Goal: Transaction & Acquisition: Purchase product/service

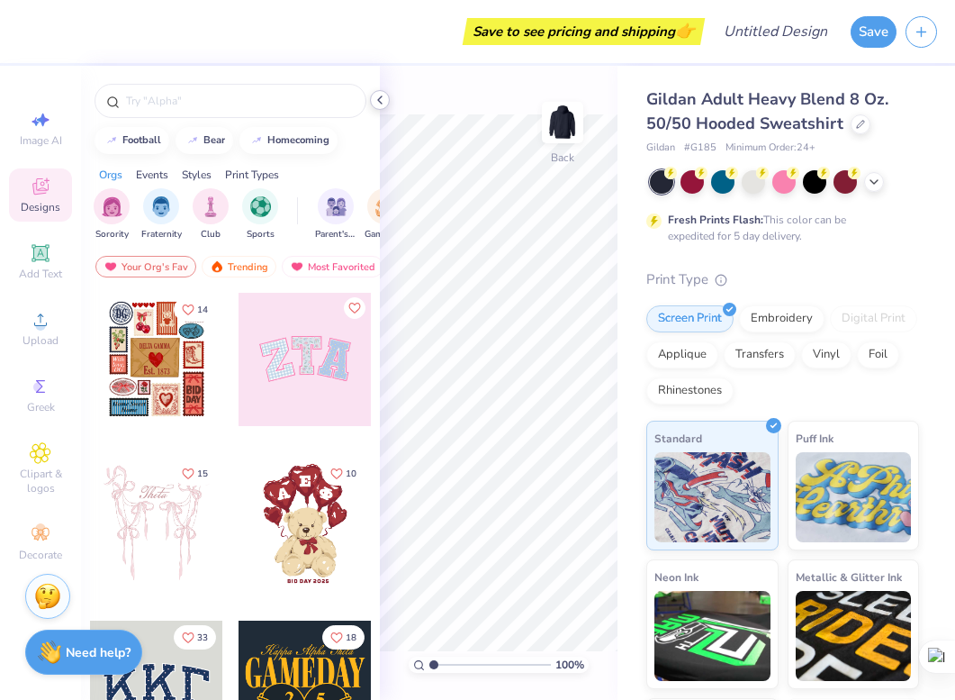
click at [384, 101] on icon at bounding box center [380, 100] width 14 height 14
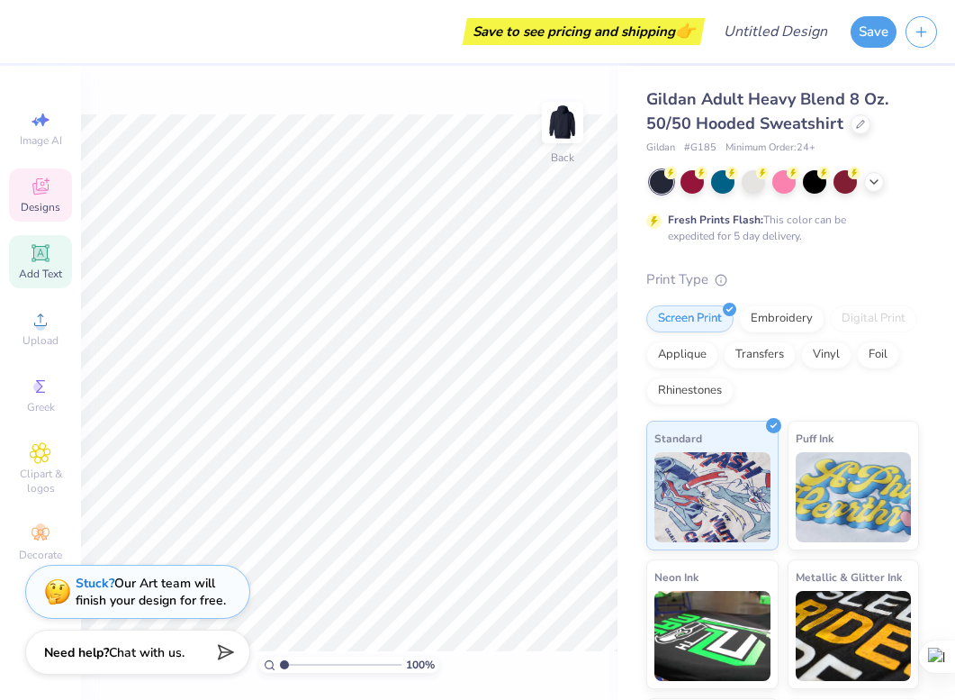
click at [56, 252] on div "Add Text" at bounding box center [40, 261] width 63 height 53
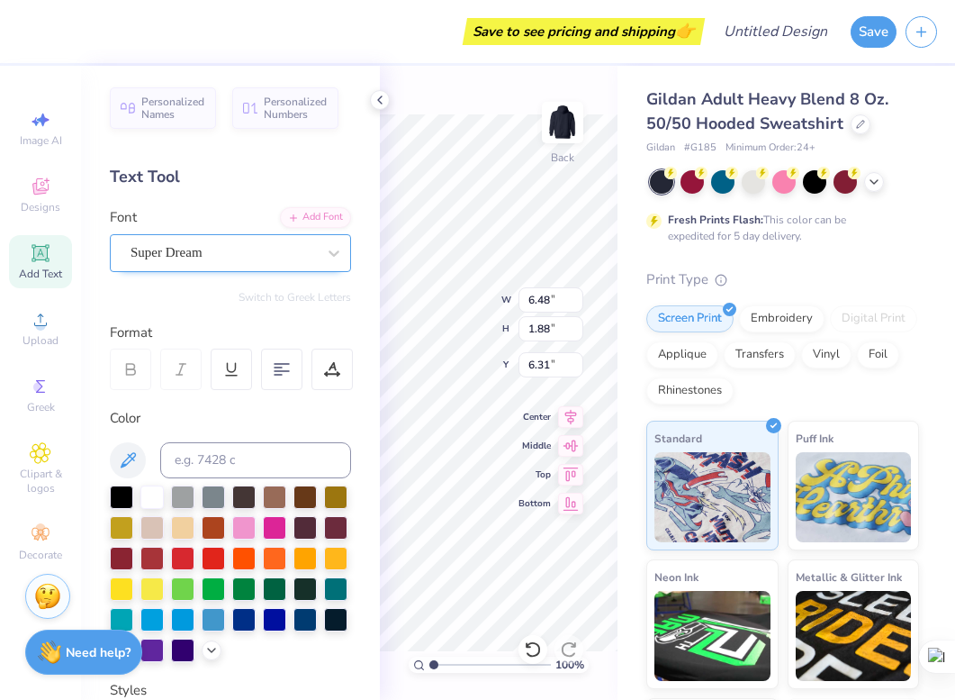
click at [162, 249] on div "Super Dream" at bounding box center [223, 253] width 189 height 28
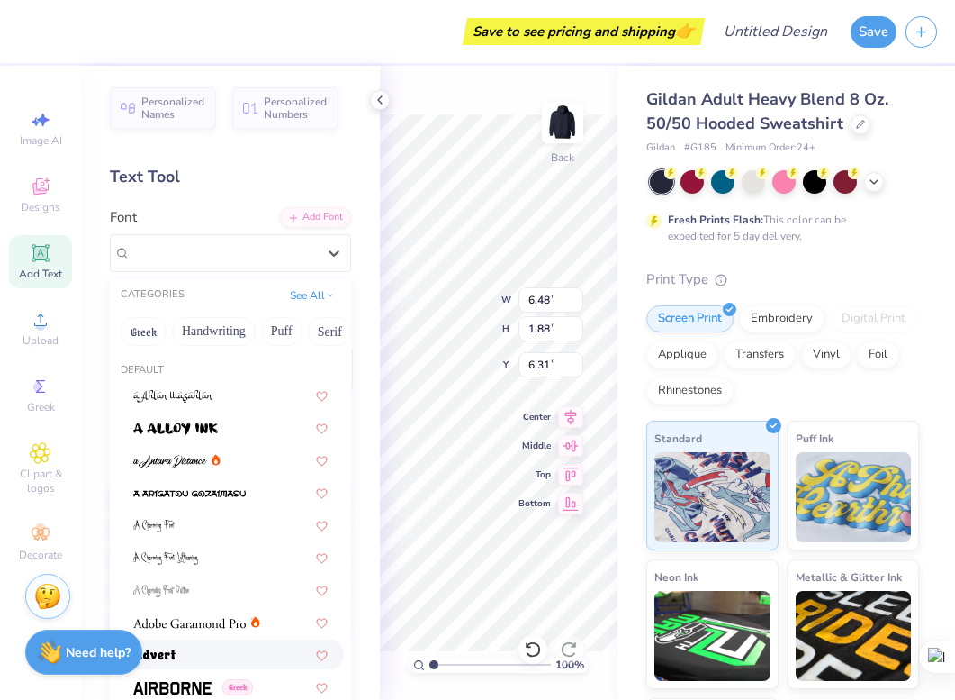
scroll to position [47, 0]
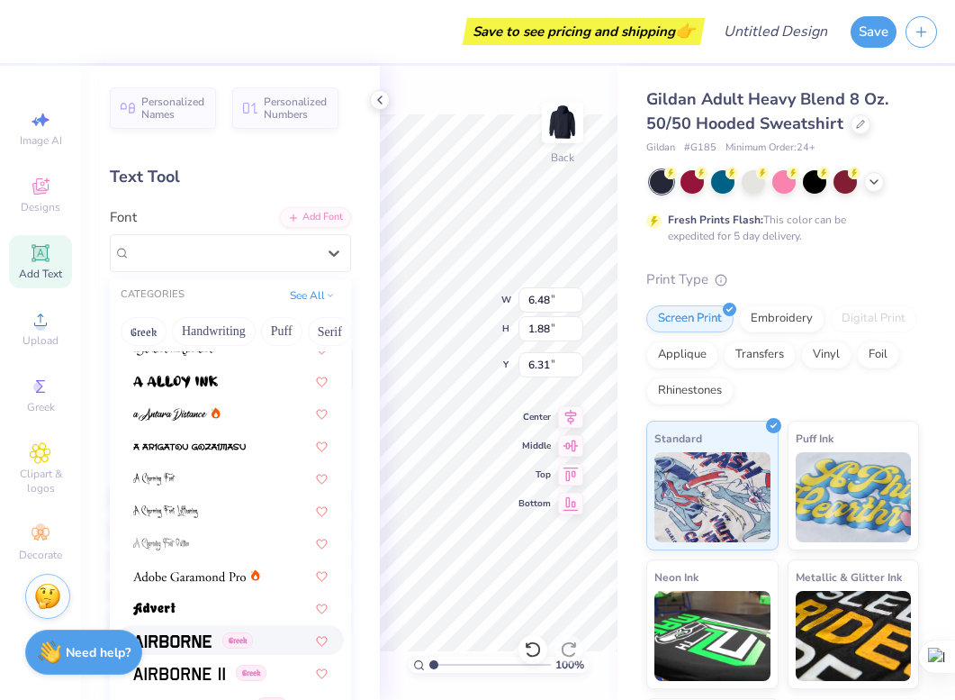
click at [263, 635] on div "Greek" at bounding box center [230, 639] width 194 height 19
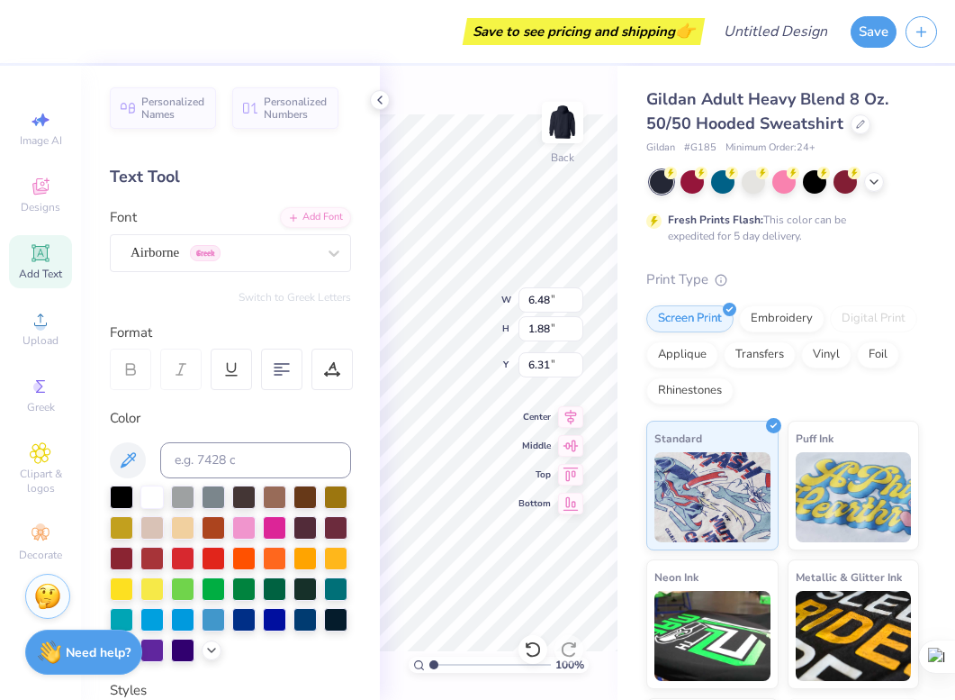
type input "6.20"
type input "1.96"
type input "6.27"
type textarea "DIPLOMATIC"
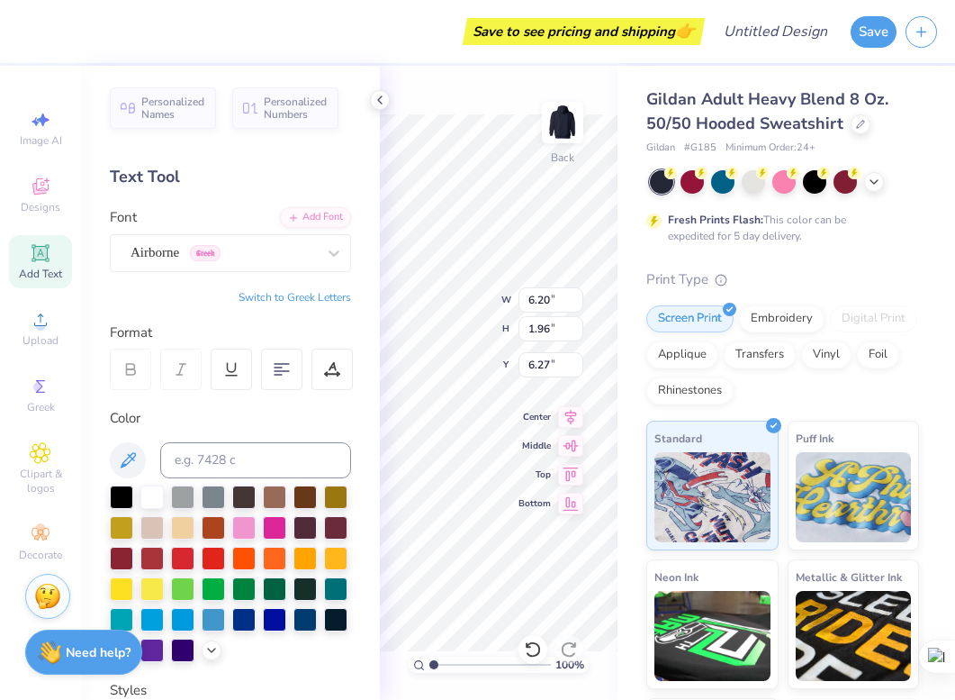
click at [339, 274] on div "Personalized Names Personalized Numbers Text Tool Add Font Font Airborne Greek …" at bounding box center [230, 383] width 299 height 634
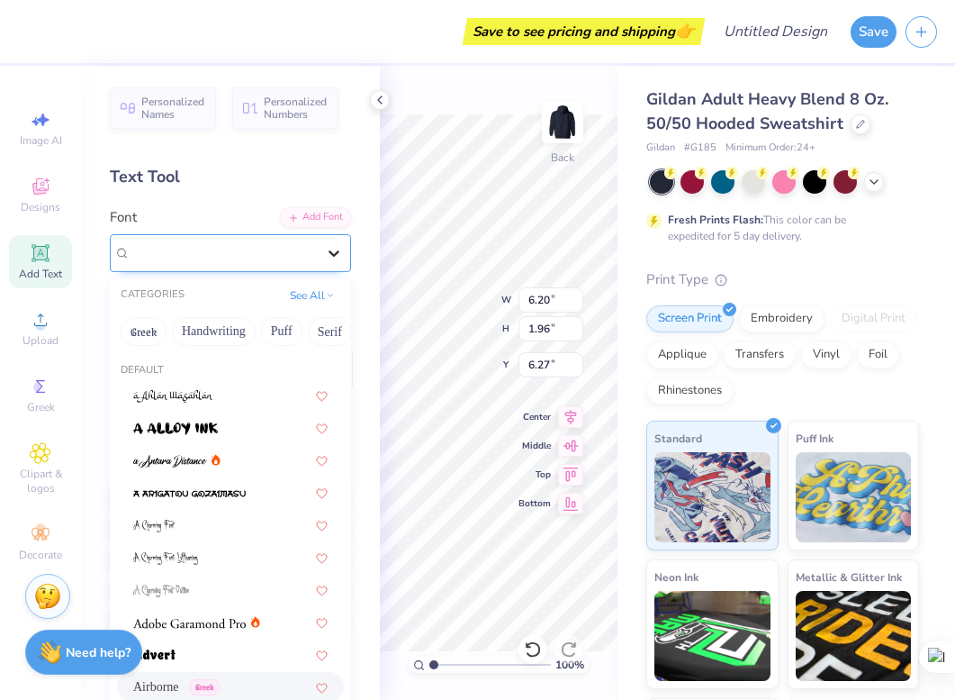
click at [334, 258] on icon at bounding box center [334, 253] width 18 height 18
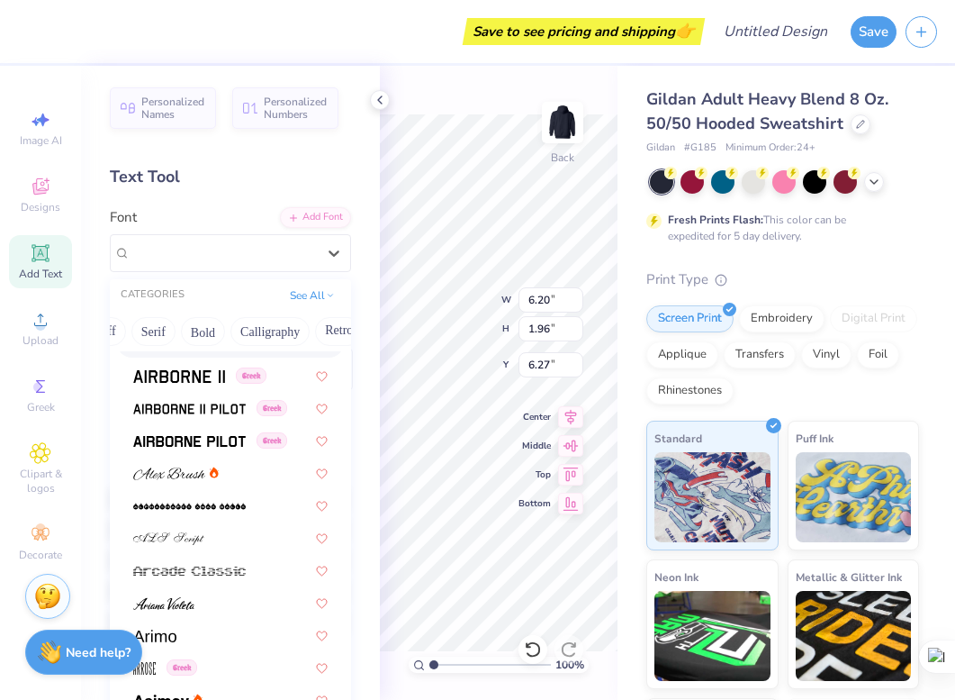
scroll to position [0, 186]
click at [183, 333] on button "Bold" at bounding box center [193, 331] width 44 height 29
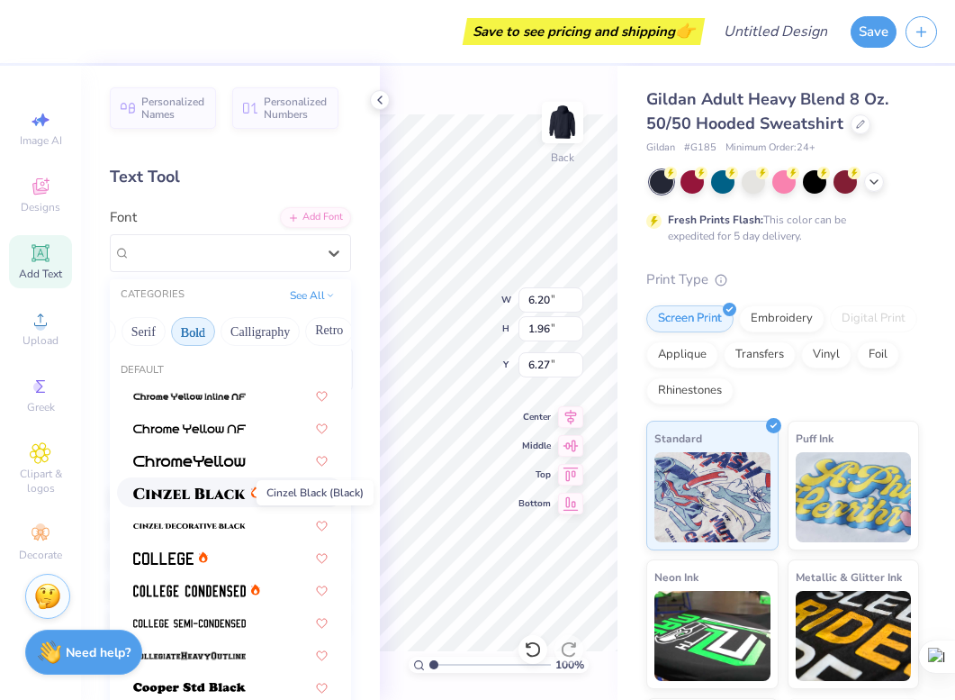
click at [191, 498] on img at bounding box center [189, 493] width 113 height 13
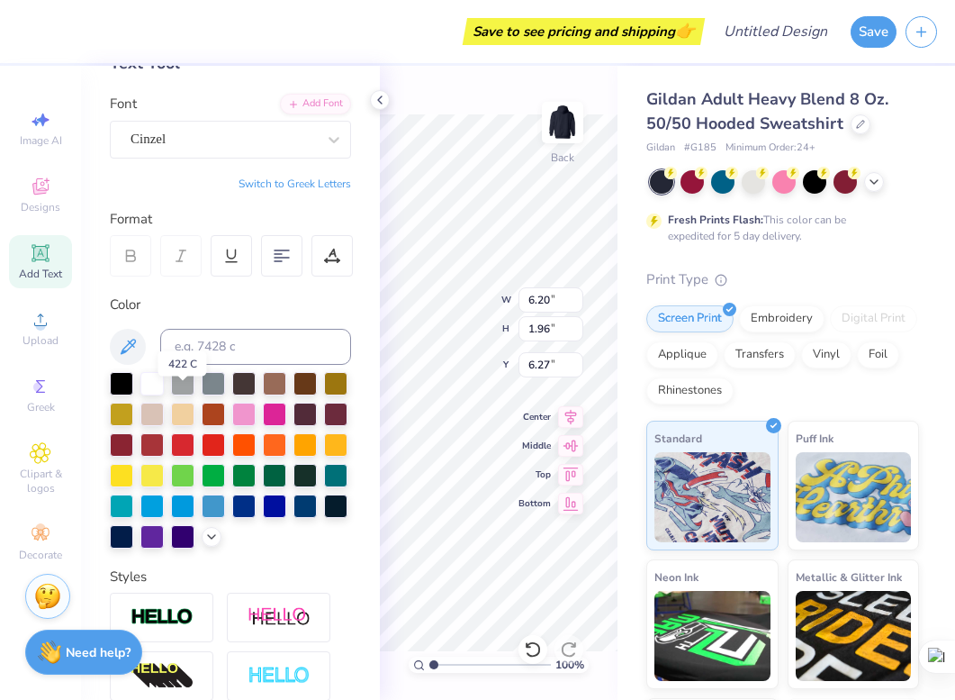
scroll to position [116, 0]
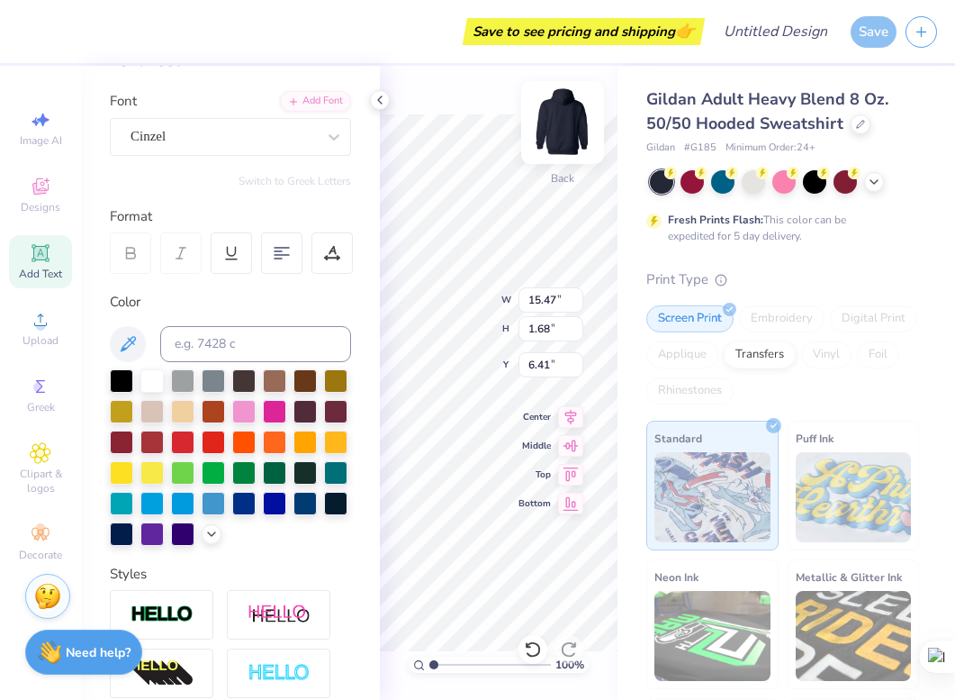
type input "2.52"
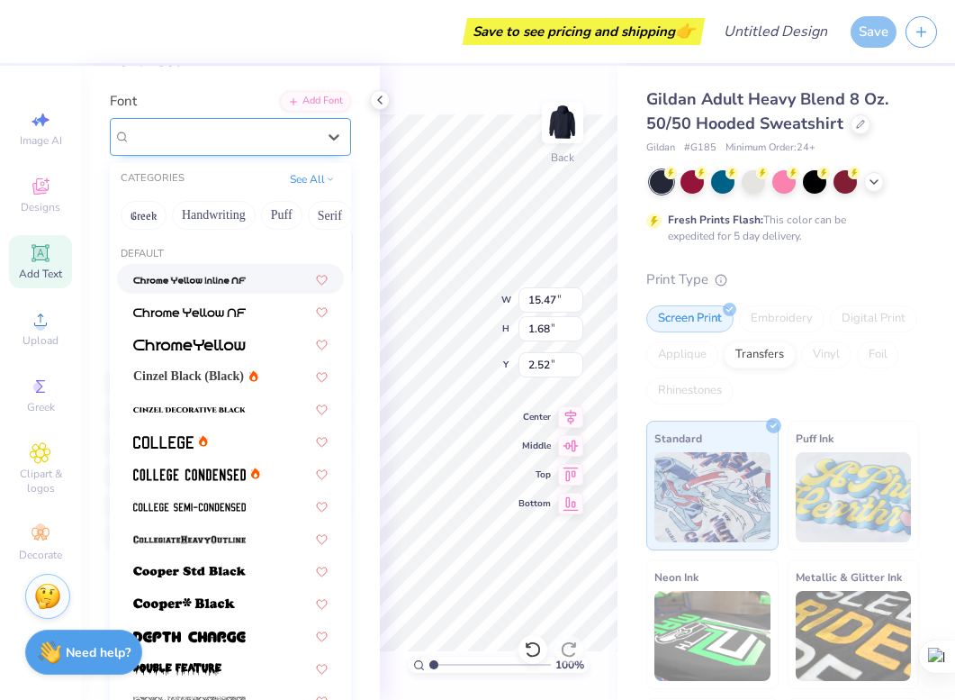
click at [254, 121] on div "Cinzel" at bounding box center [230, 137] width 241 height 38
click at [240, 479] on img at bounding box center [189, 474] width 113 height 13
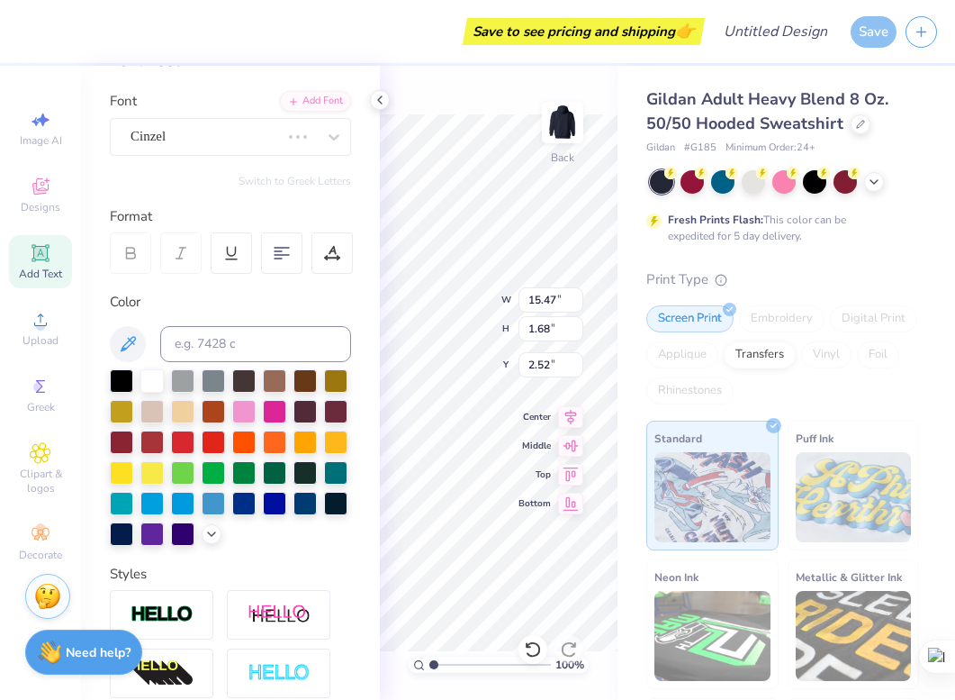
type input "9.41"
type input "1.53"
type input "2.59"
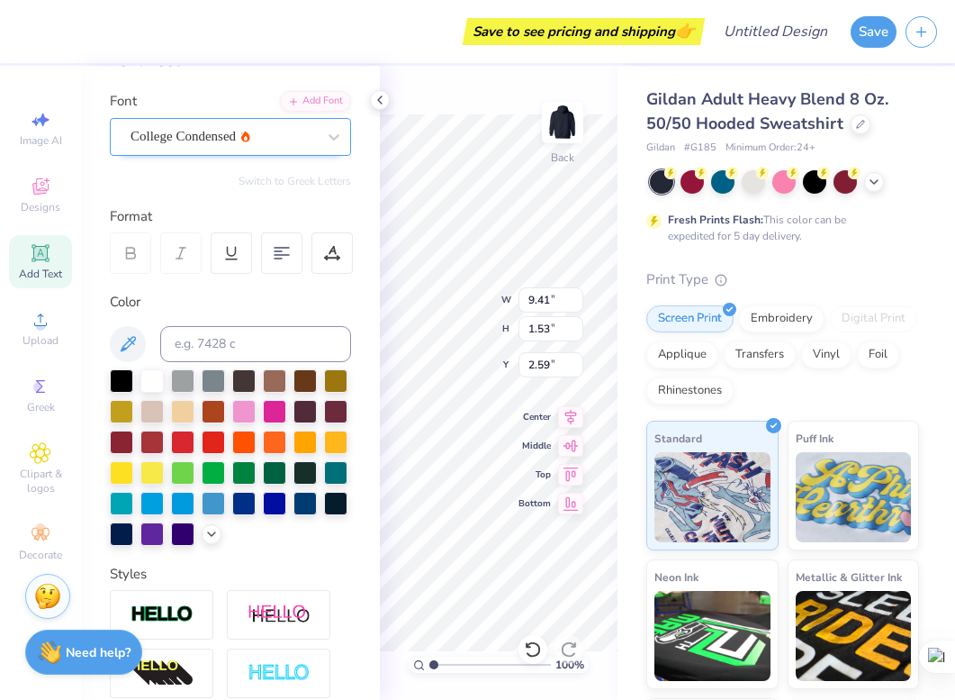
click at [288, 146] on div "College Condensed" at bounding box center [223, 136] width 189 height 28
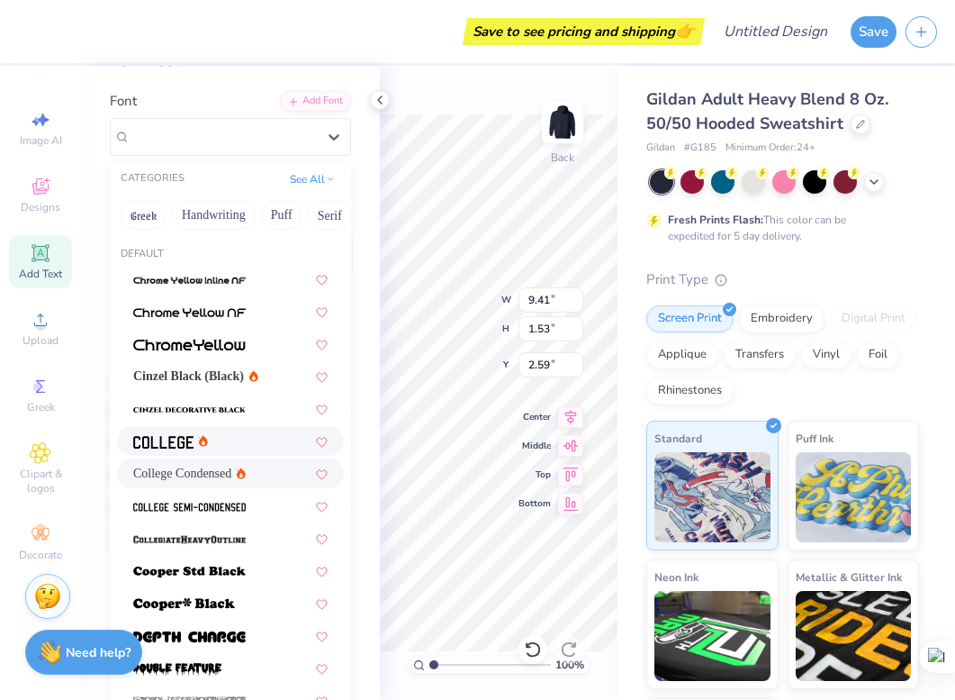
click at [255, 443] on div at bounding box center [230, 440] width 194 height 19
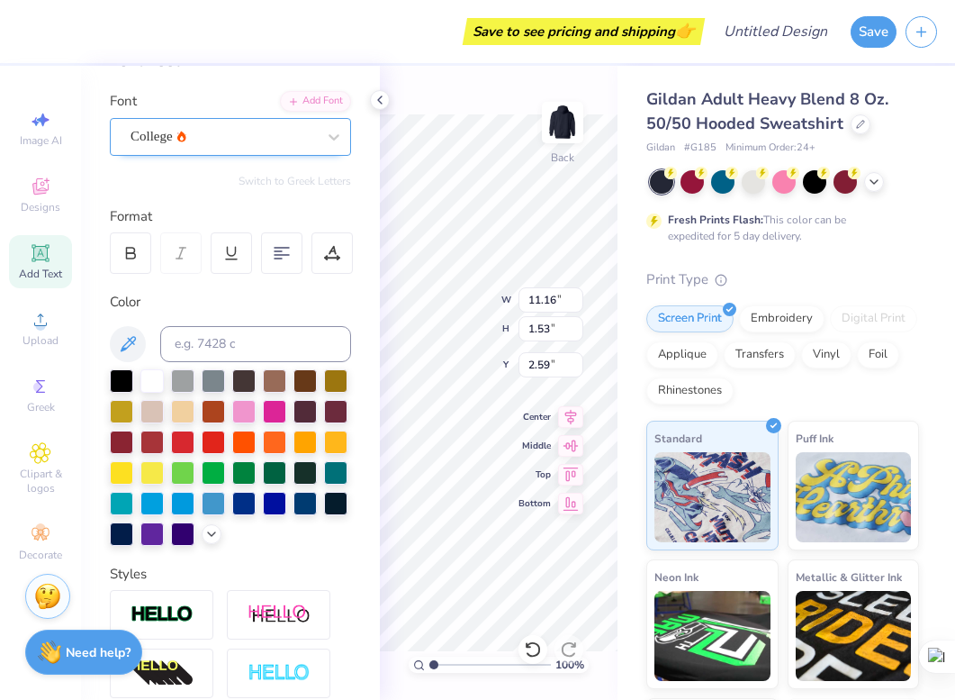
click at [220, 144] on div "College" at bounding box center [223, 136] width 189 height 28
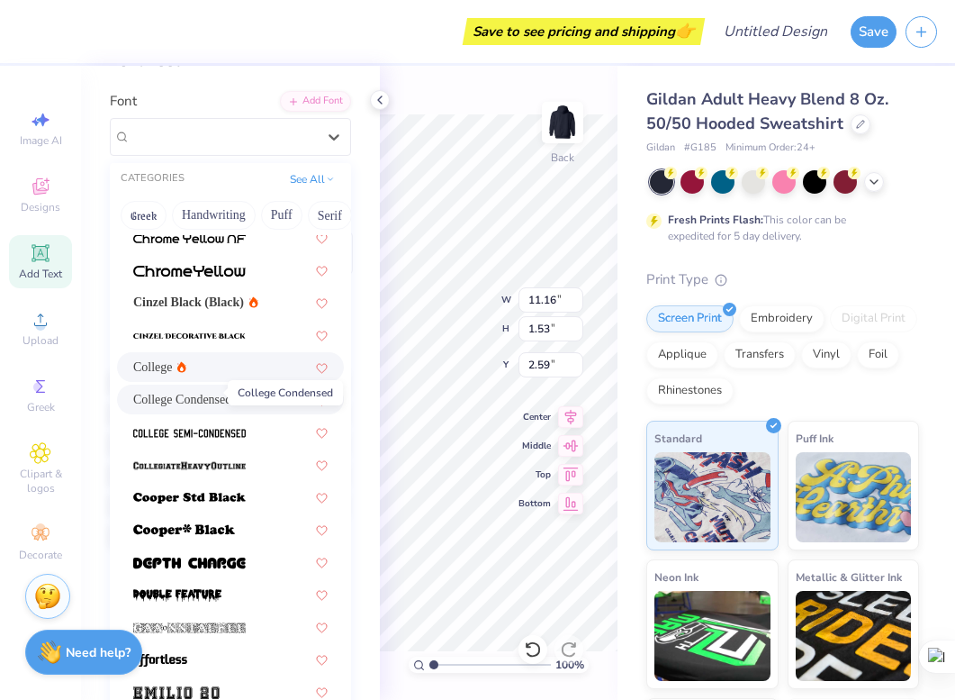
scroll to position [83, 0]
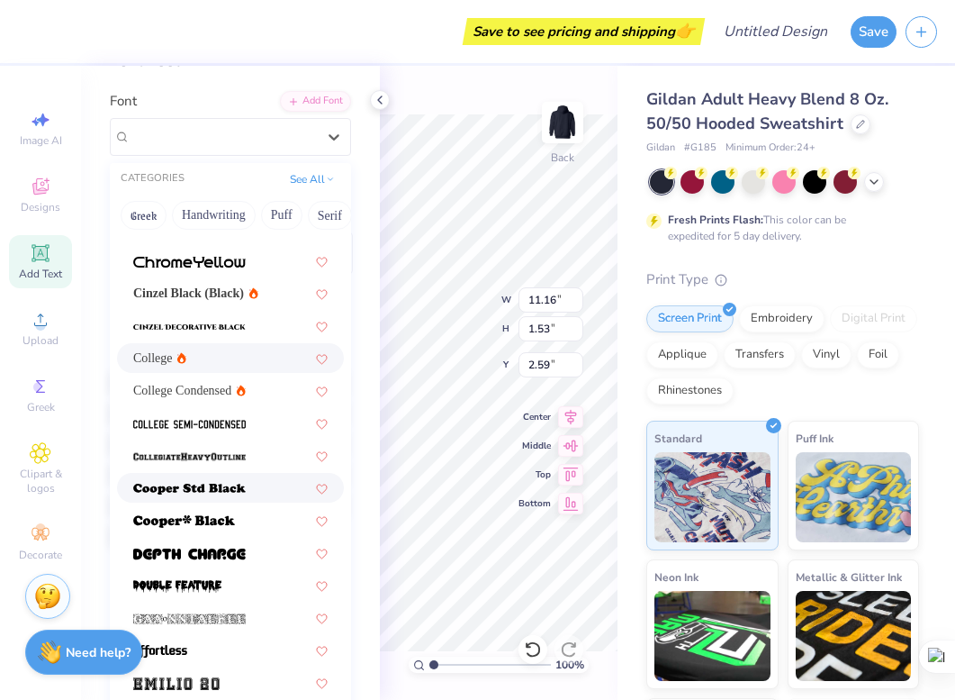
click at [216, 492] on img at bounding box center [189, 489] width 113 height 13
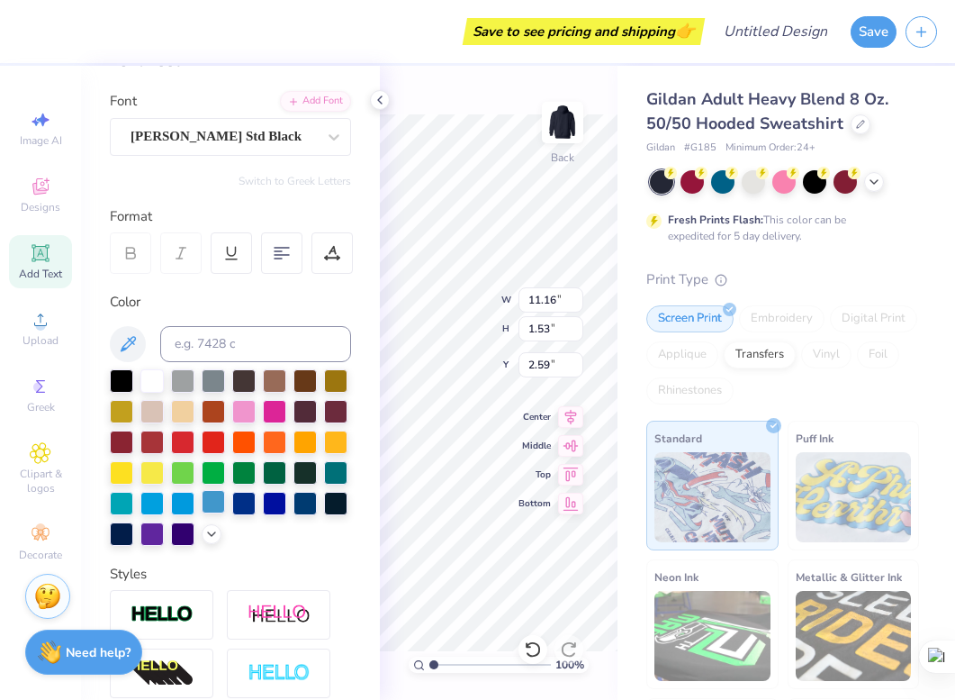
type input "15.47"
type input "1.60"
type input "2.56"
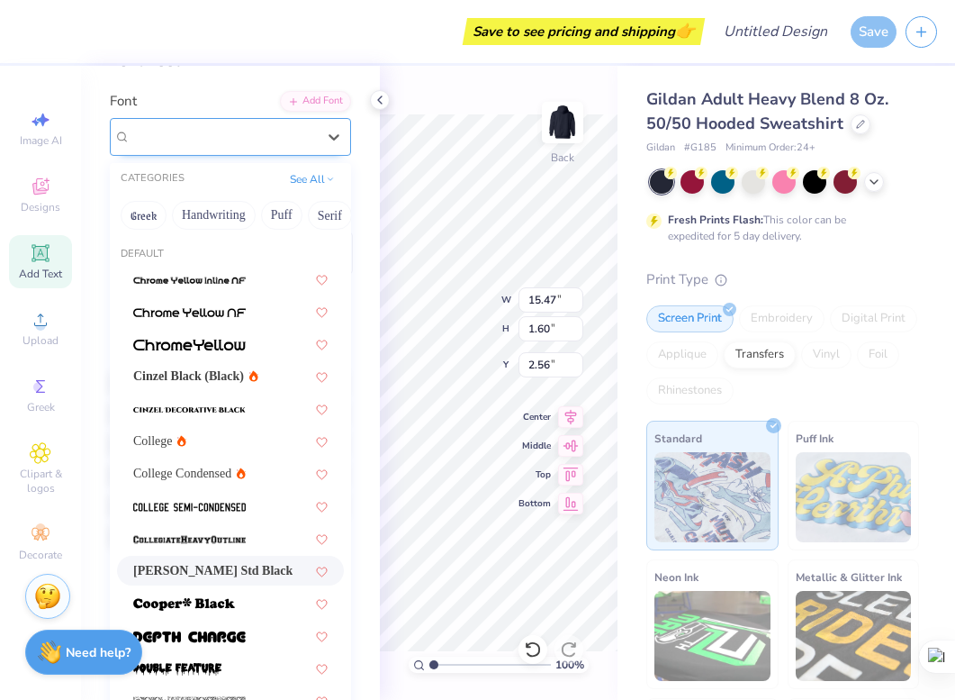
click at [267, 133] on div "Cooper Std Black" at bounding box center [223, 136] width 189 height 28
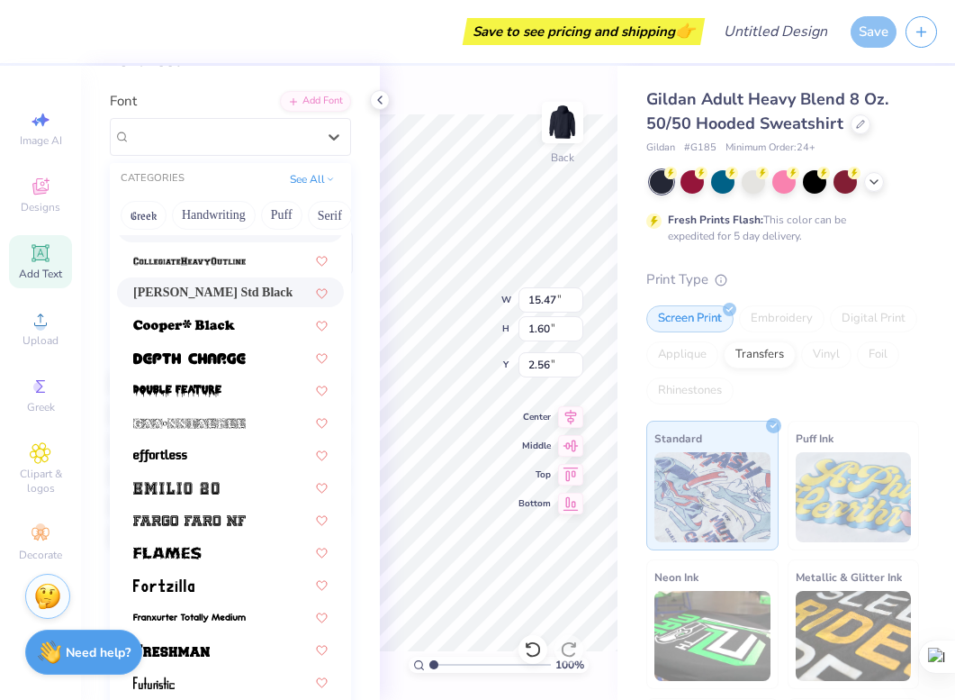
scroll to position [287, 0]
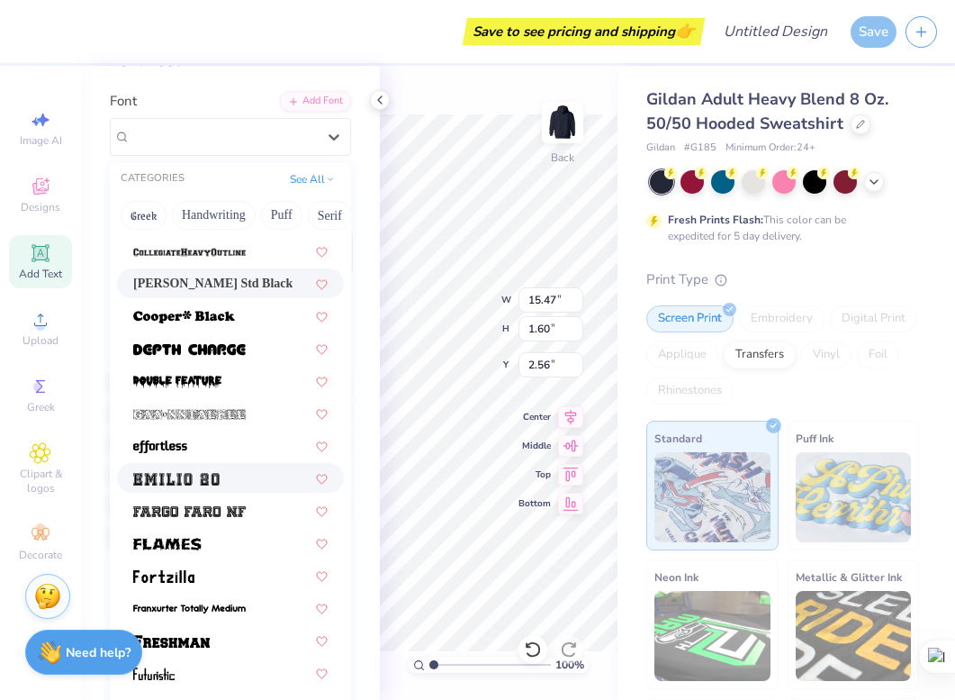
click at [251, 477] on div at bounding box center [230, 477] width 194 height 19
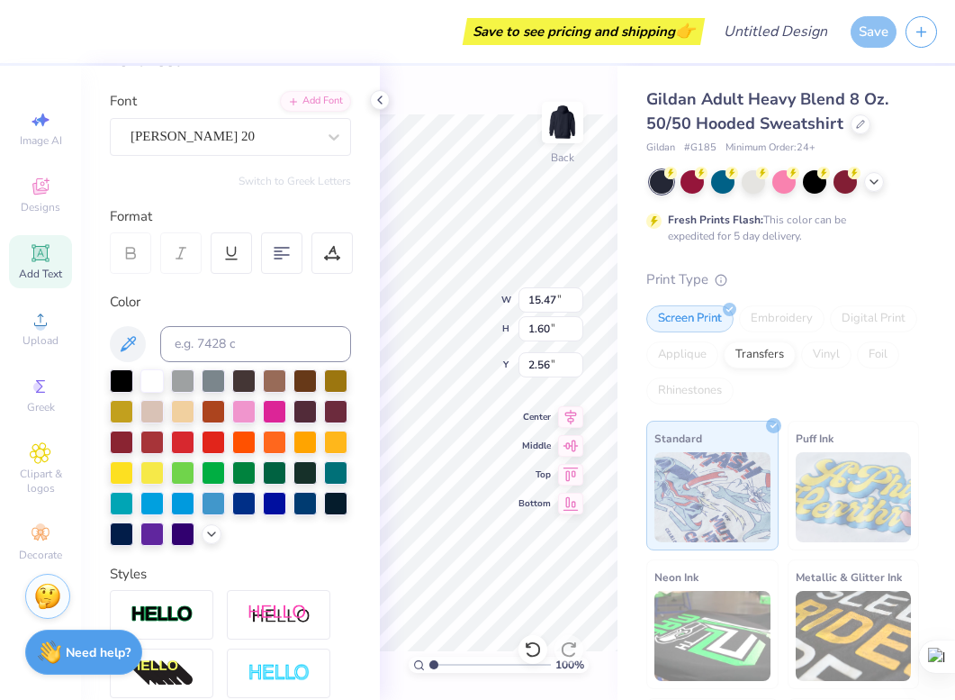
type input "1.86"
type input "2.43"
click at [269, 159] on div "Personalized Names Personalized Numbers Text Tool Add Font Font Emilio 20 Switc…" at bounding box center [230, 383] width 299 height 634
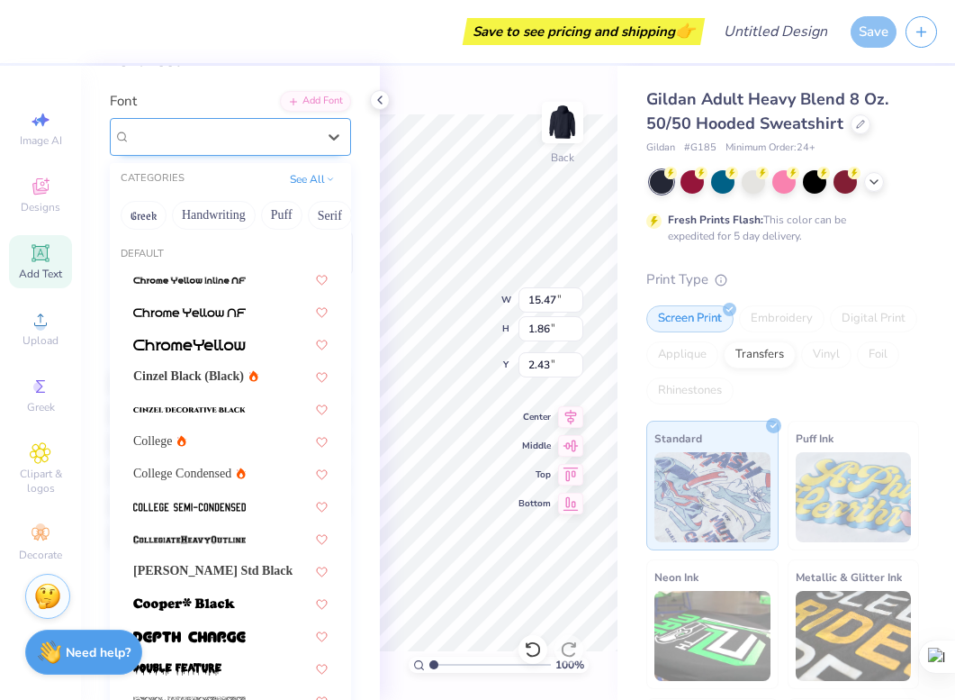
click at [268, 148] on div at bounding box center [223, 136] width 185 height 24
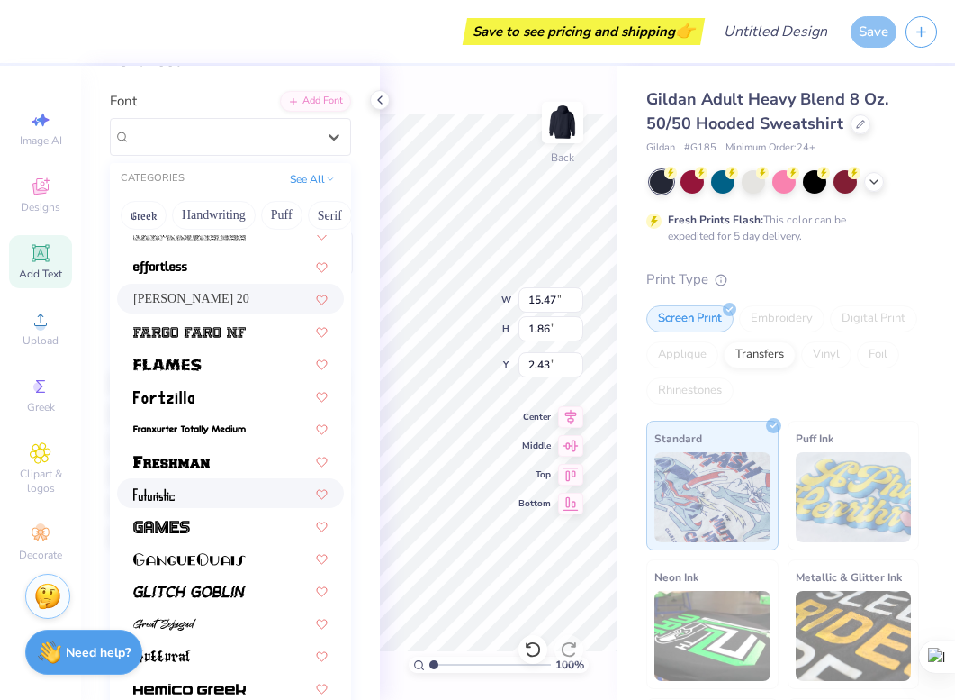
scroll to position [468, 0]
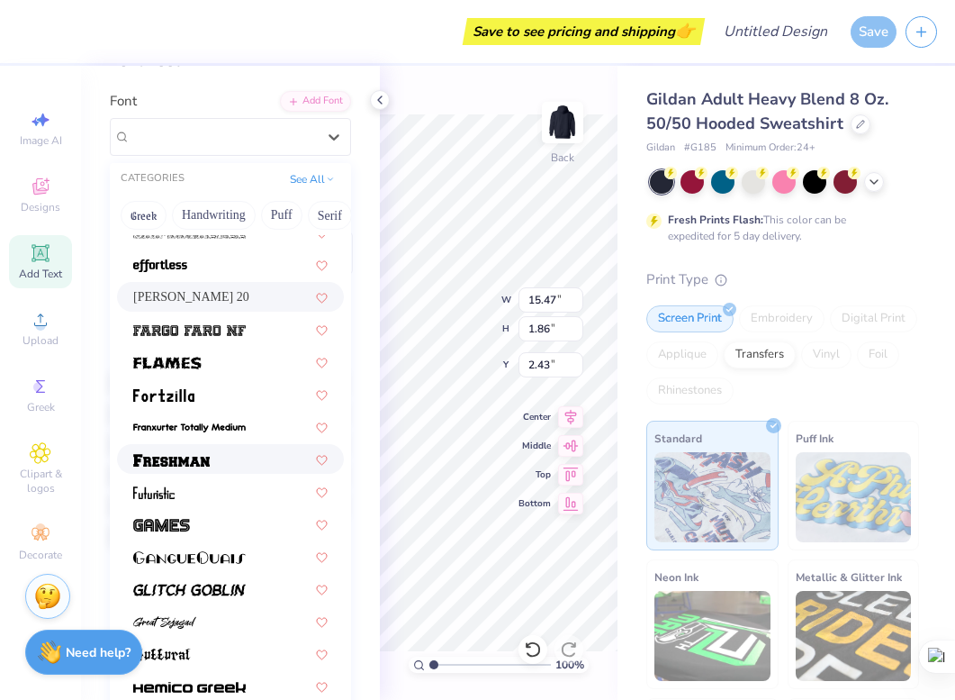
click at [258, 448] on div at bounding box center [230, 459] width 227 height 30
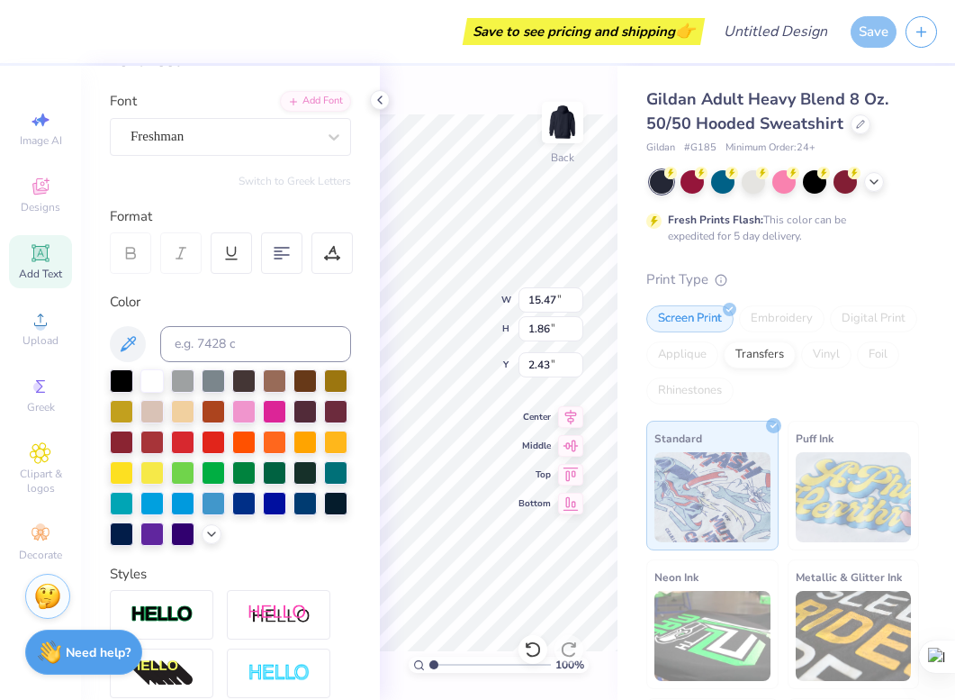
type input "13.79"
type input "1.69"
type input "2.51"
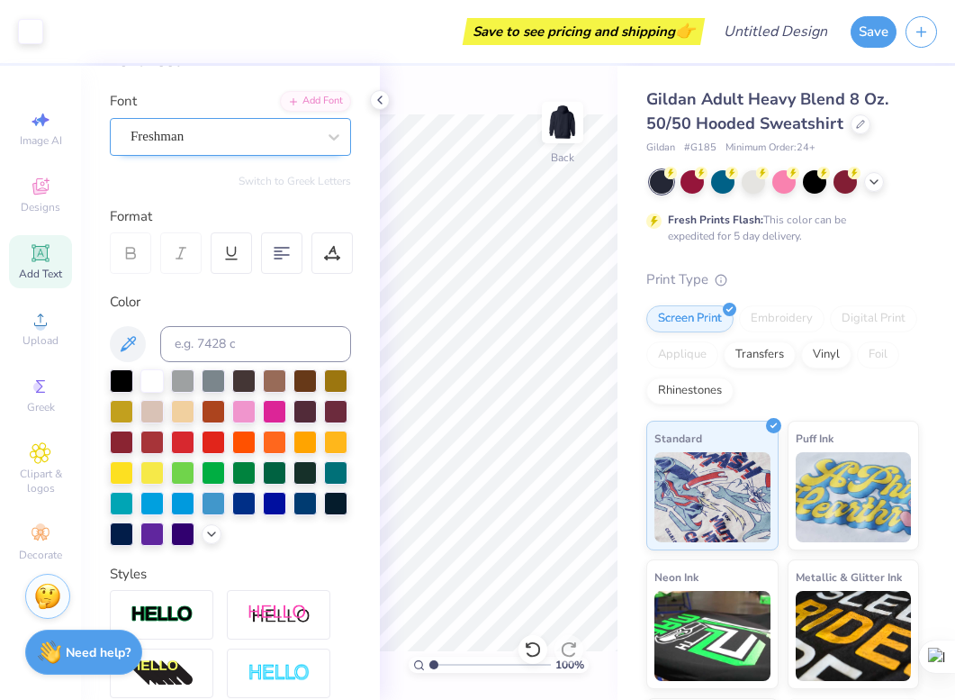
click at [275, 147] on div at bounding box center [223, 136] width 185 height 24
click at [239, 130] on div "Freshman" at bounding box center [223, 136] width 189 height 28
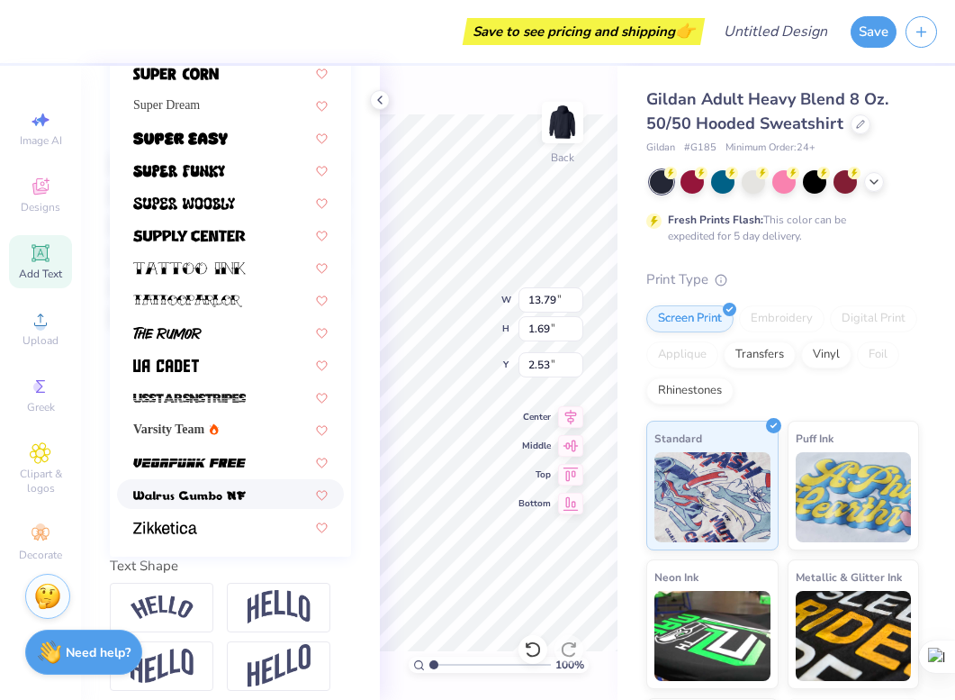
scroll to position [347, 0]
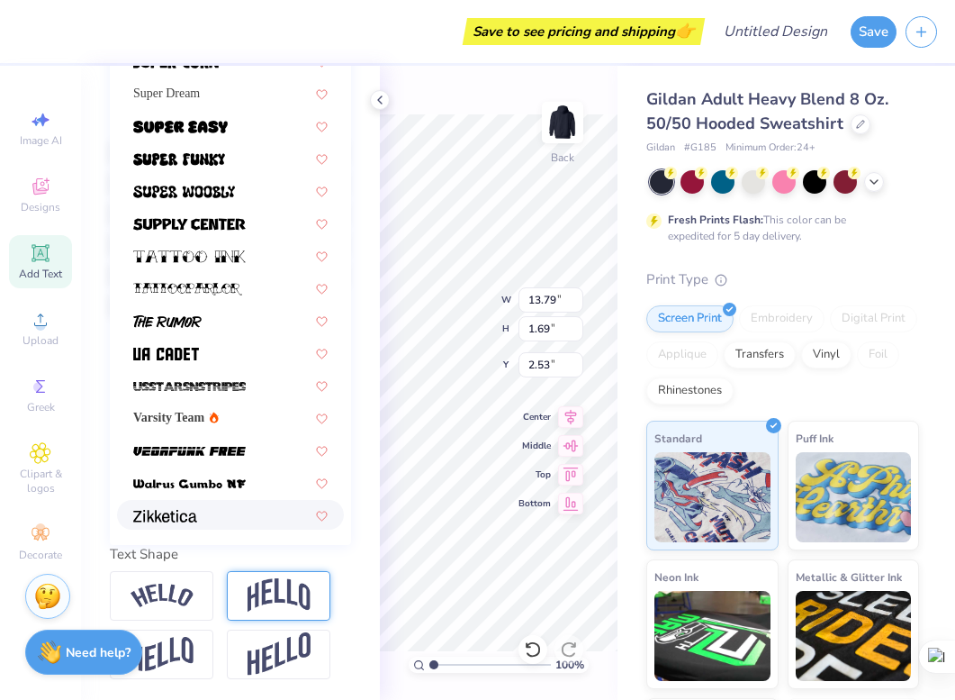
click at [295, 583] on img at bounding box center [279, 595] width 63 height 34
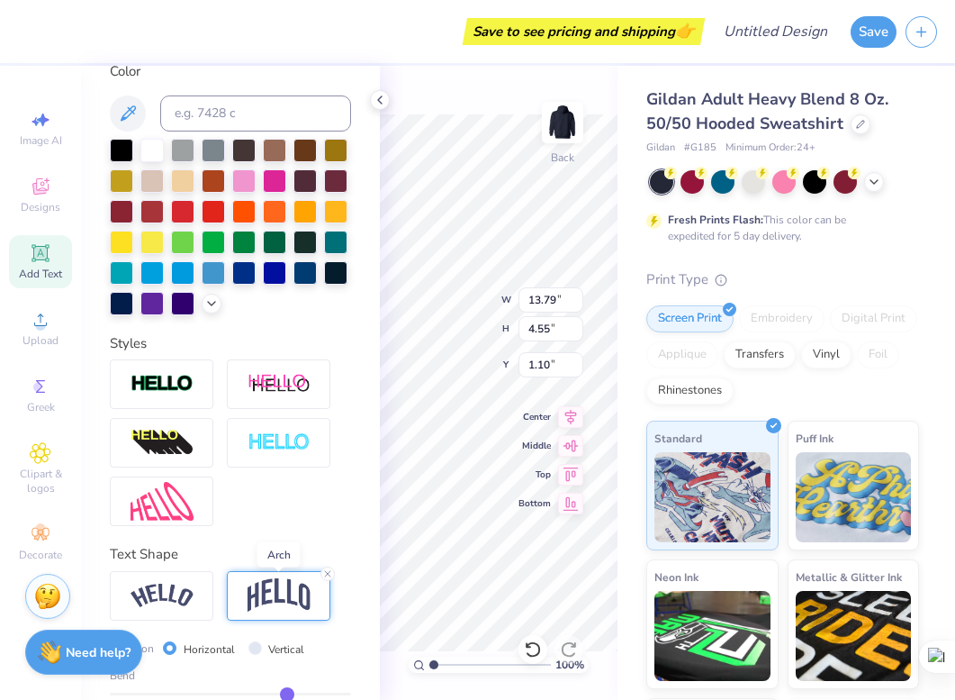
type input "4.55"
type input "1.10"
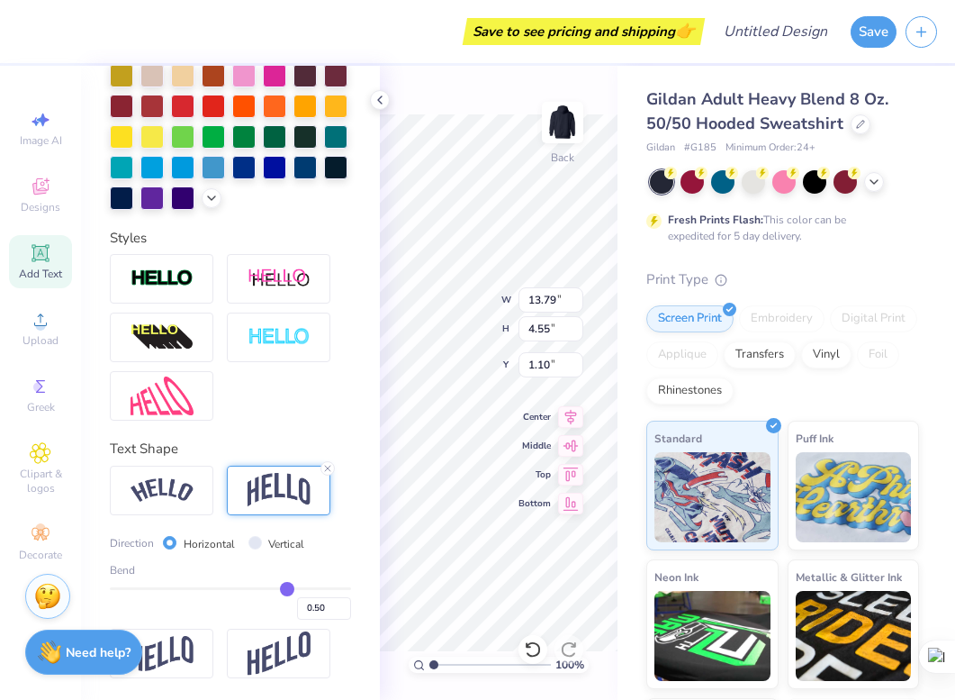
type input "0.43"
type input "0.42"
type input "0.39"
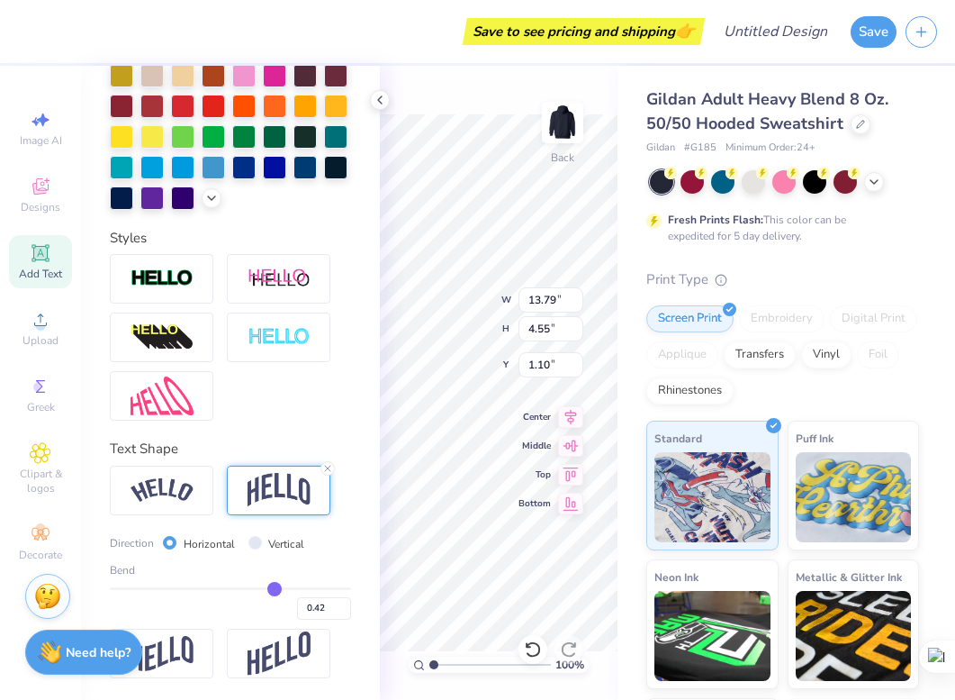
type input "0.39"
type input "0.34"
type input "0.29"
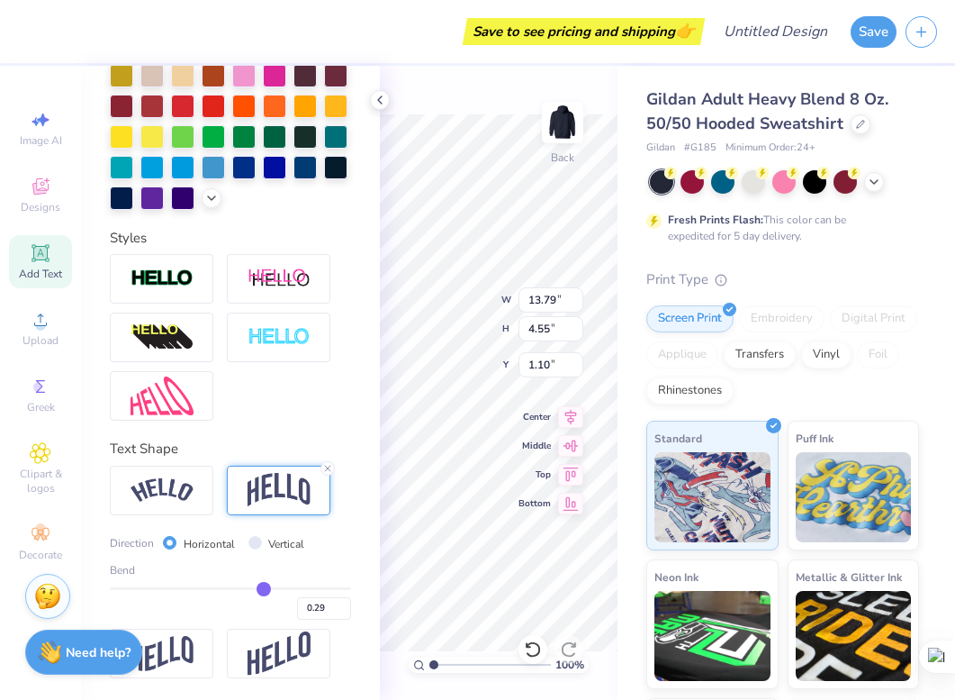
type input "0.25"
type input "0.21"
type input "0.18"
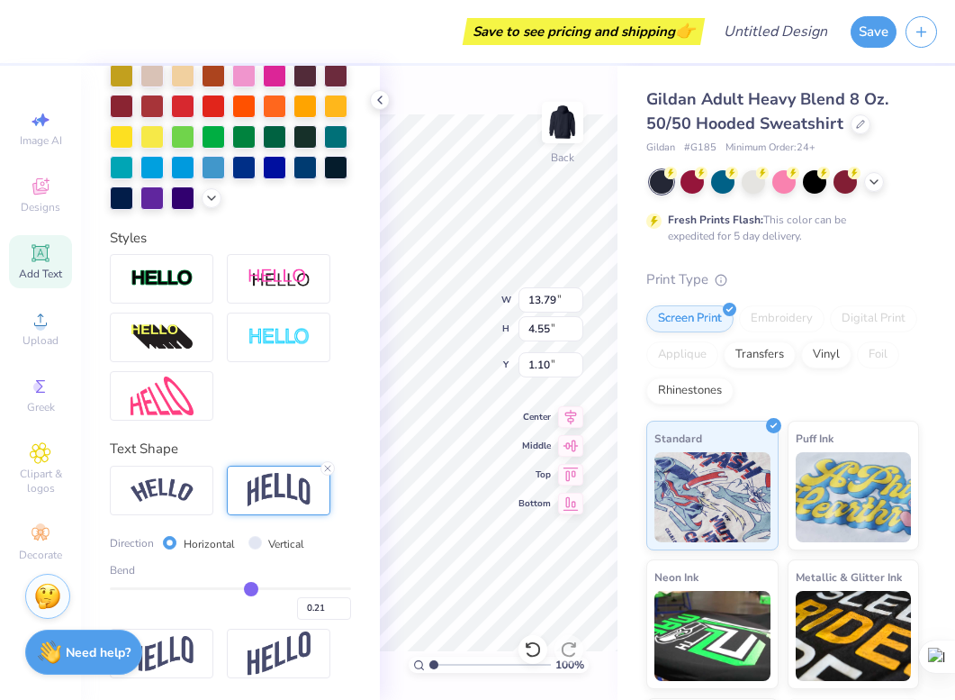
type input "0.18"
type input "0.14"
type input "0.1"
type input "0.10"
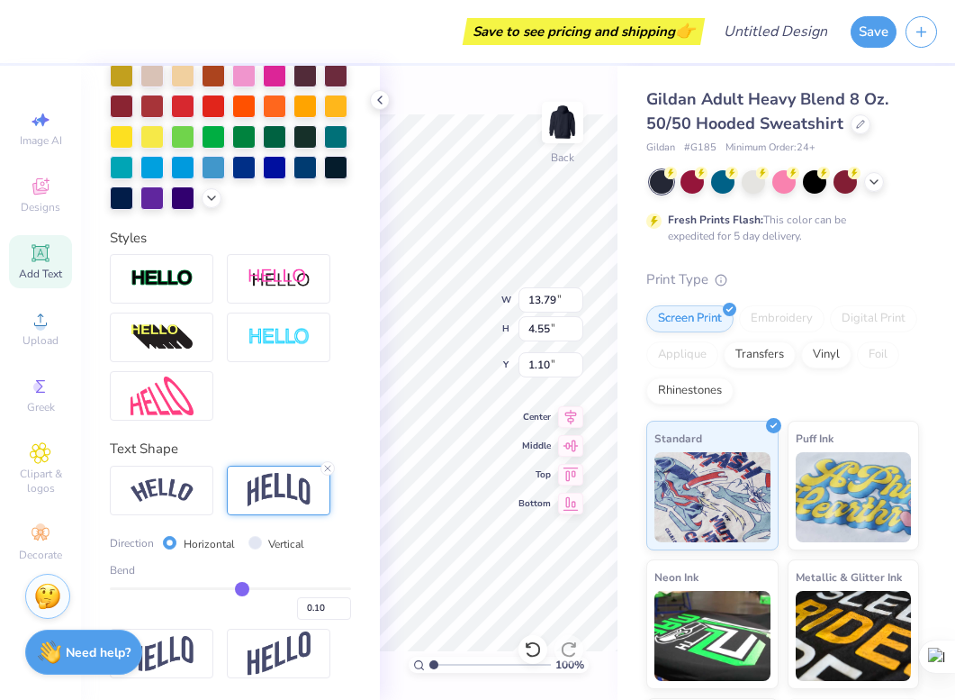
type input "0.06"
type input "0.03"
type input "0"
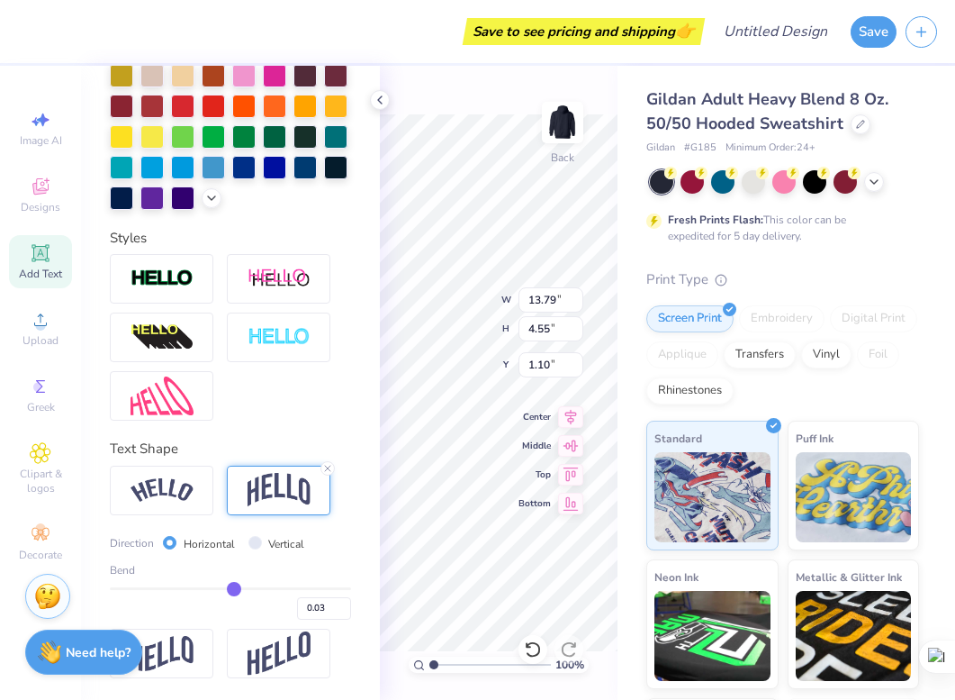
type input "0.00"
type input "-0.01"
type input "-0.02"
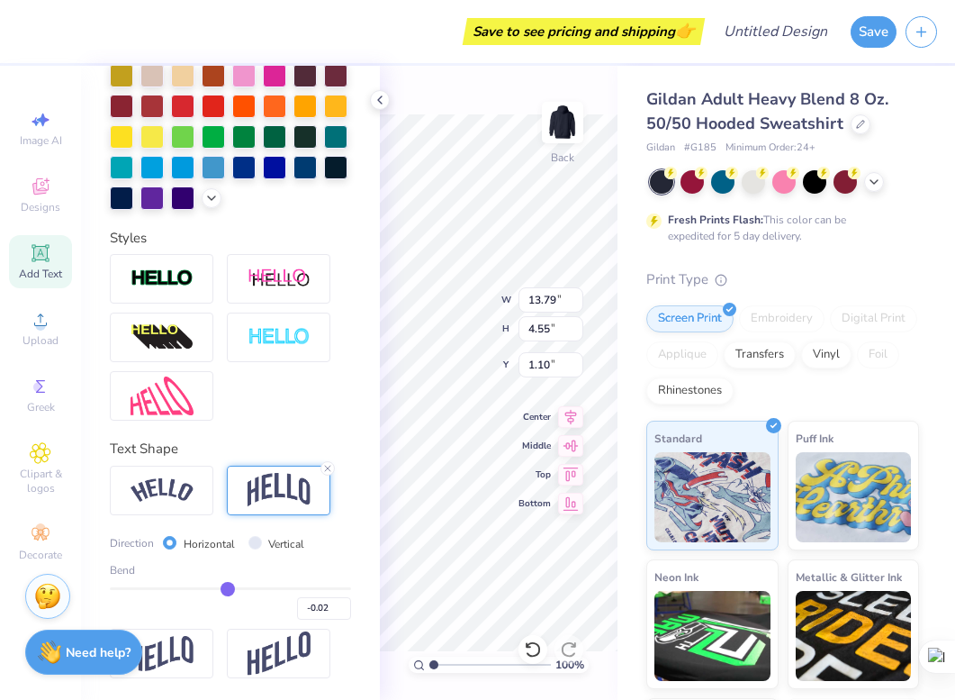
type input "-0.03"
type input "-0.04"
type input "-0.05"
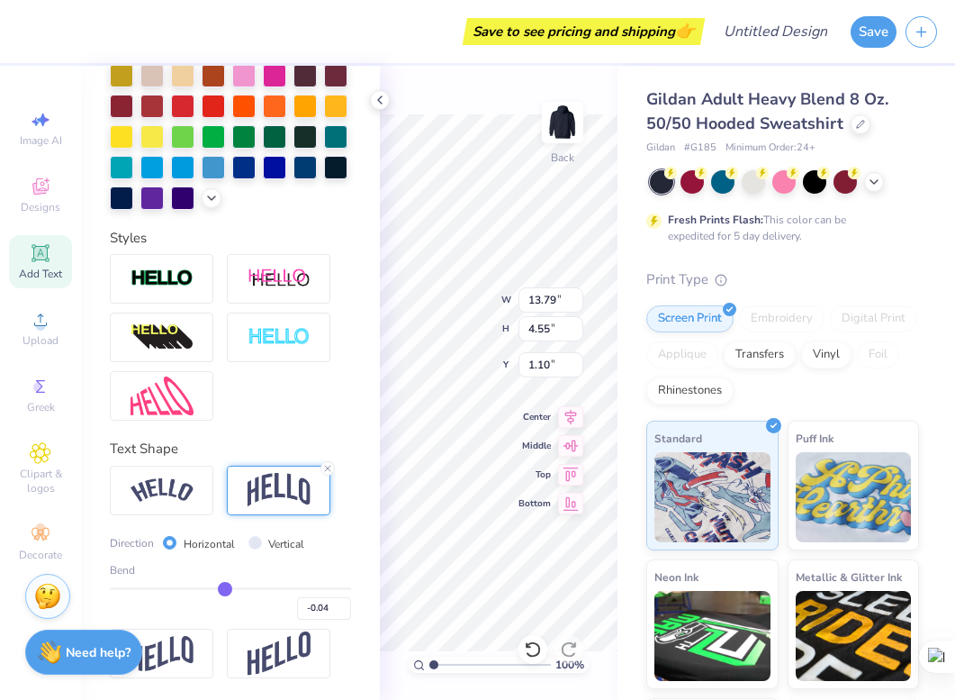
type input "-0.05"
type input "-0.06"
type input "-0.07"
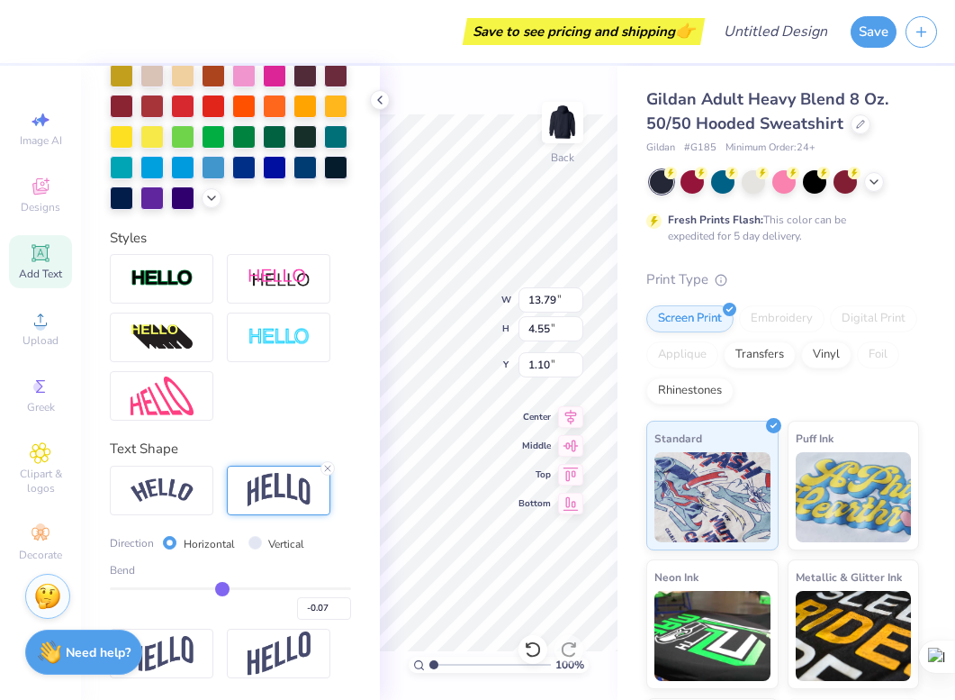
drag, startPoint x: 279, startPoint y: 587, endPoint x: 222, endPoint y: 585, distance: 56.8
type input "-0.07"
click at [222, 587] on input "range" at bounding box center [230, 588] width 241 height 3
type input "2.07"
type input "2.34"
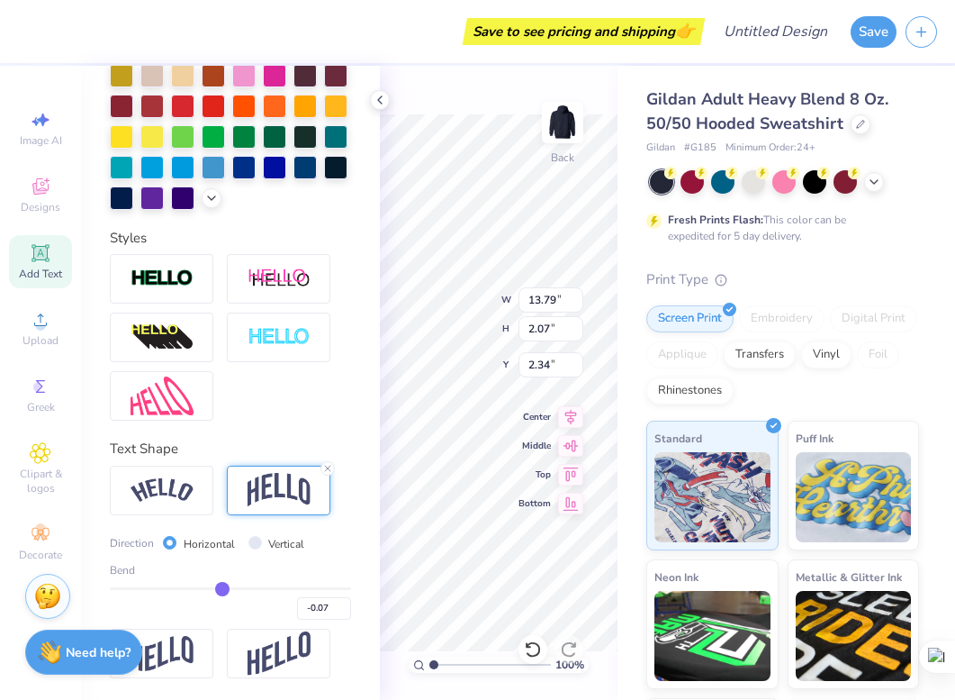
type input "-0.06"
type input "-0.05"
type input "-0.03"
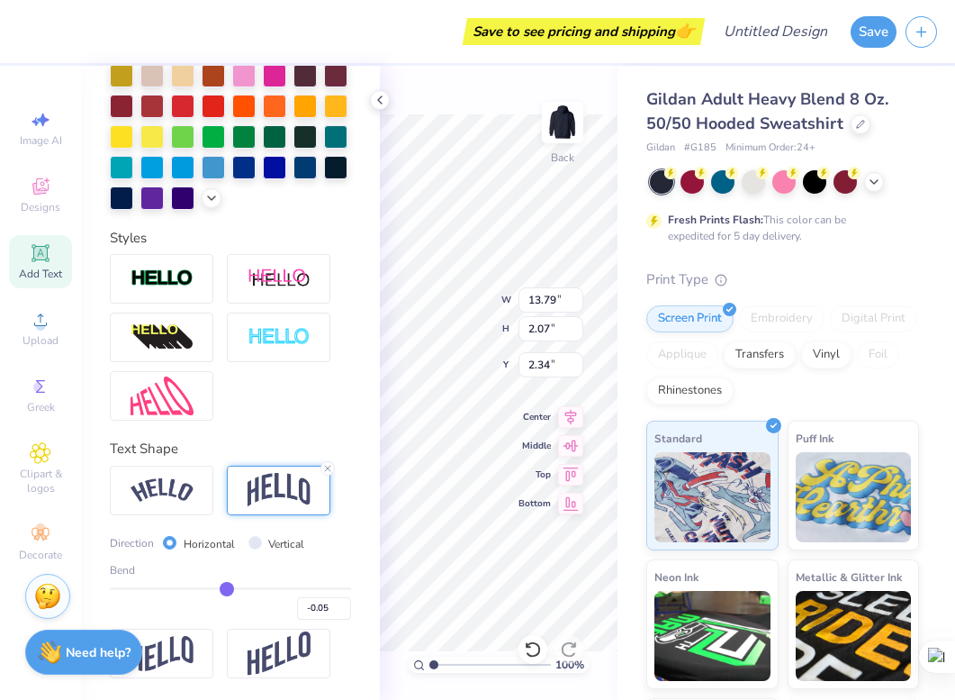
type input "-0.03"
type input "-0.02"
type input "-0.01"
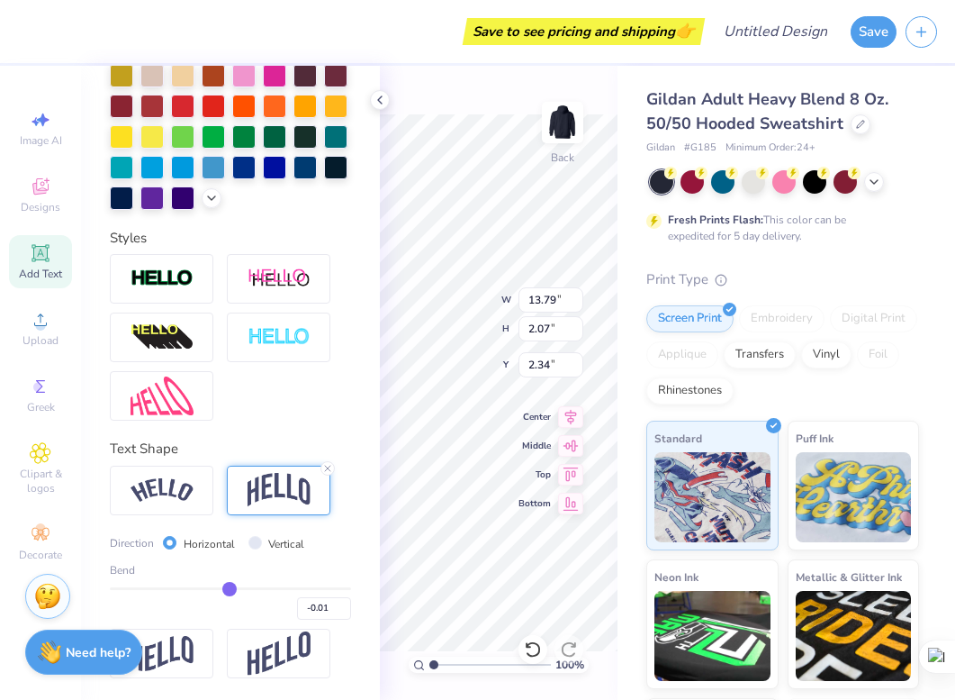
type input "0"
type input "0.00"
type input "0.01"
type input "0.02"
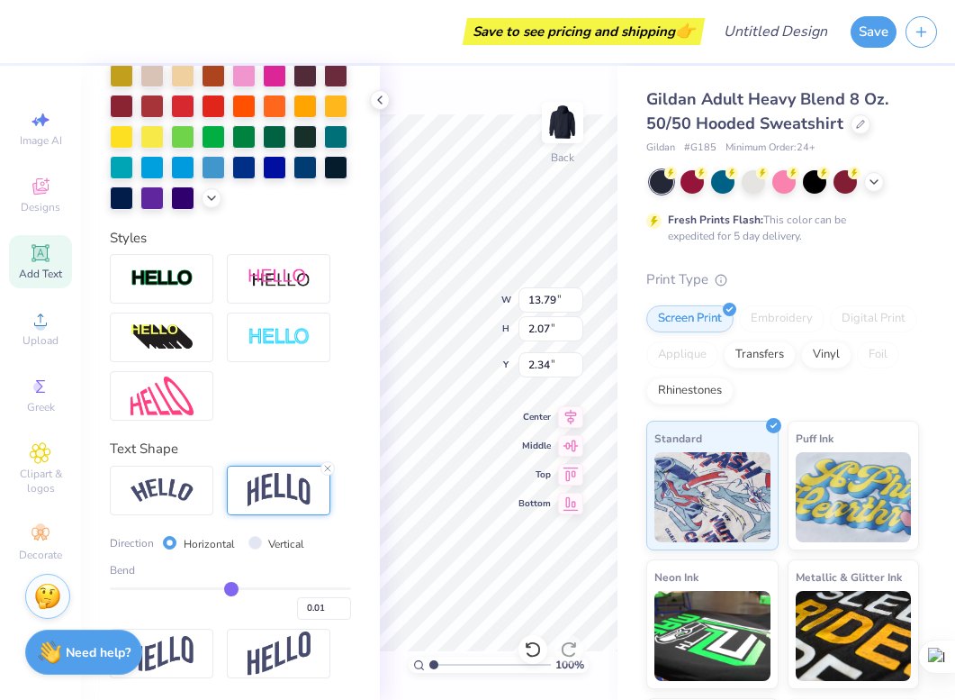
type input "0.02"
type input "0.03"
drag, startPoint x: 222, startPoint y: 585, endPoint x: 234, endPoint y: 586, distance: 11.7
type input "0.03"
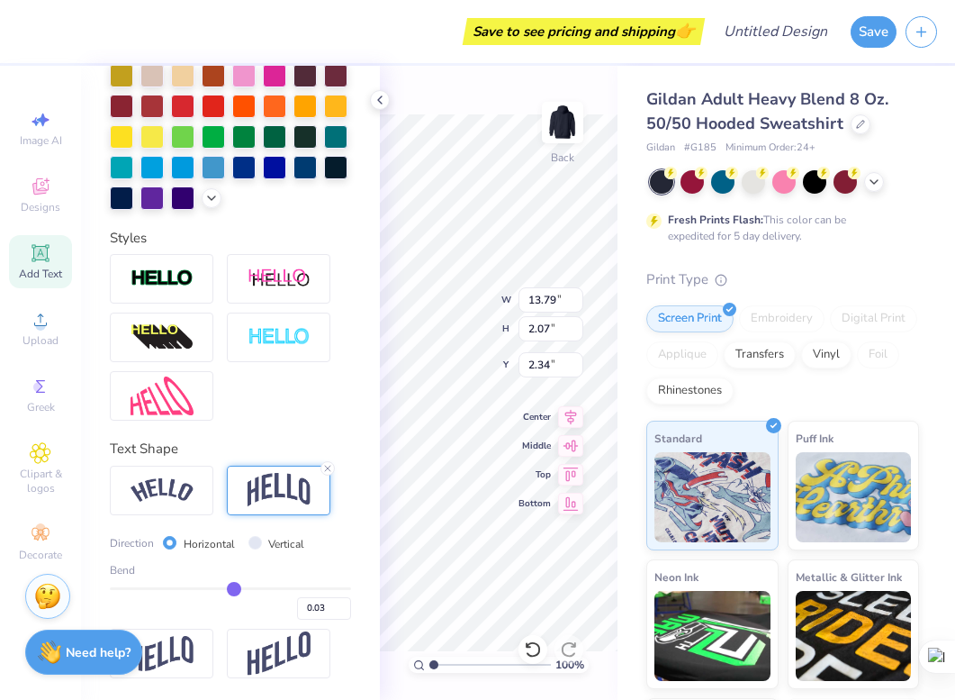
click at [234, 587] on input "range" at bounding box center [230, 588] width 241 height 3
type input "1.86"
type input "2.44"
type input "0.04"
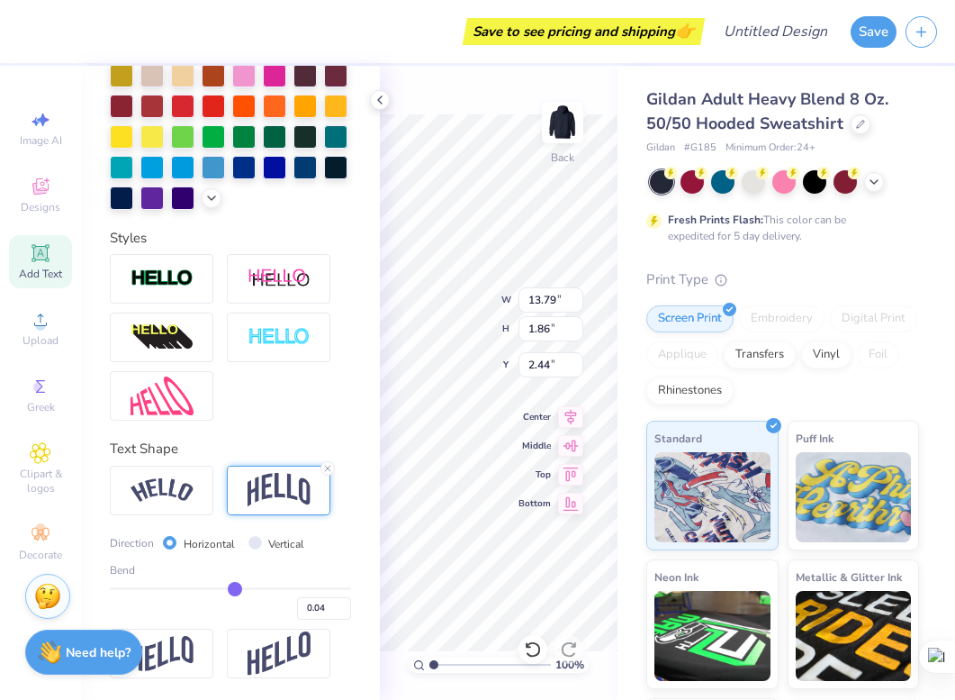
type input "0.06"
type input "0.07"
type input "0.09"
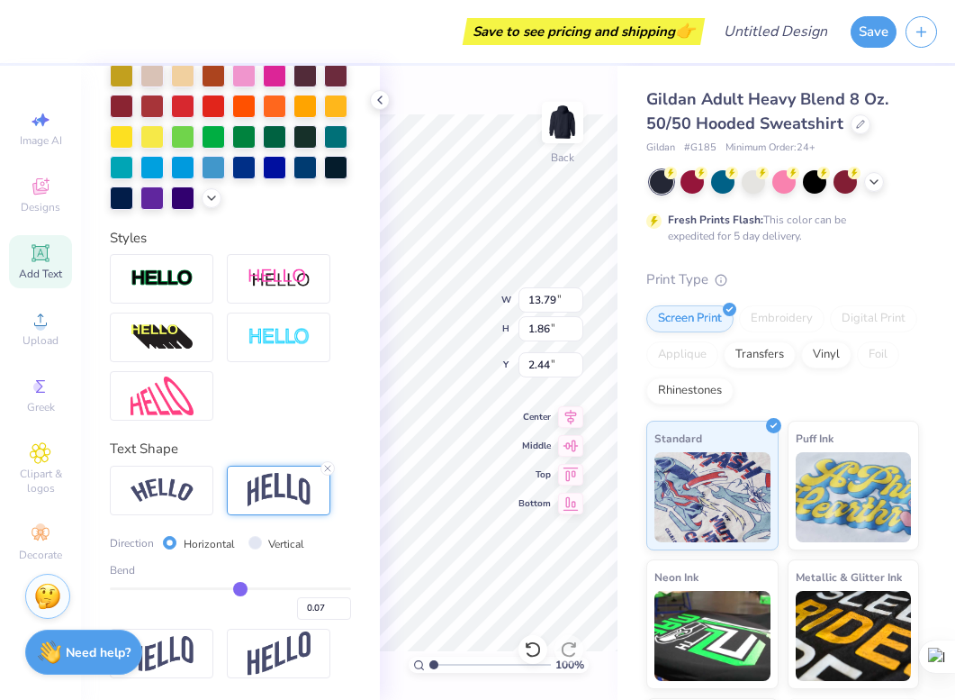
type input "0.09"
type input "0.1"
type input "0.10"
type input "0.1"
click at [241, 587] on input "range" at bounding box center [230, 588] width 241 height 3
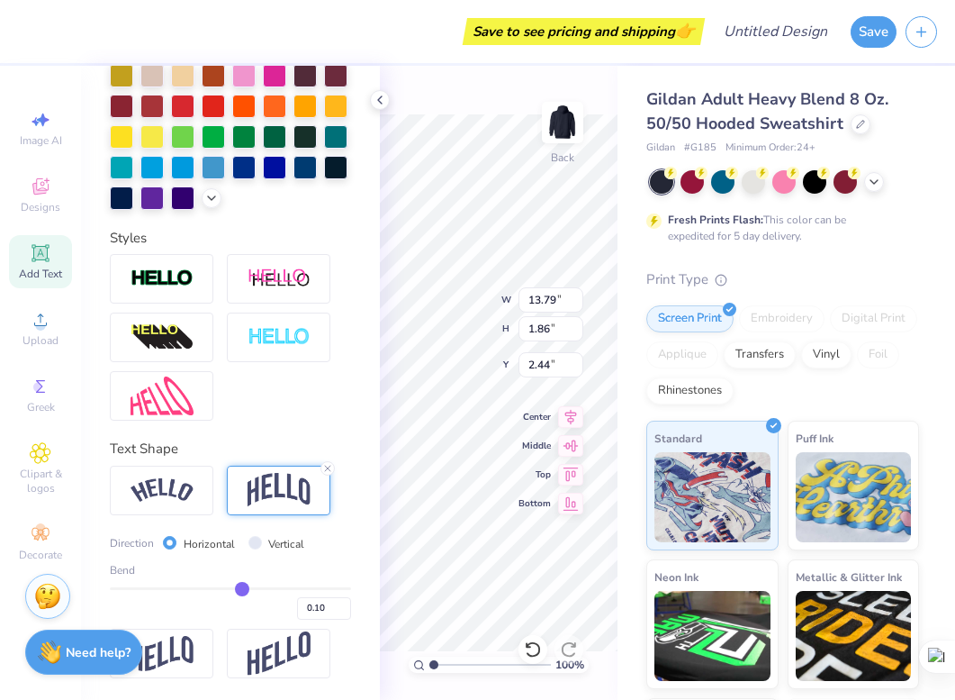
type input "2.24"
type input "2.25"
type input "0.11"
type input "0.12"
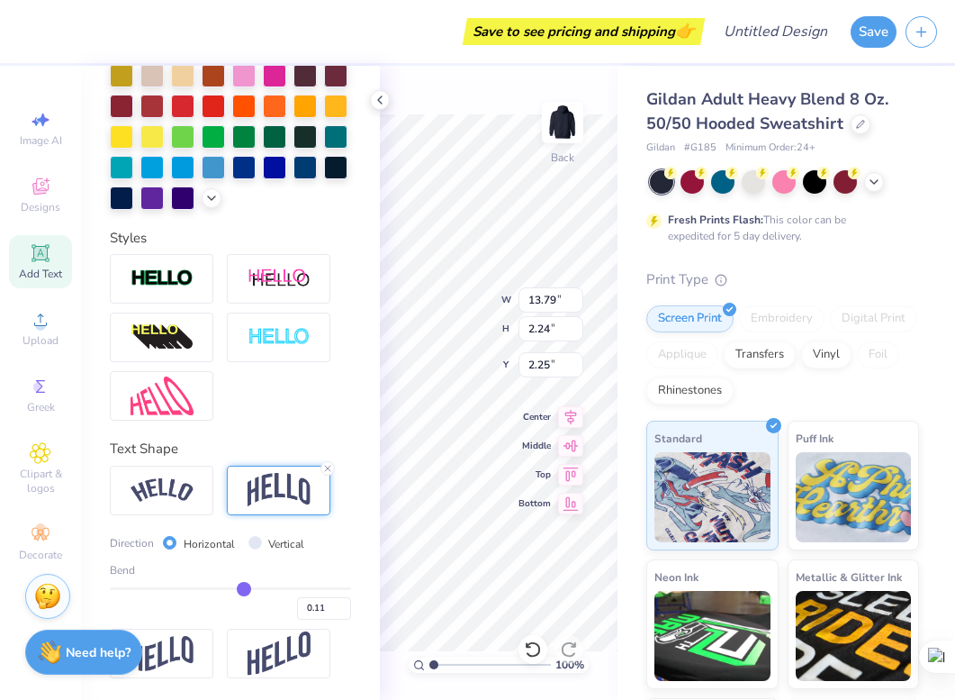
type input "0.12"
type input "0.13"
type input "0.14"
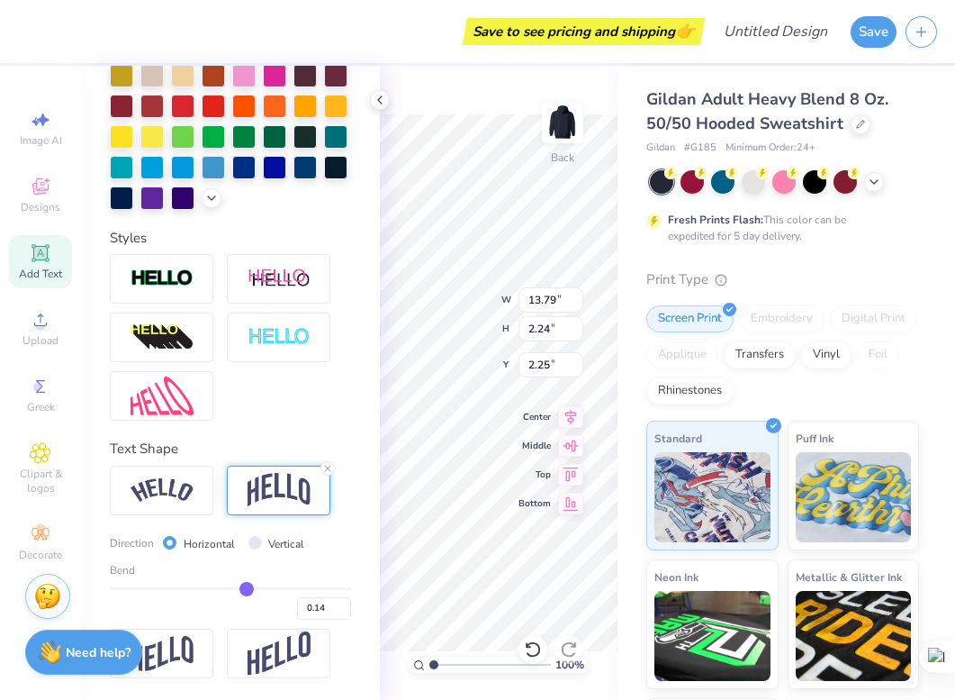
type input "0.15"
type input "0.16"
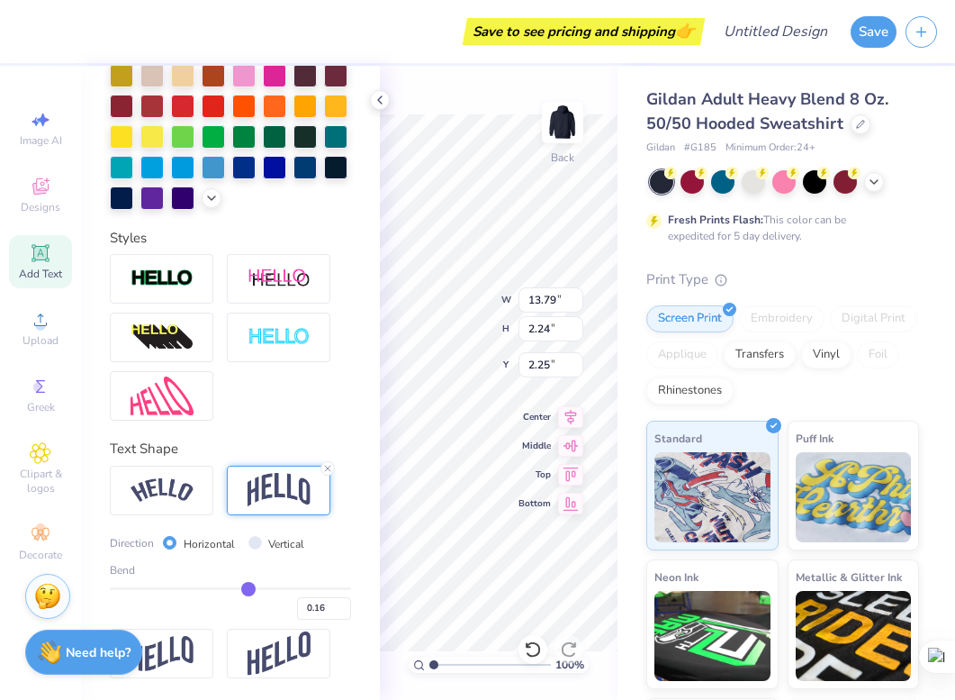
click at [248, 588] on input "range" at bounding box center [230, 588] width 241 height 3
type input "2.57"
type input "2.09"
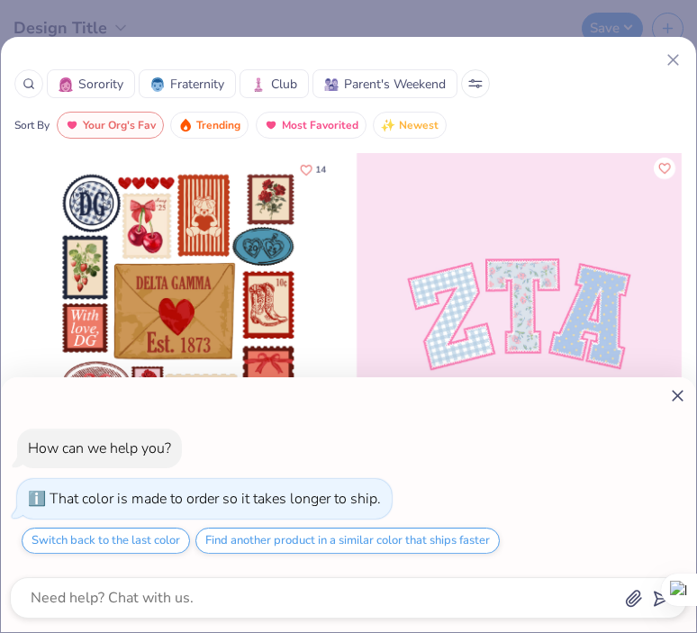
click at [674, 63] on div "How can we help you? That color is made to order so it takes longer to ship. Sw…" at bounding box center [348, 316] width 697 height 633
type textarea "x"
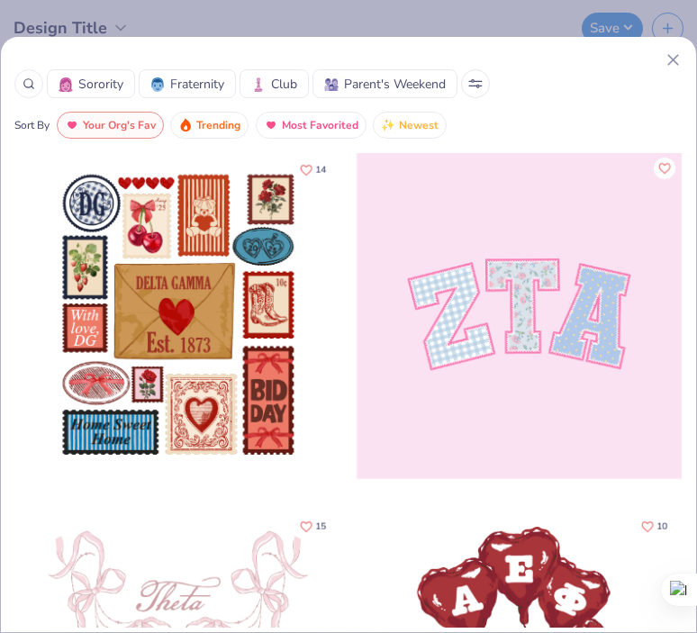
click at [671, 58] on line at bounding box center [673, 60] width 10 height 10
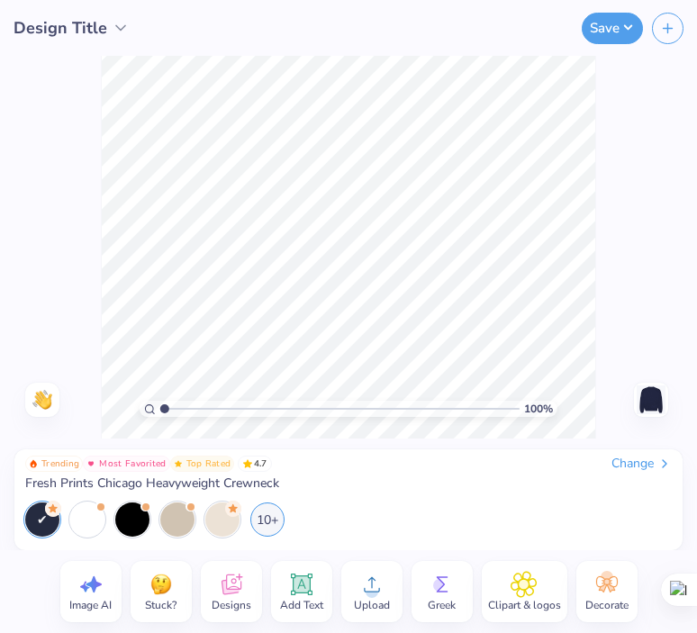
click at [364, 593] on icon at bounding box center [371, 584] width 27 height 27
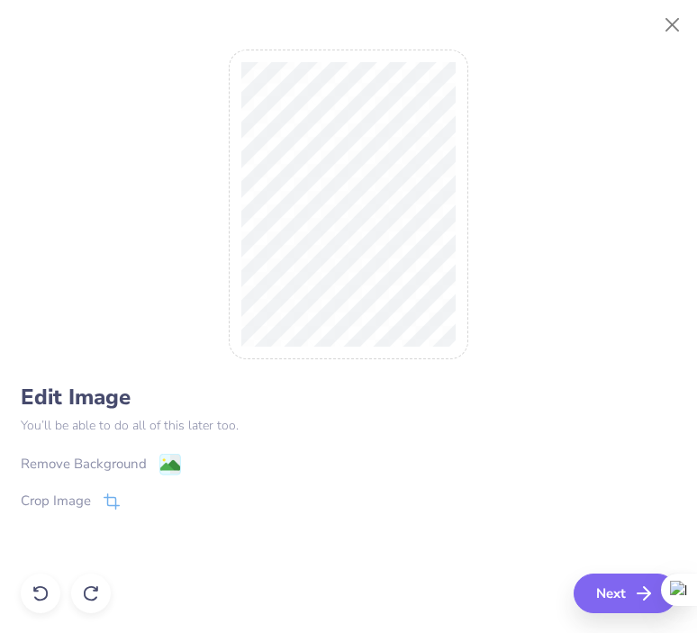
click at [168, 463] on image at bounding box center [169, 466] width 20 height 20
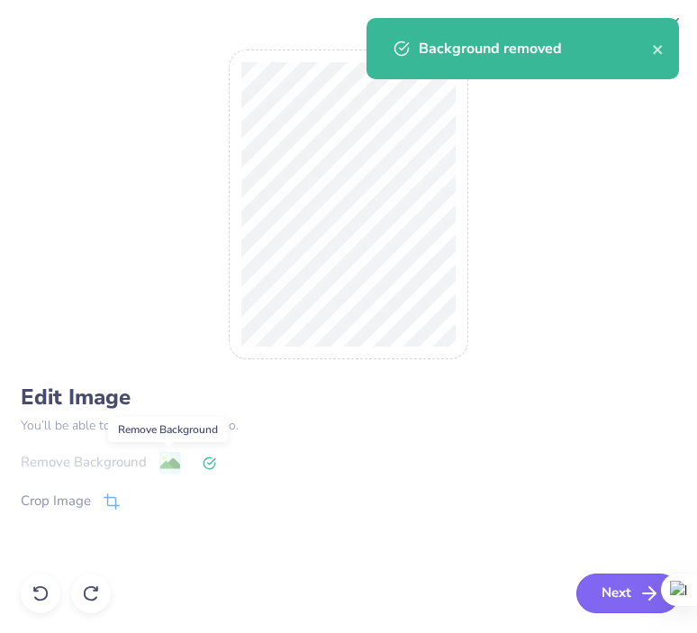
click at [613, 591] on button "Next" at bounding box center [628, 594] width 104 height 40
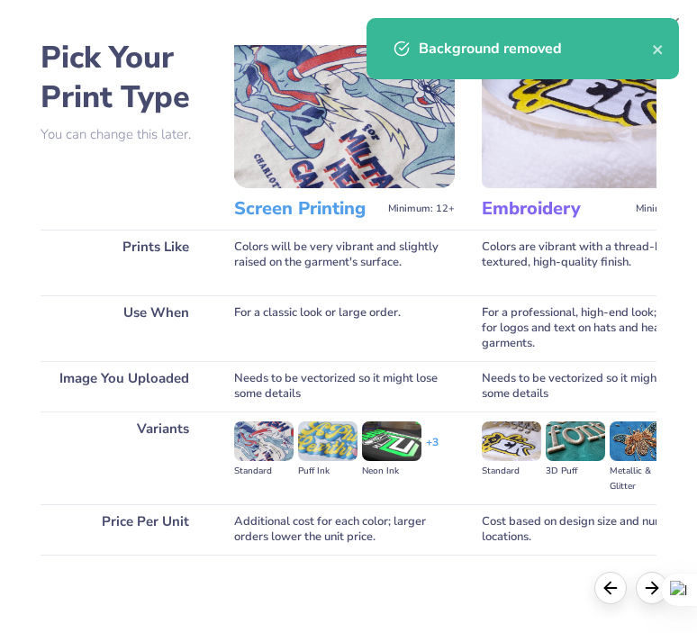
scroll to position [126, 0]
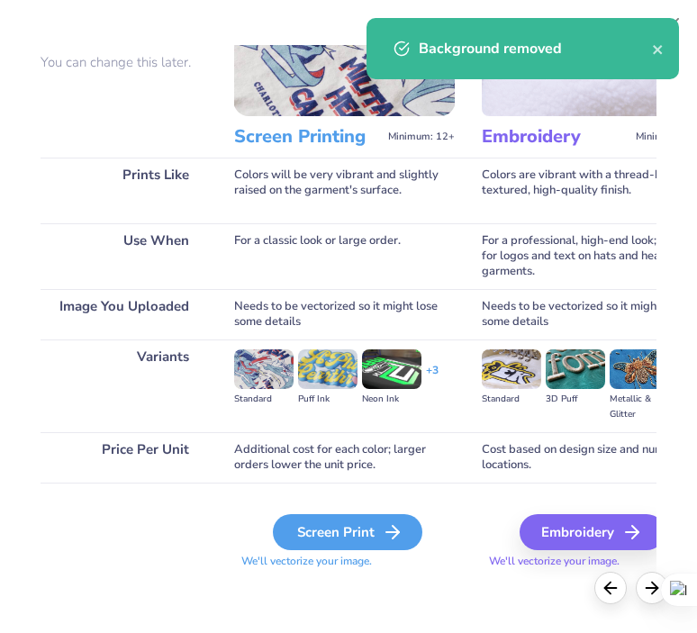
click at [298, 521] on div "Screen Print" at bounding box center [347, 532] width 149 height 36
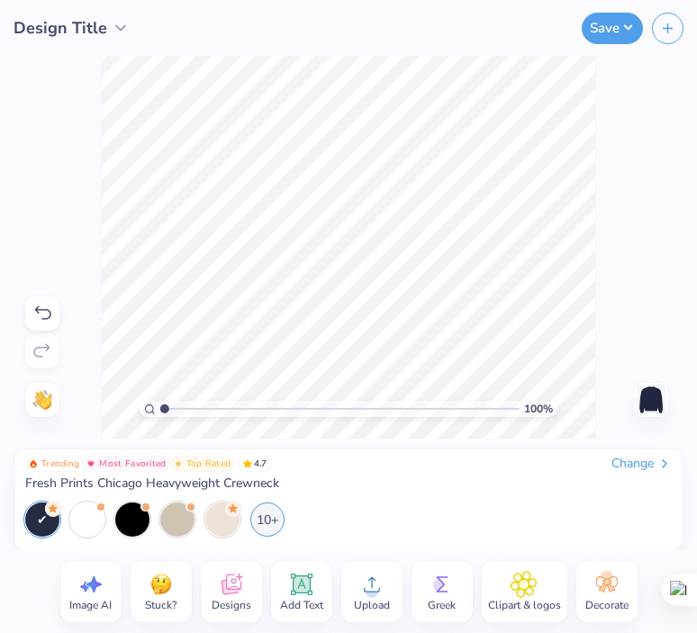
click at [647, 400] on img at bounding box center [651, 399] width 29 height 29
click at [364, 593] on icon at bounding box center [371, 584] width 27 height 27
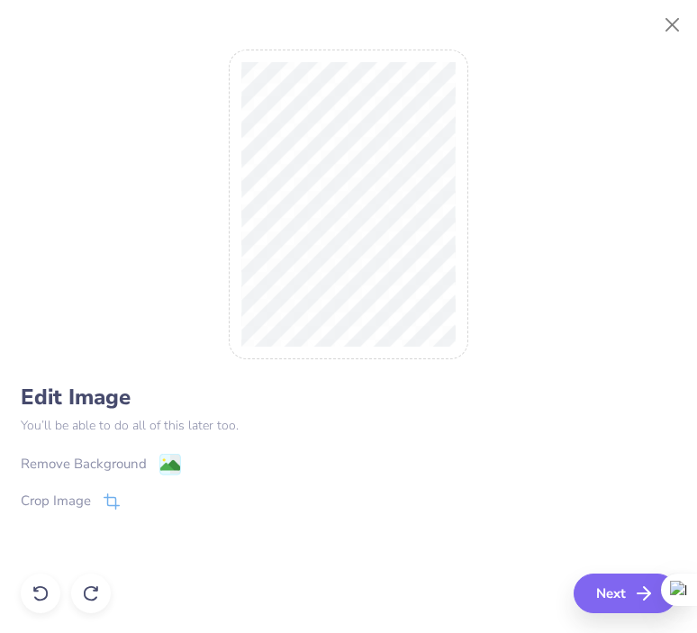
click at [123, 451] on div "Remove Background" at bounding box center [349, 462] width 656 height 23
click at [168, 462] on image at bounding box center [169, 466] width 20 height 20
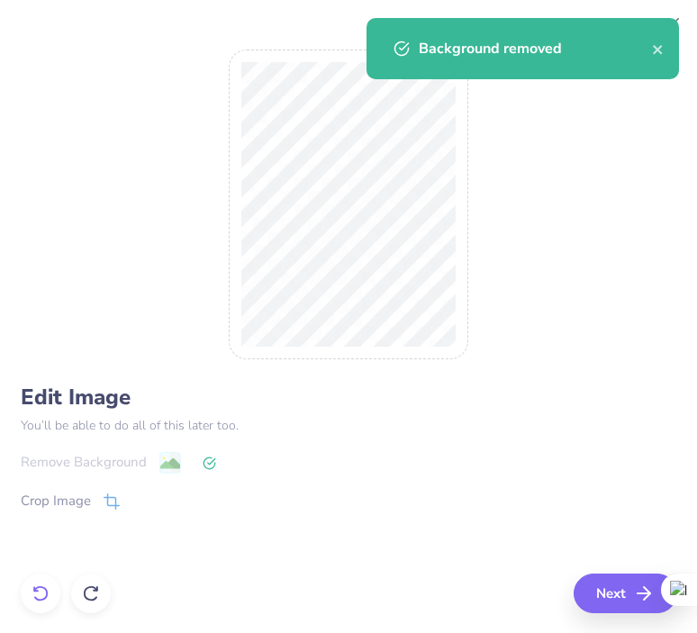
click at [39, 597] on icon at bounding box center [41, 593] width 18 height 18
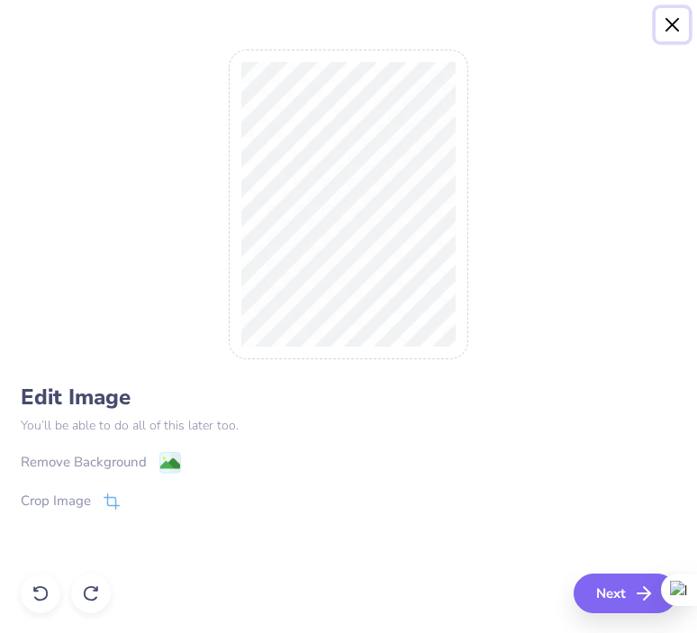
click at [664, 27] on button "Close" at bounding box center [673, 25] width 34 height 34
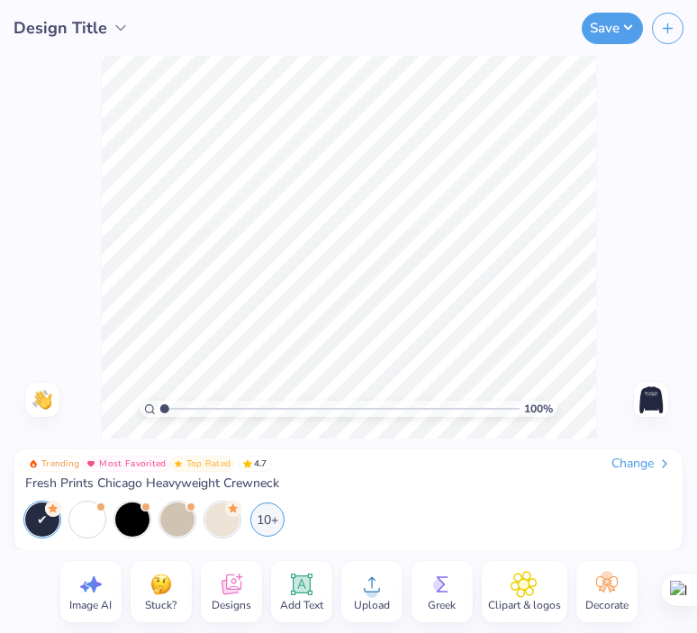
click at [470, 465] on div "Trending Most Favorited Top Rated 4.7 Change" at bounding box center [348, 464] width 647 height 16
click at [364, 584] on icon at bounding box center [371, 584] width 27 height 27
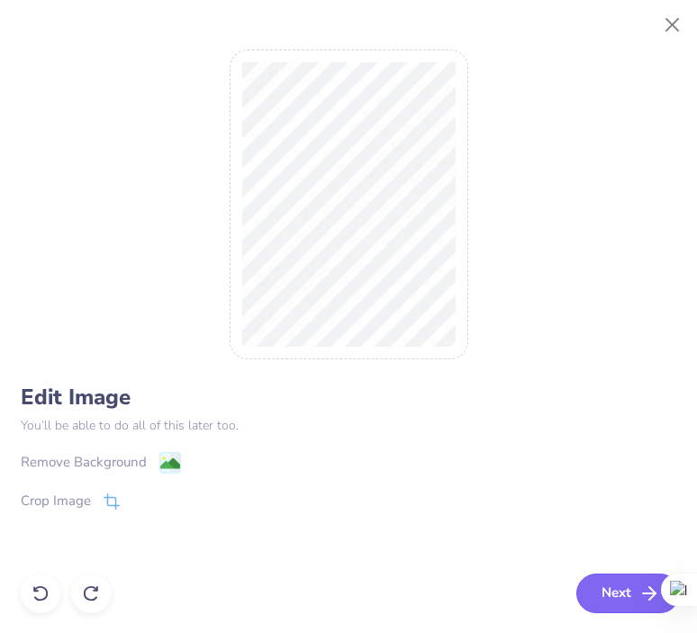
click at [611, 591] on button "Next" at bounding box center [628, 594] width 104 height 40
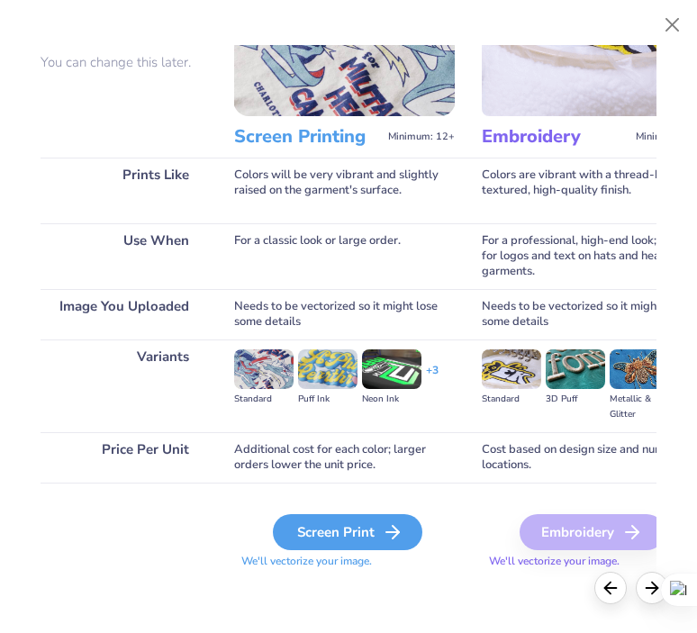
click at [357, 534] on div "Screen Print" at bounding box center [347, 532] width 149 height 36
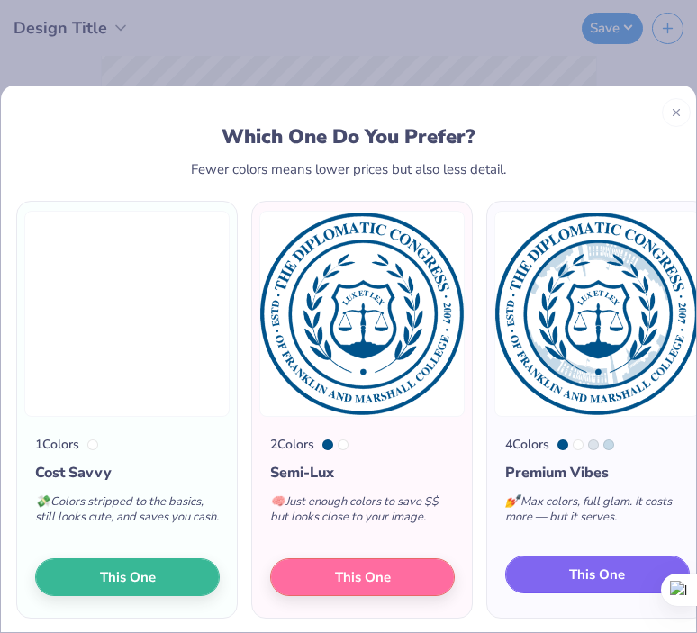
click at [590, 573] on span "This One" at bounding box center [597, 575] width 56 height 21
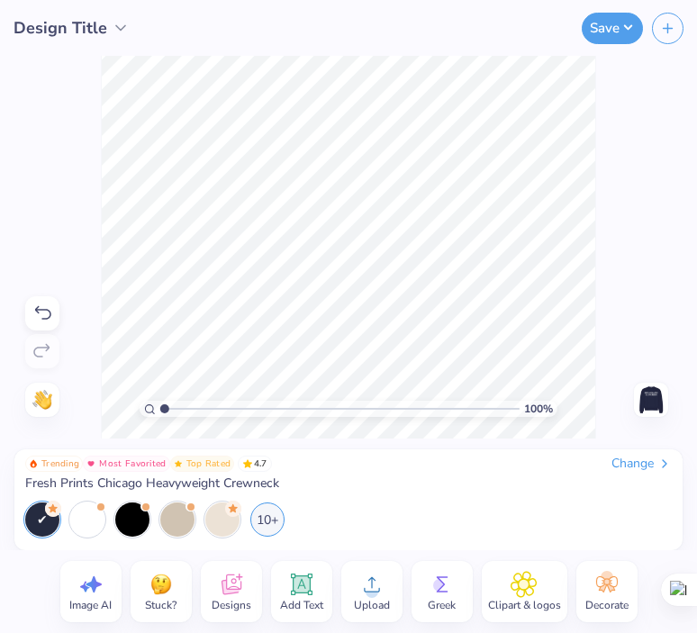
click at [656, 402] on img at bounding box center [651, 399] width 29 height 29
click at [656, 400] on img at bounding box center [651, 399] width 29 height 29
click at [362, 593] on icon at bounding box center [371, 584] width 27 height 27
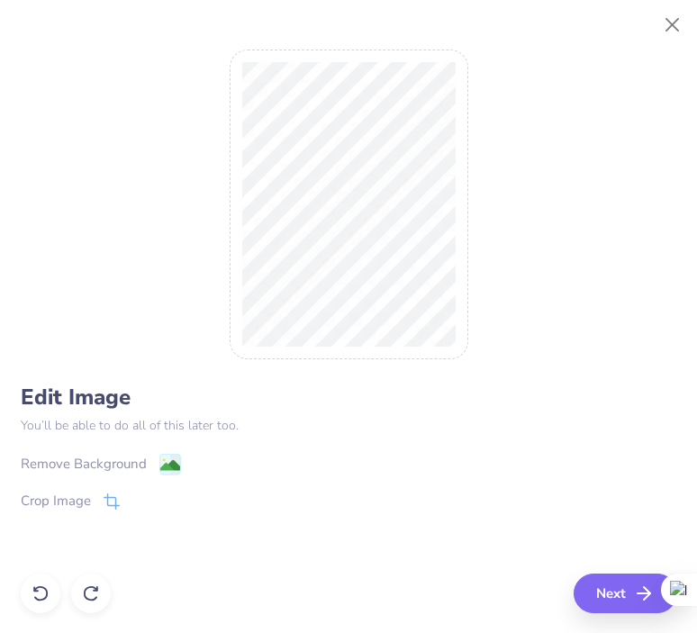
click at [140, 461] on div "Remove Background" at bounding box center [84, 464] width 126 height 21
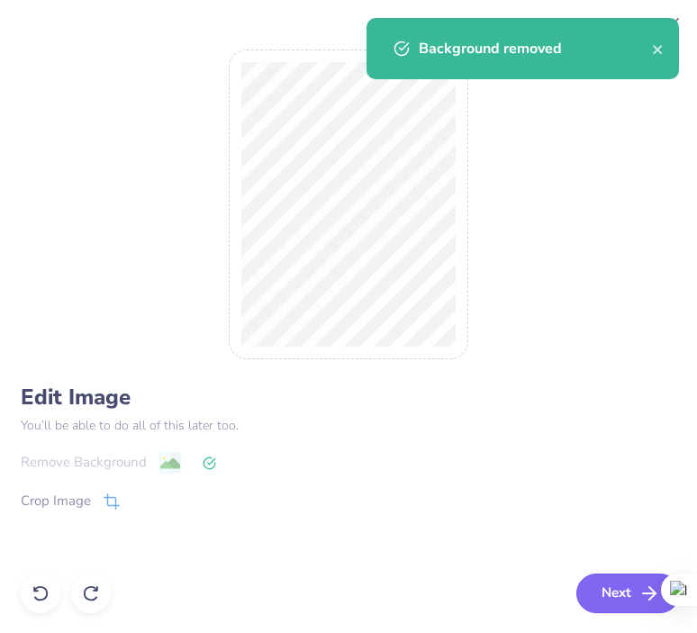
click at [611, 595] on button "Next" at bounding box center [628, 594] width 104 height 40
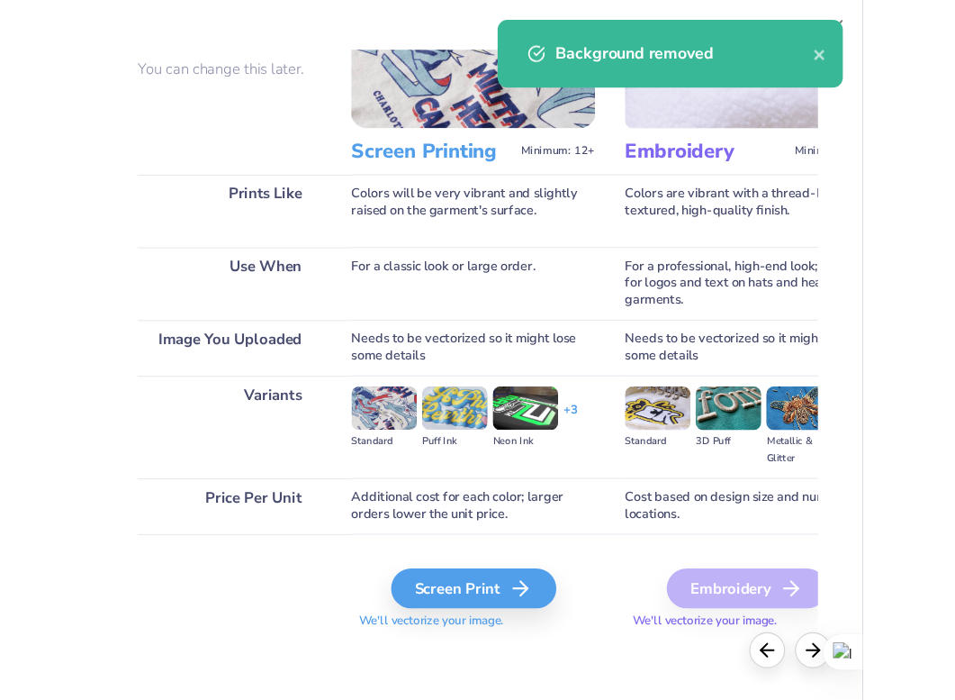
scroll to position [125, 0]
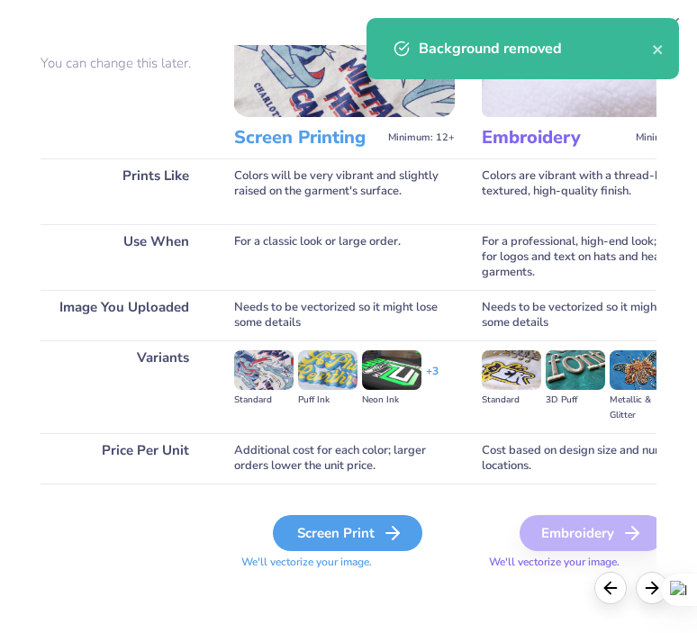
click at [330, 539] on div "Screen Print" at bounding box center [347, 533] width 149 height 36
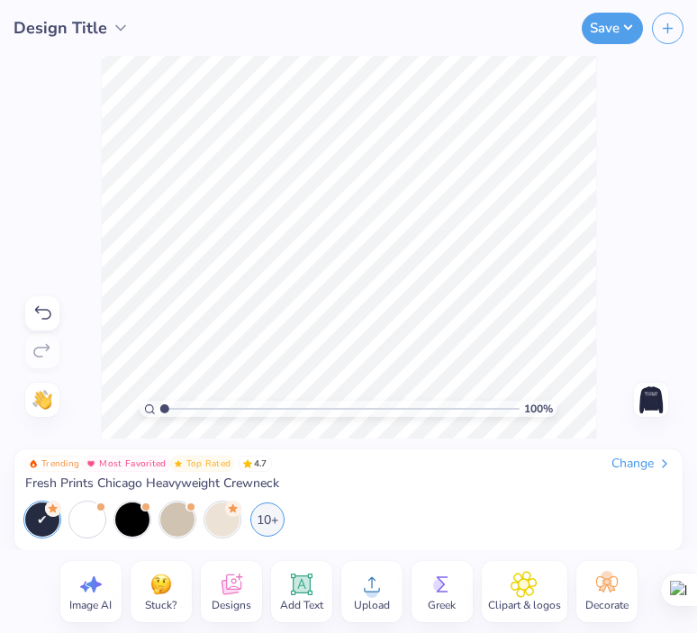
click at [650, 394] on img at bounding box center [651, 399] width 29 height 29
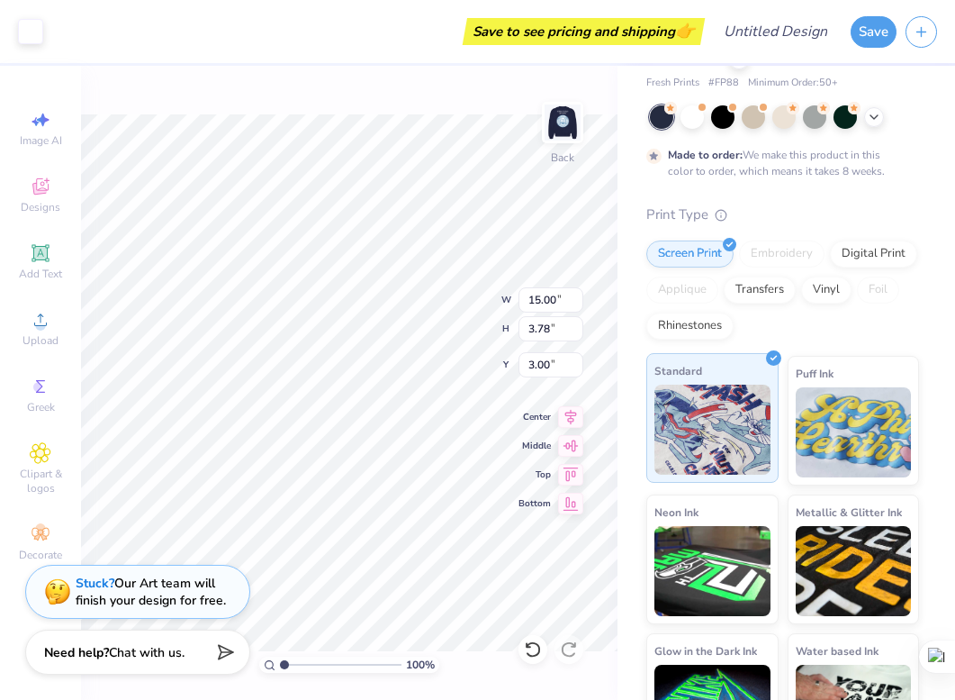
scroll to position [78, 0]
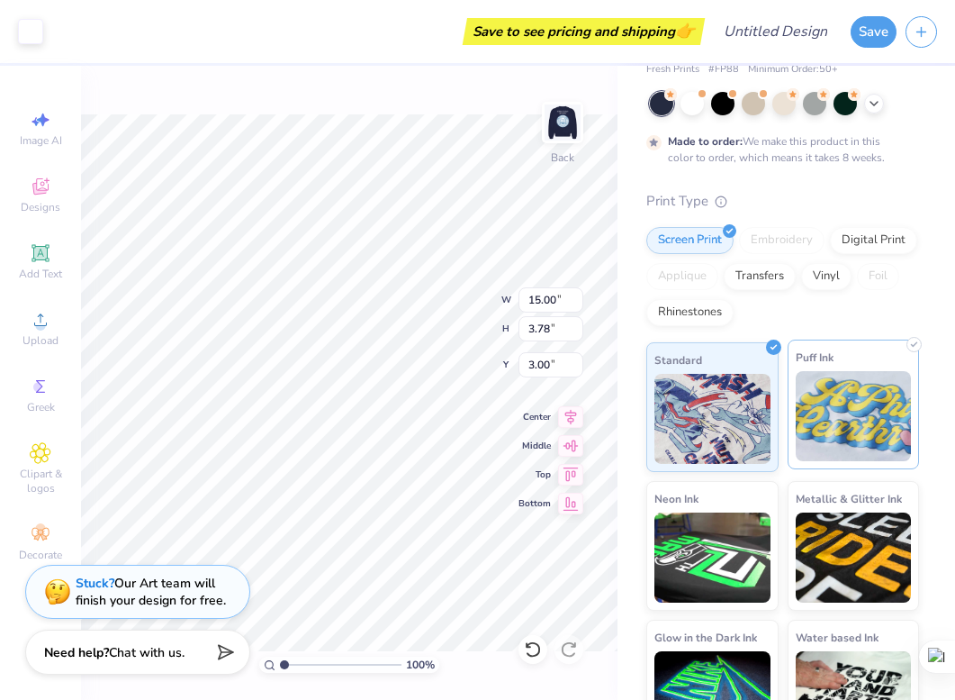
click at [696, 425] on img at bounding box center [854, 416] width 116 height 90
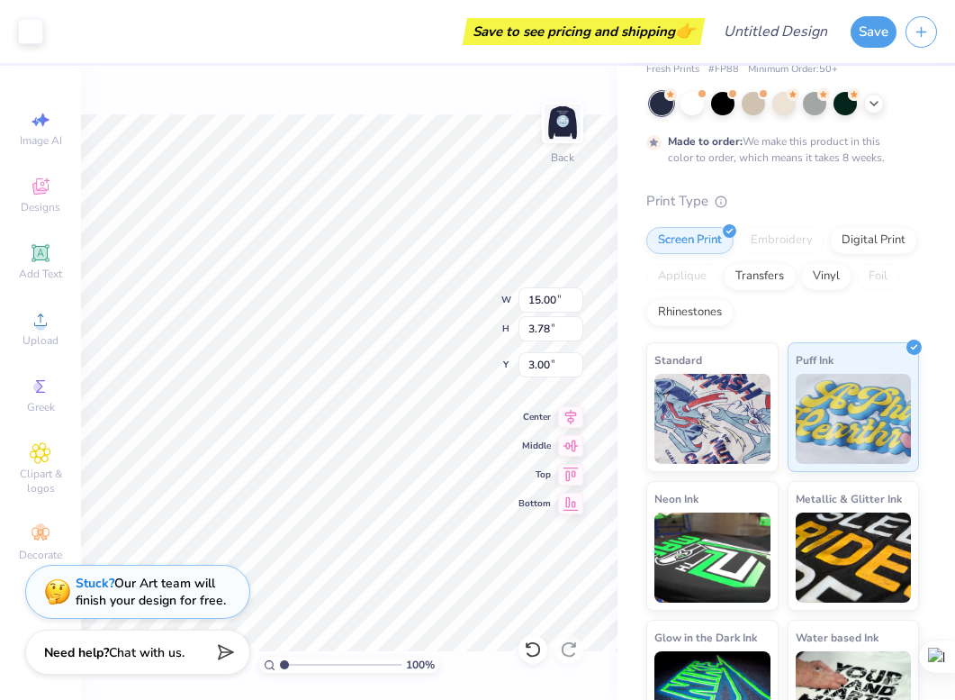
click at [696, 319] on div "Screen Print Embroidery Digital Print Applique Transfers Vinyl Foil Rhinestones" at bounding box center [783, 276] width 273 height 99
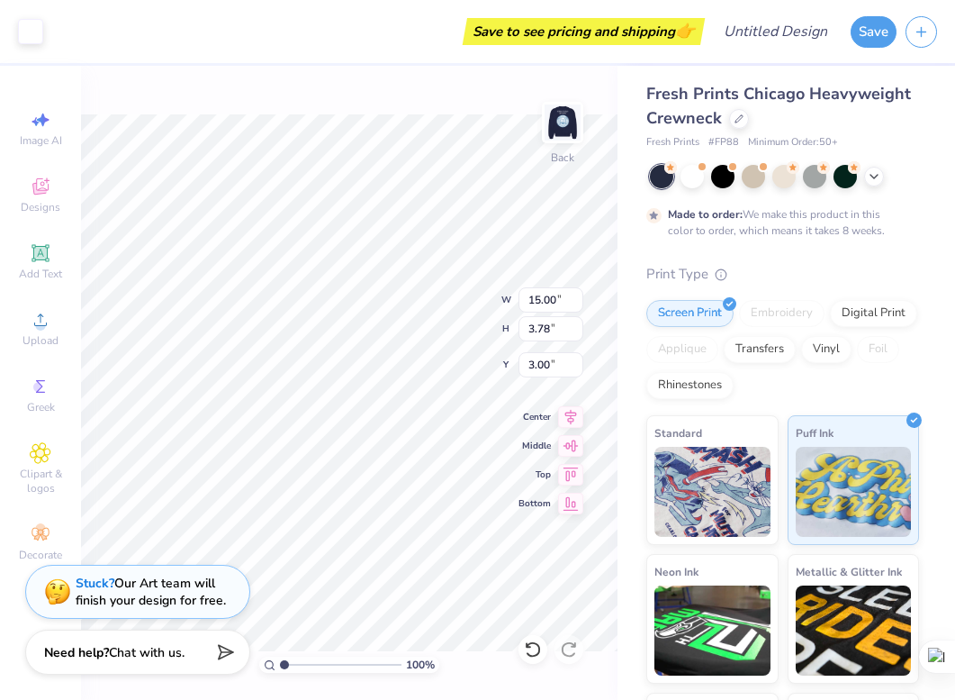
scroll to position [128, 0]
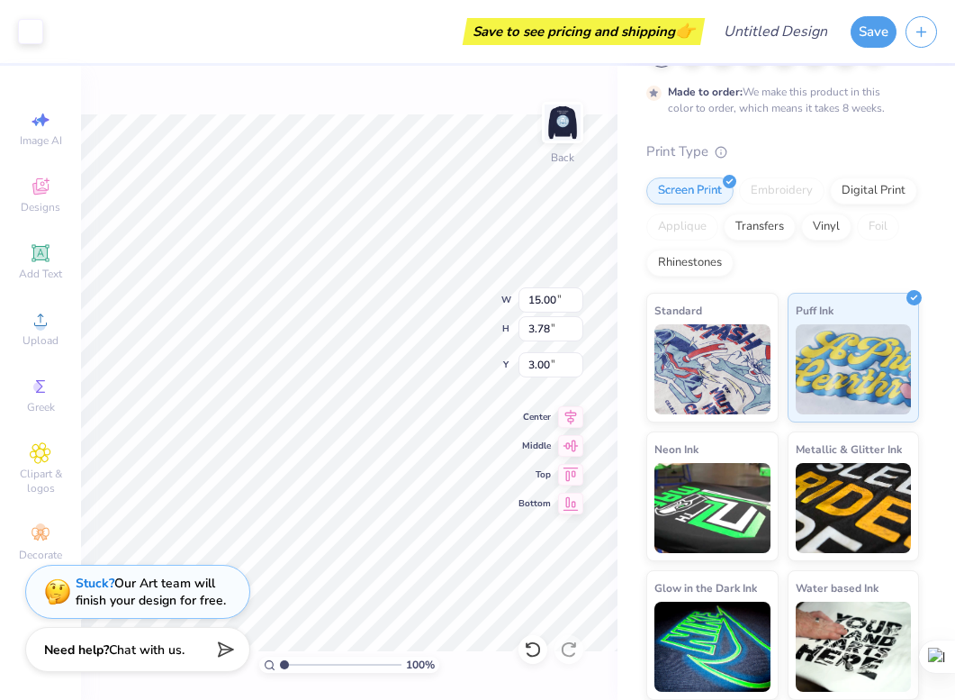
type input "1.11"
type input "3.00"
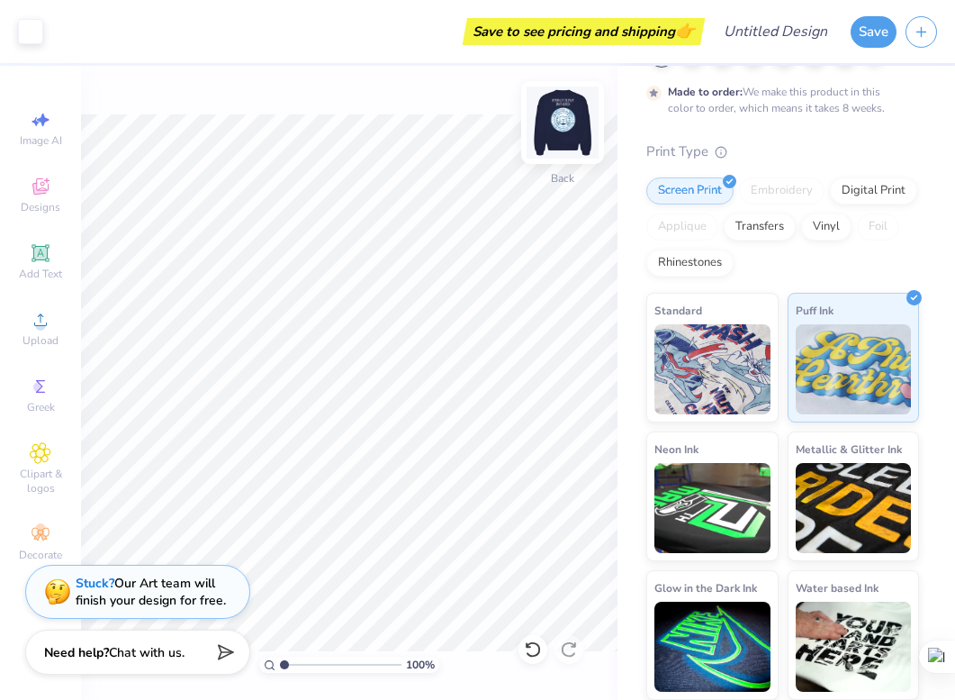
click at [560, 122] on img at bounding box center [563, 122] width 72 height 72
click at [582, 118] on img at bounding box center [563, 122] width 72 height 72
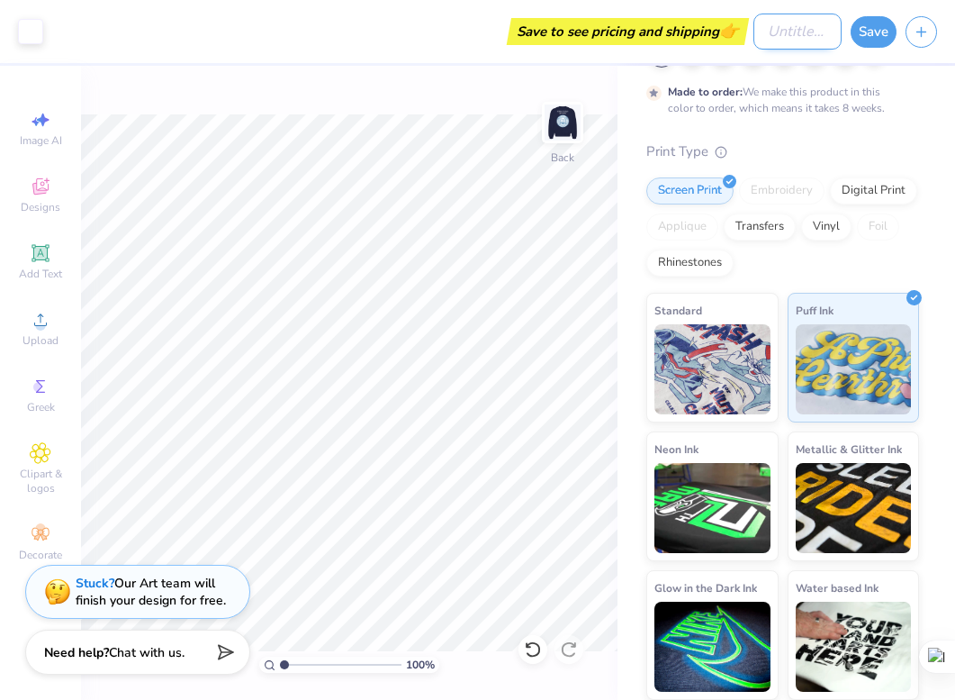
click at [696, 20] on input "Design Title" at bounding box center [798, 32] width 88 height 36
type input "Dipcon Exec."
click at [696, 28] on button "Save" at bounding box center [874, 30] width 46 height 32
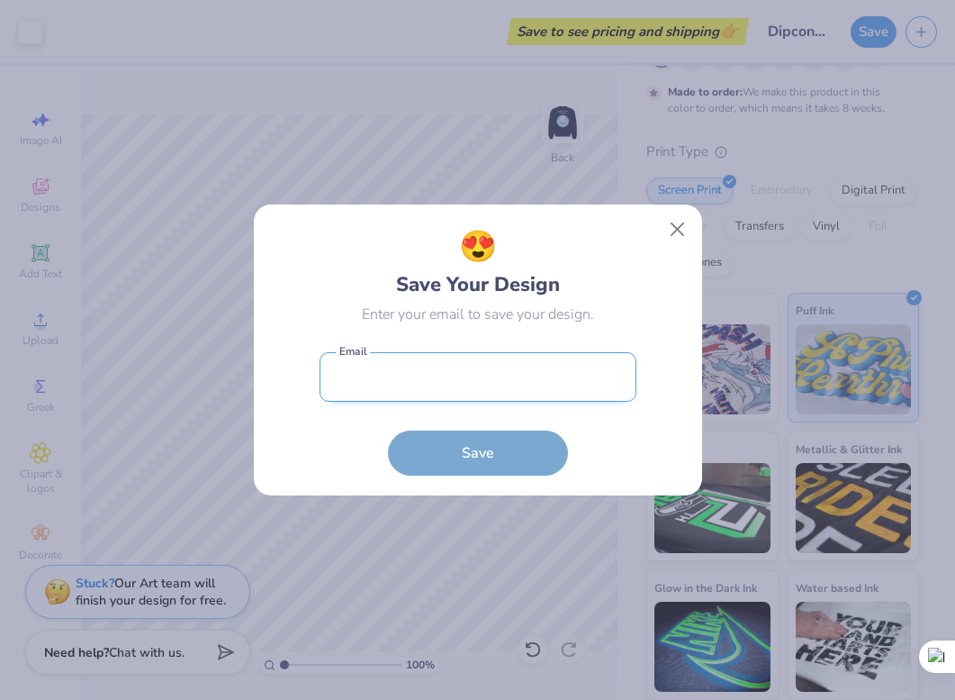
click at [448, 369] on input "email" at bounding box center [478, 377] width 317 height 50
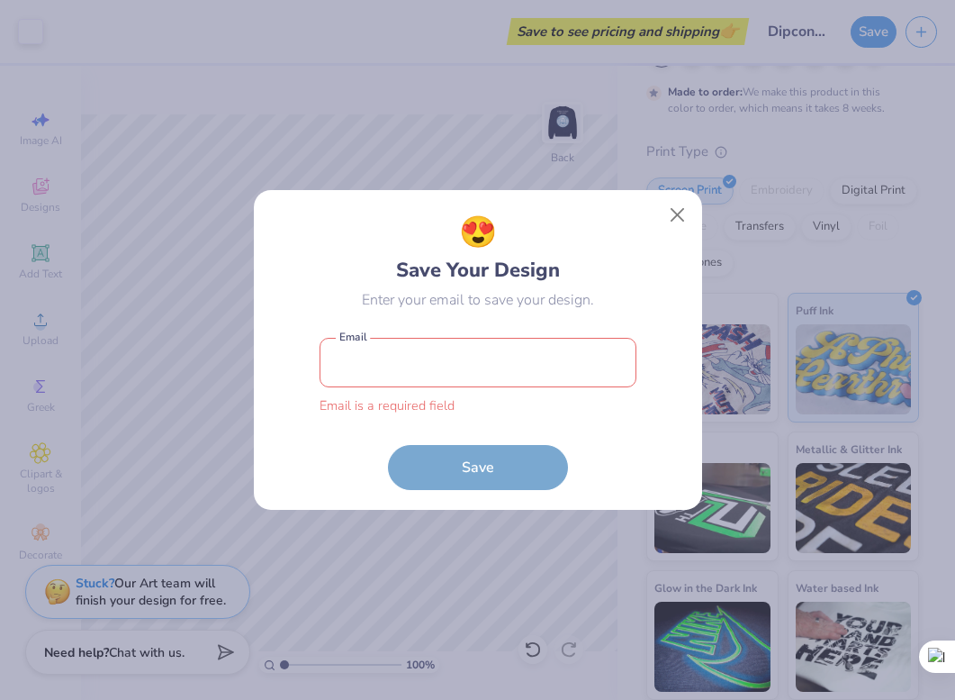
type input "[EMAIL_ADDRESS][DOMAIN_NAME]"
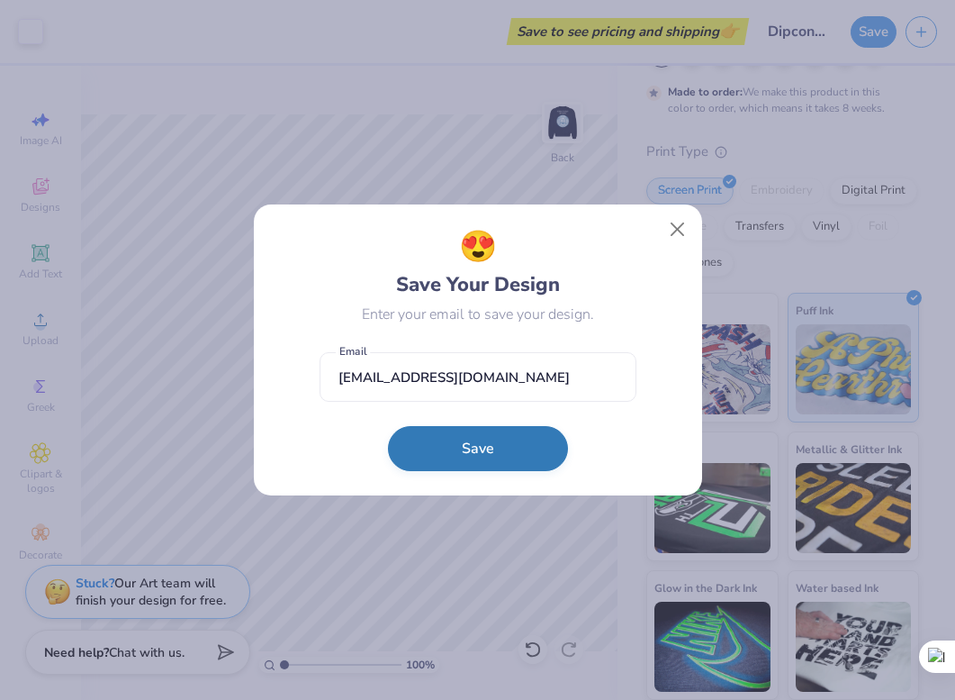
click at [484, 465] on button "Save" at bounding box center [478, 448] width 180 height 45
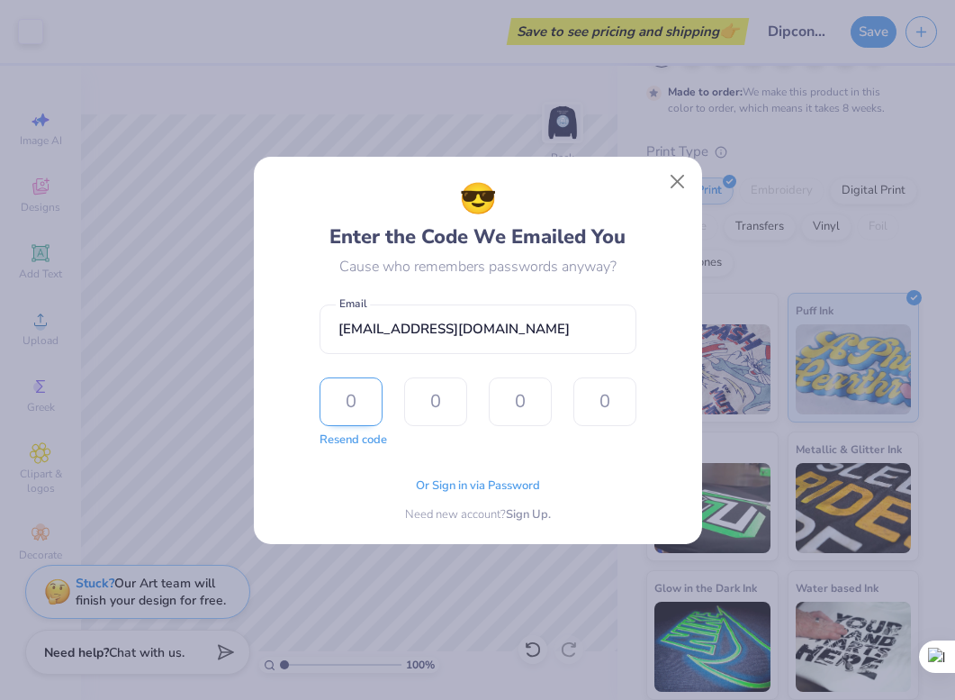
click at [348, 410] on input "text" at bounding box center [351, 401] width 63 height 49
click at [506, 480] on span "Or Sign in via Password" at bounding box center [478, 484] width 124 height 18
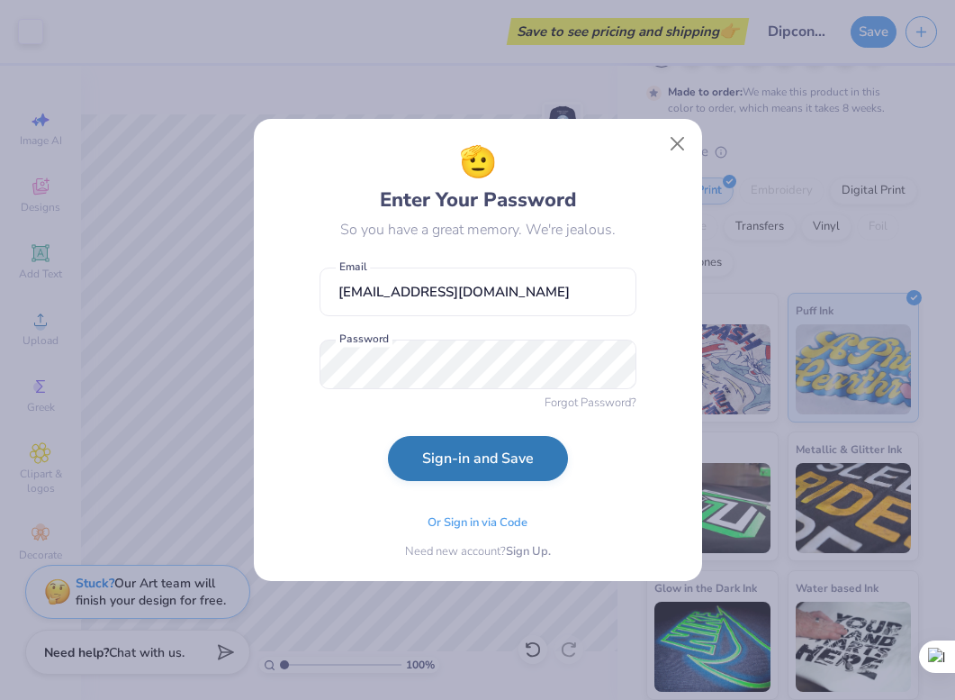
click at [478, 466] on button "Sign-in and Save" at bounding box center [478, 458] width 180 height 45
click at [502, 461] on button "Sign-in and Save" at bounding box center [478, 458] width 180 height 45
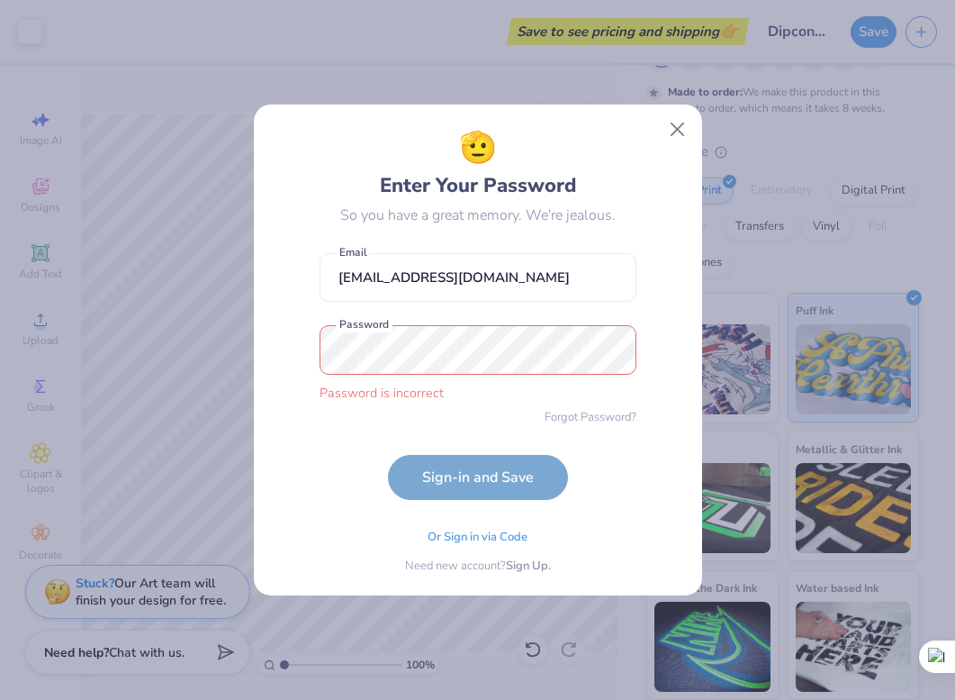
click at [558, 321] on form "[EMAIL_ADDRESS][DOMAIN_NAME] Email Password is incorrect Password Forgot Passwo…" at bounding box center [478, 372] width 317 height 256
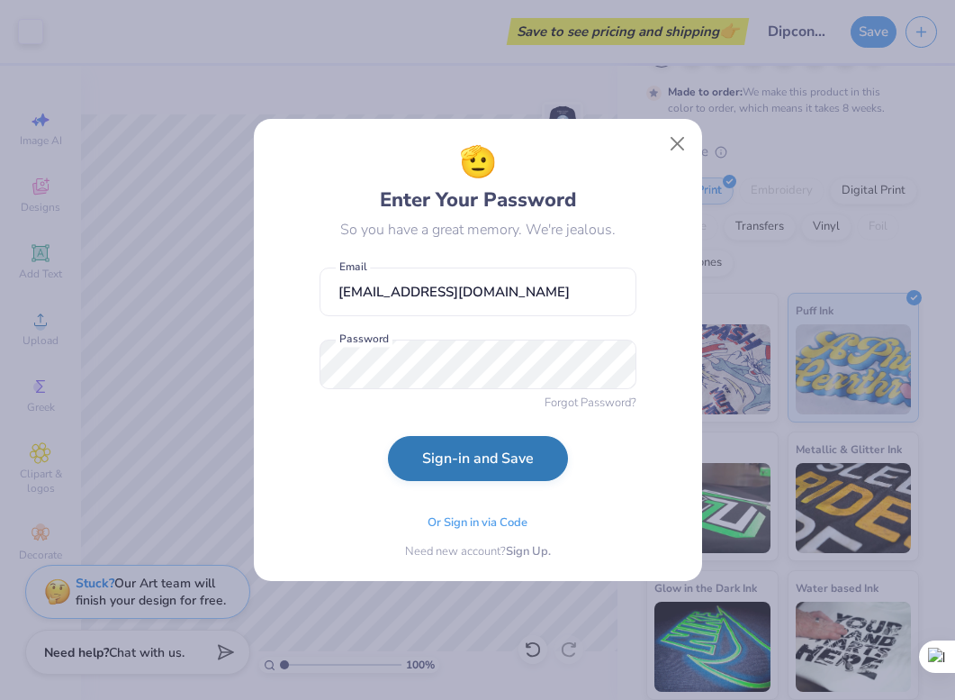
click at [500, 452] on button "Sign-in and Save" at bounding box center [478, 458] width 180 height 45
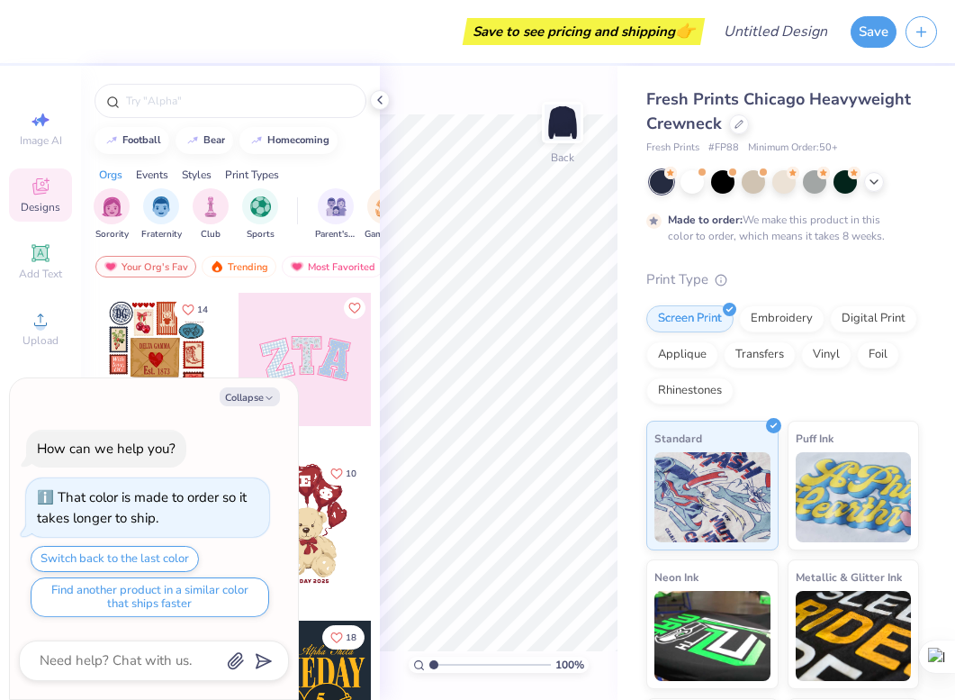
click at [34, 199] on div "Designs" at bounding box center [40, 194] width 63 height 53
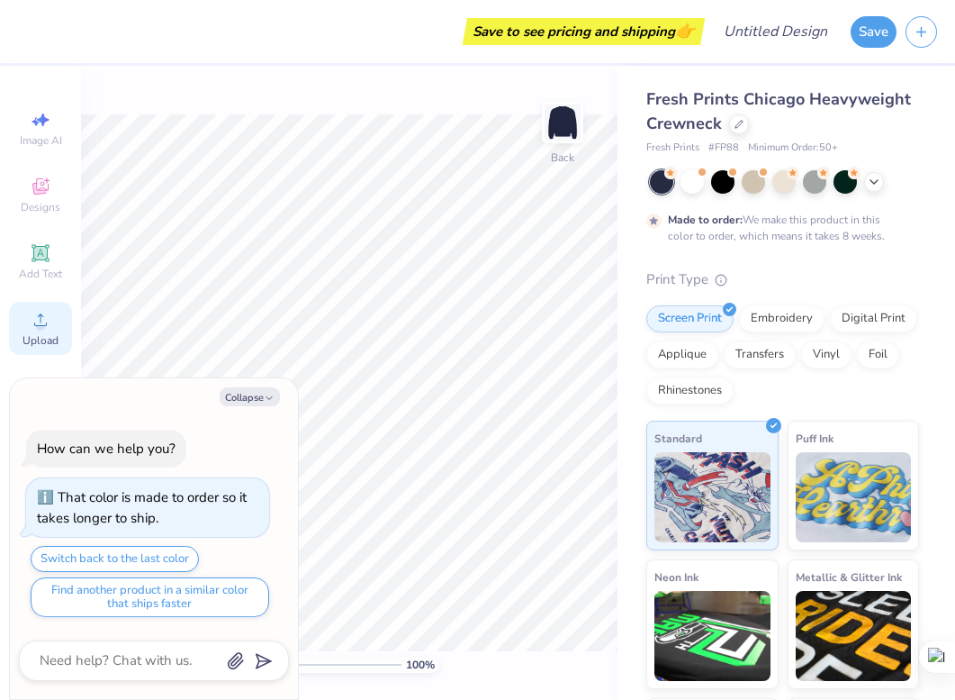
click at [35, 314] on icon at bounding box center [41, 320] width 22 height 22
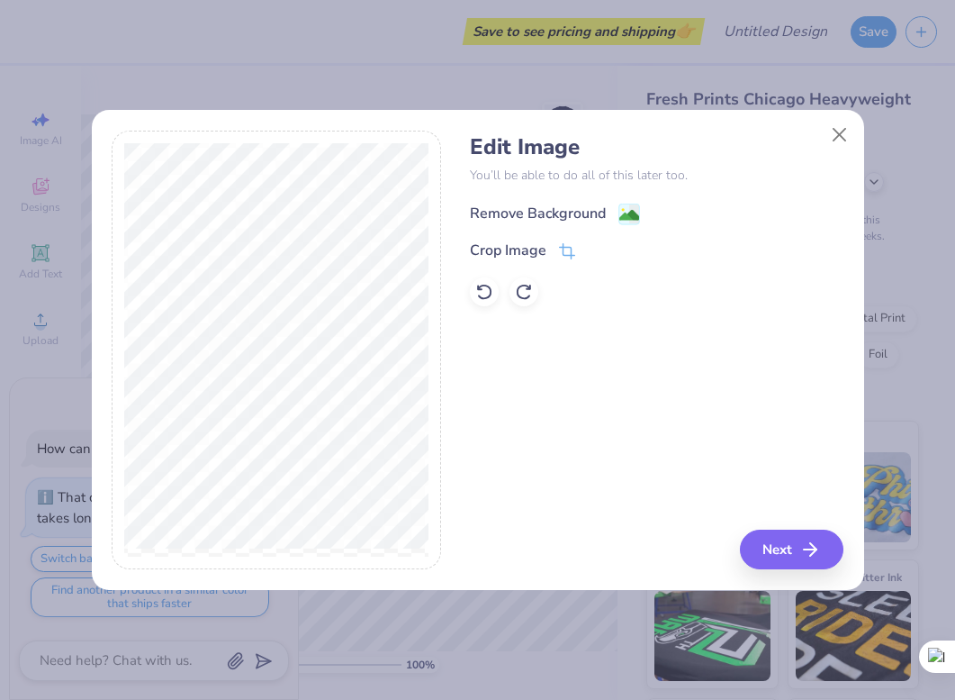
click at [587, 213] on div "Remove Background" at bounding box center [538, 214] width 136 height 22
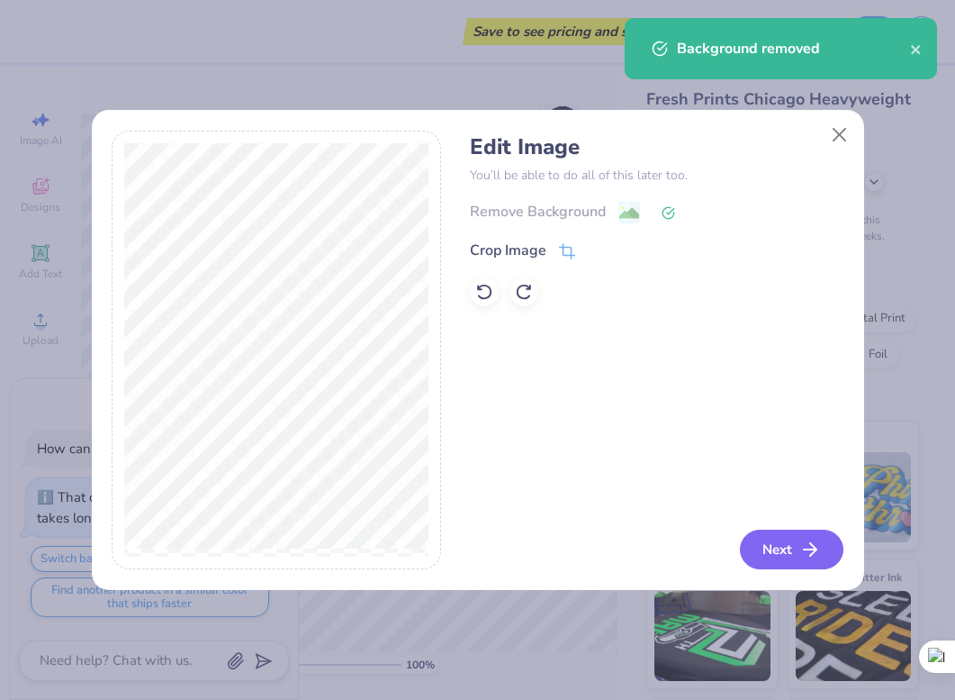
click at [797, 548] on button "Next" at bounding box center [792, 549] width 104 height 40
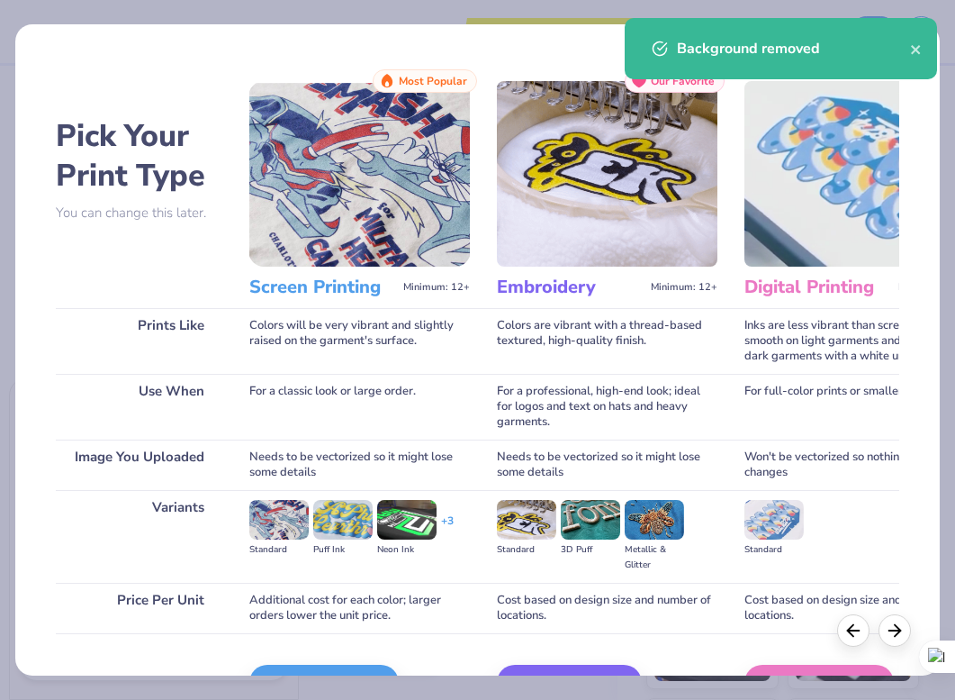
scroll to position [108, 0]
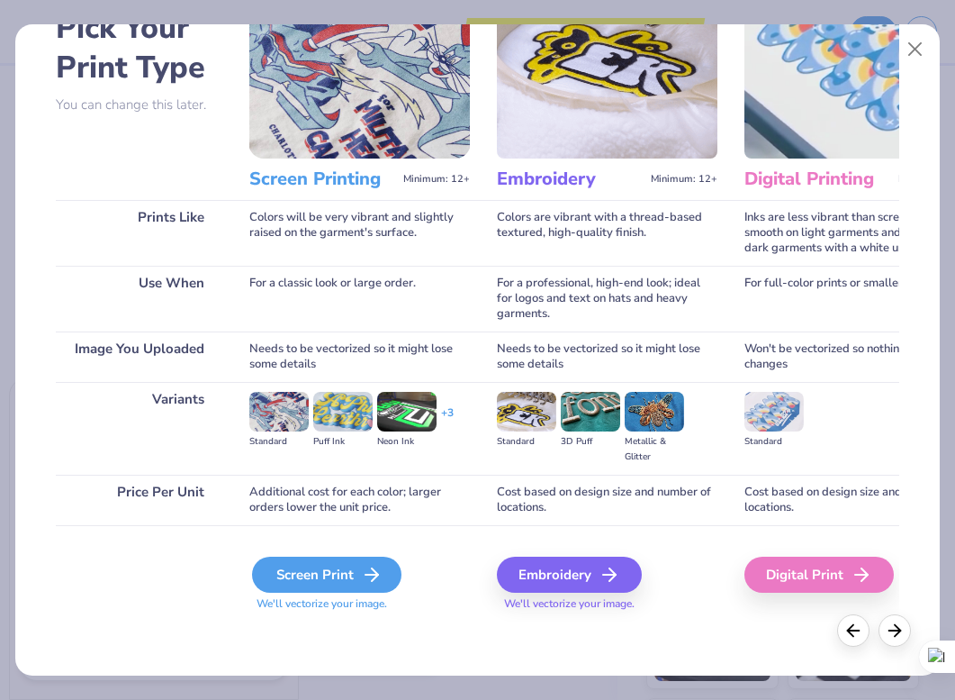
click at [323, 575] on div "Screen Print" at bounding box center [326, 574] width 149 height 36
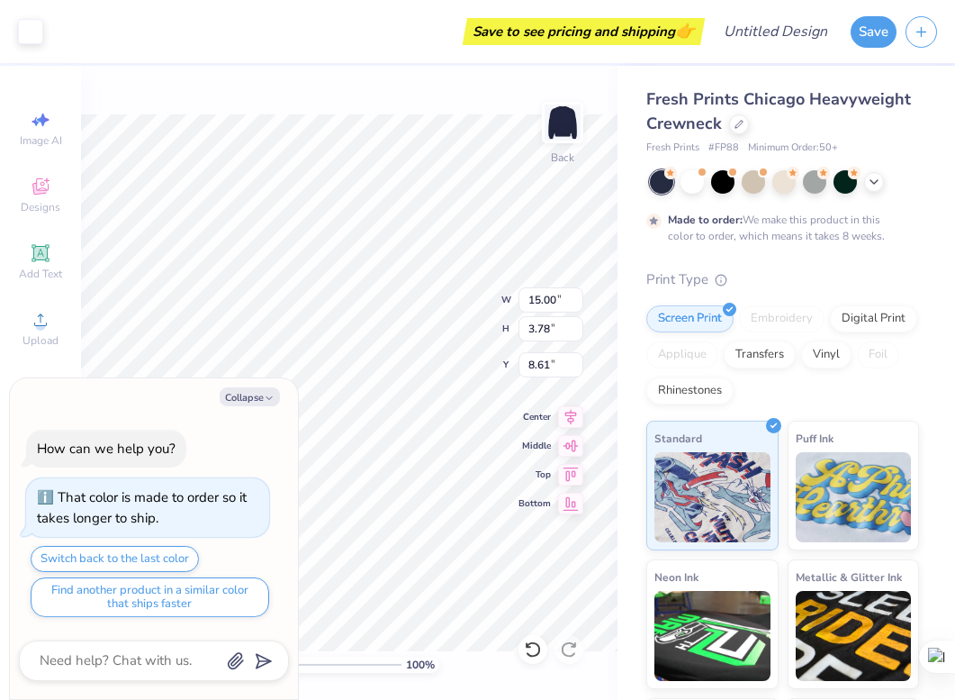
type textarea "x"
type input "3.00"
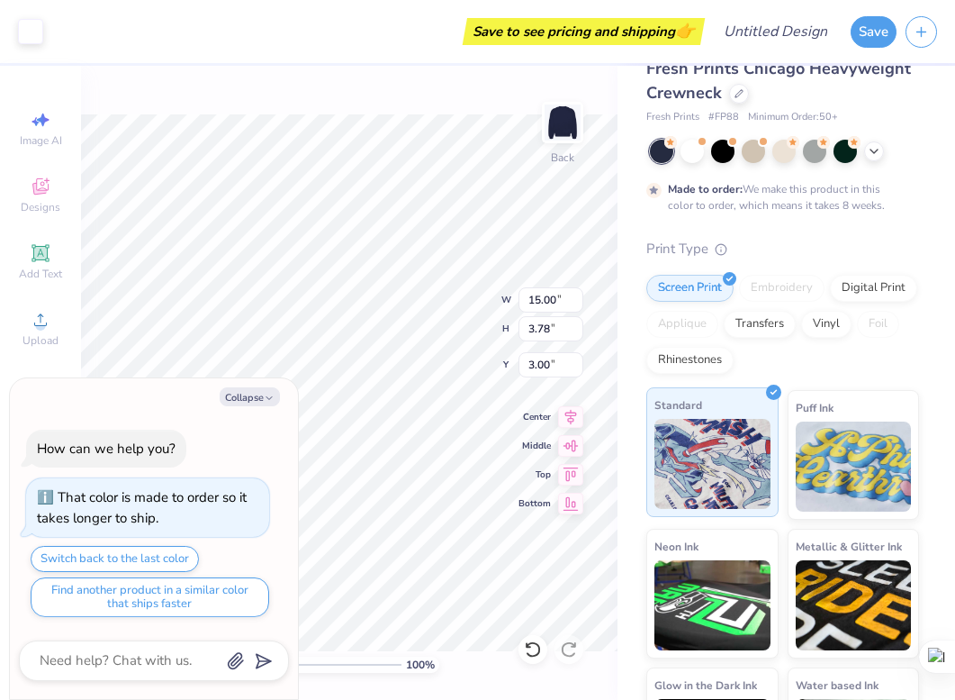
scroll to position [67, 0]
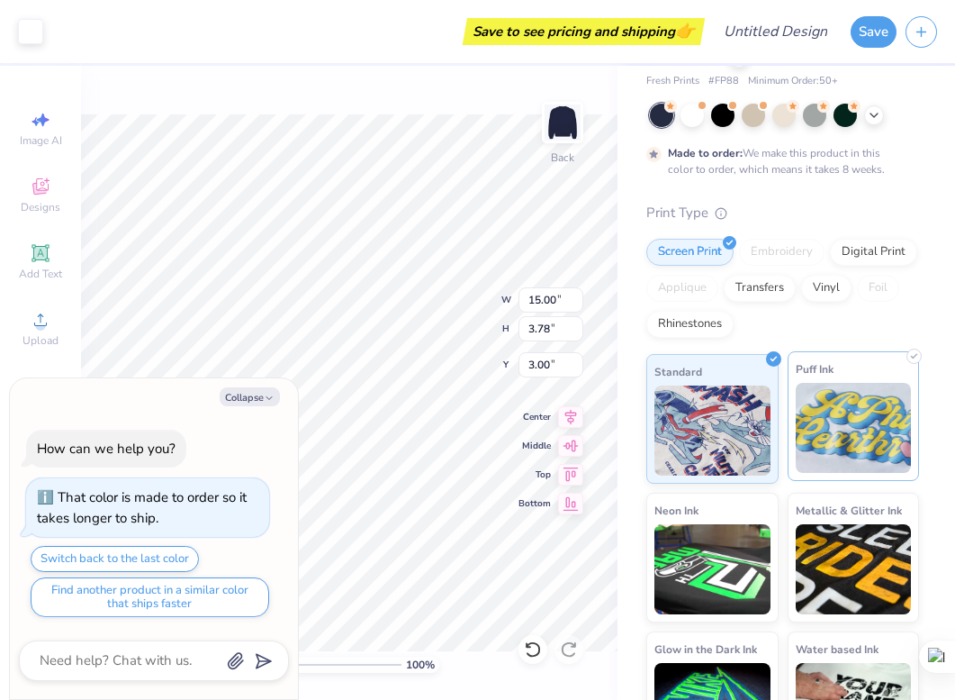
click at [854, 447] on img at bounding box center [854, 428] width 116 height 90
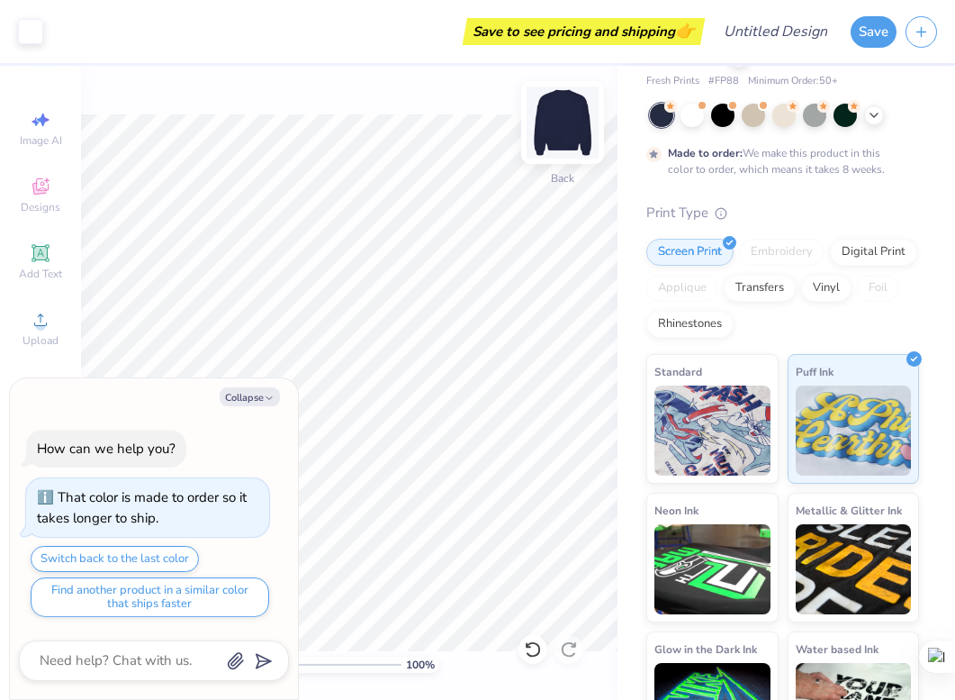
click at [550, 122] on img at bounding box center [563, 122] width 72 height 72
click at [16, 332] on div "Upload" at bounding box center [40, 328] width 63 height 53
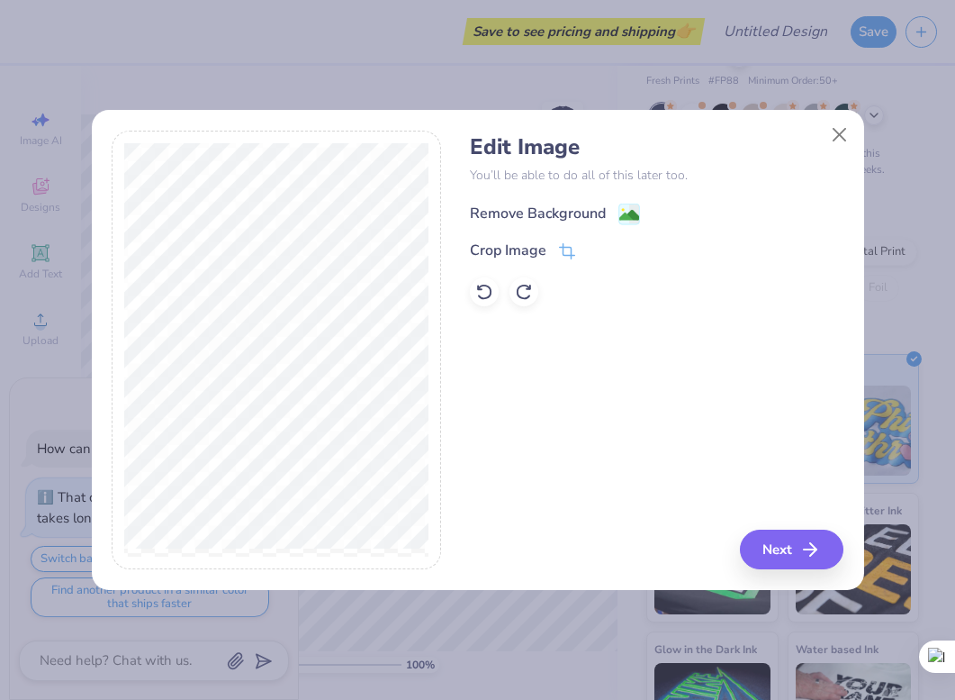
click at [513, 215] on div "Remove Background" at bounding box center [538, 214] width 136 height 22
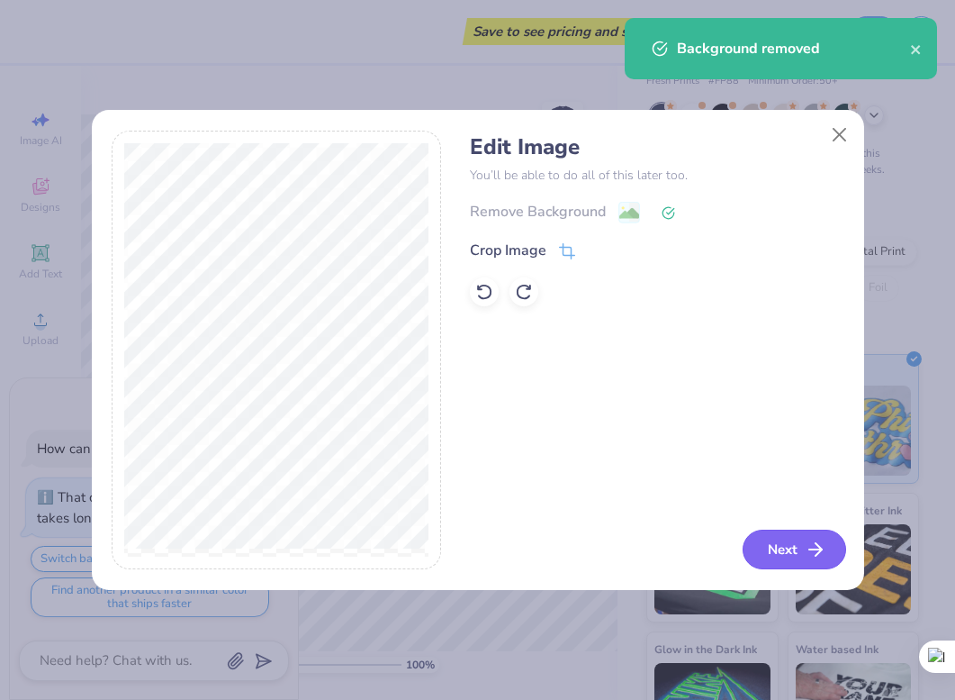
click at [802, 547] on button "Next" at bounding box center [795, 549] width 104 height 40
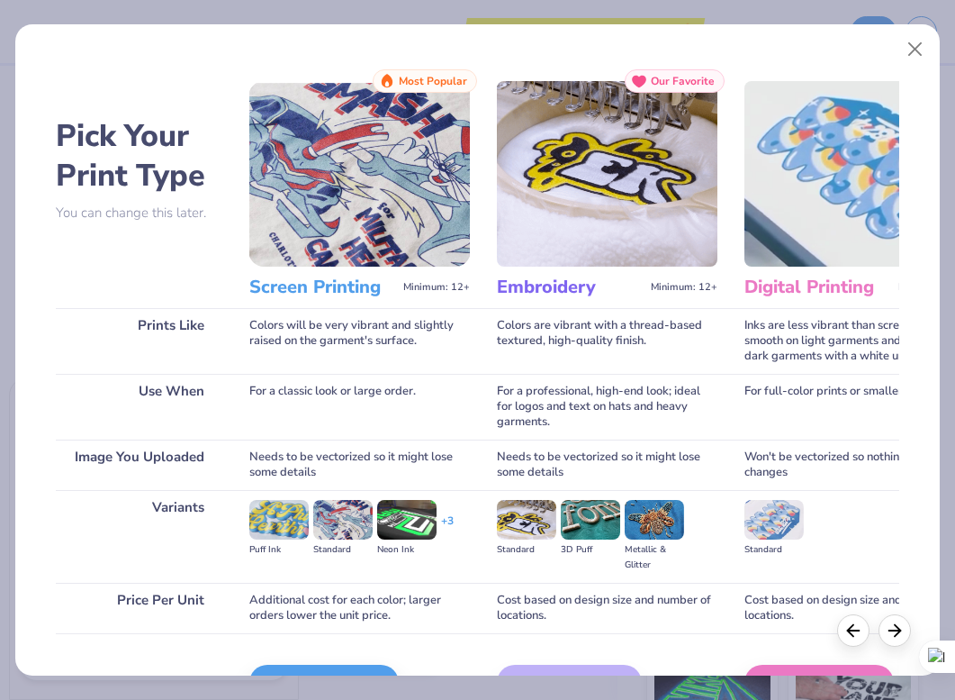
scroll to position [108, 0]
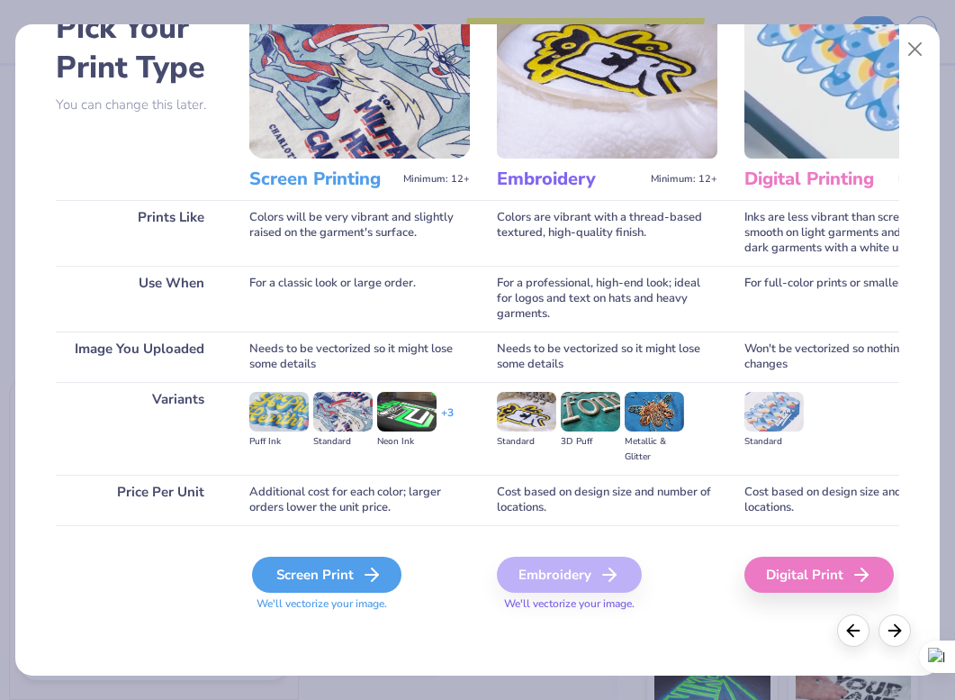
click at [364, 568] on icon at bounding box center [372, 575] width 22 height 22
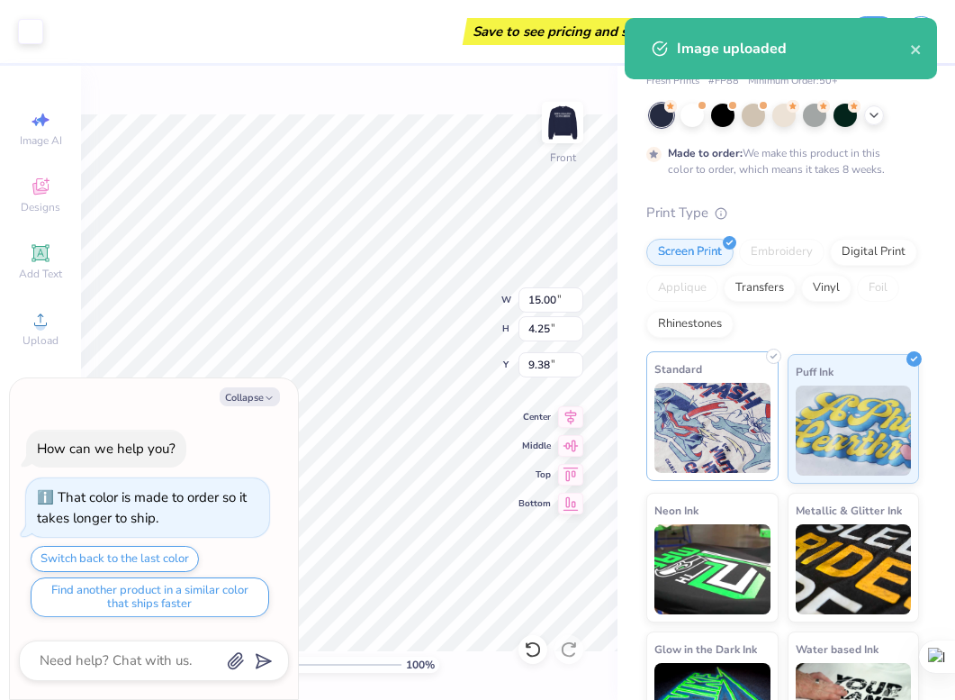
click at [703, 412] on img at bounding box center [713, 428] width 116 height 90
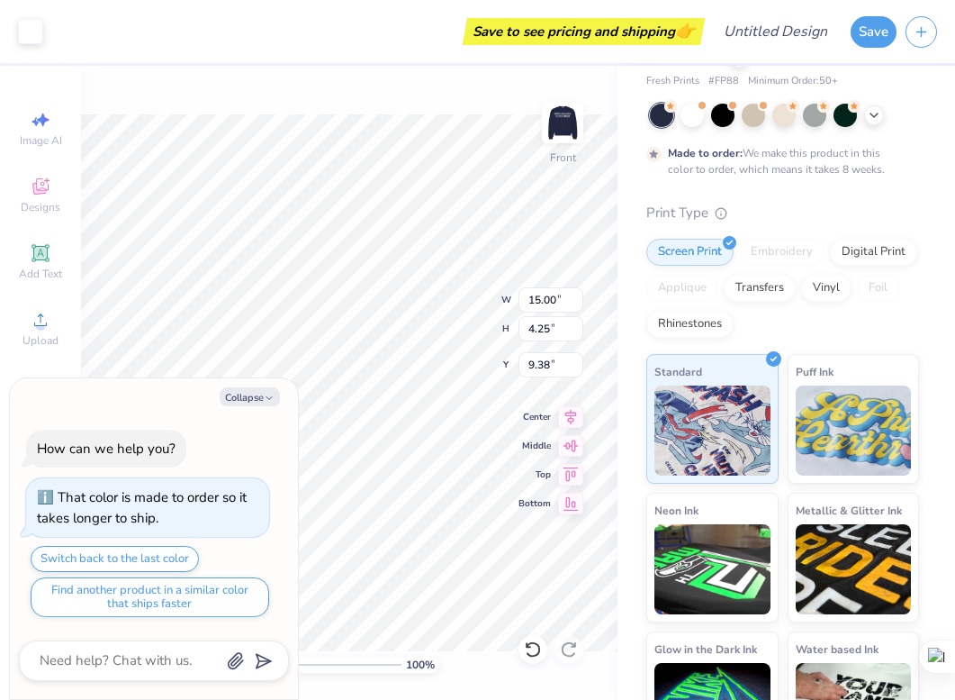
type textarea "x"
type input "3.00"
type textarea "x"
type input "10.81"
type input "3.06"
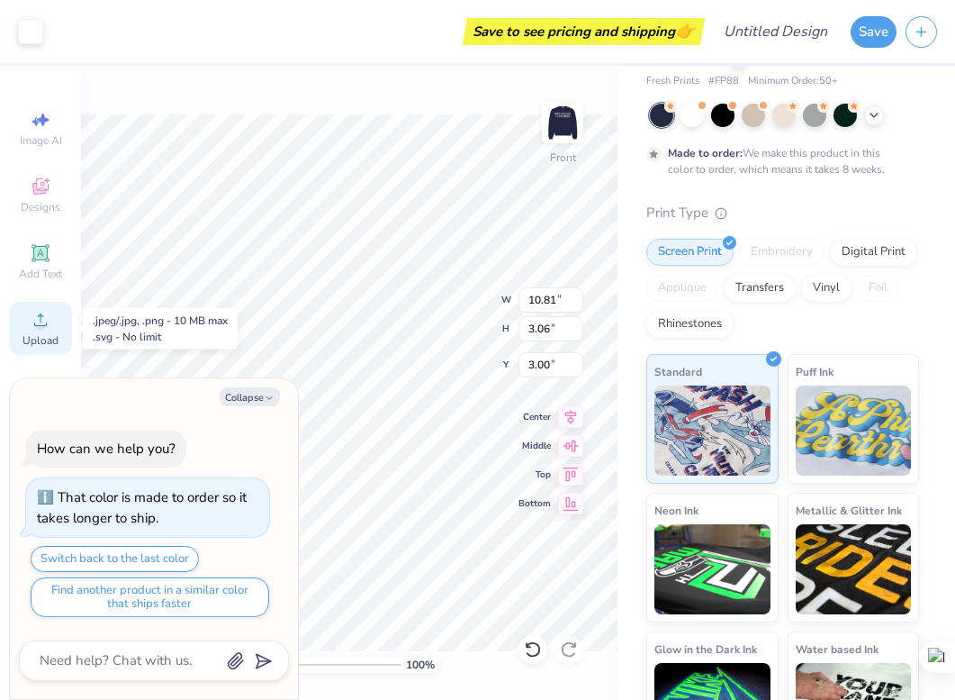
click at [42, 319] on icon at bounding box center [41, 320] width 22 height 22
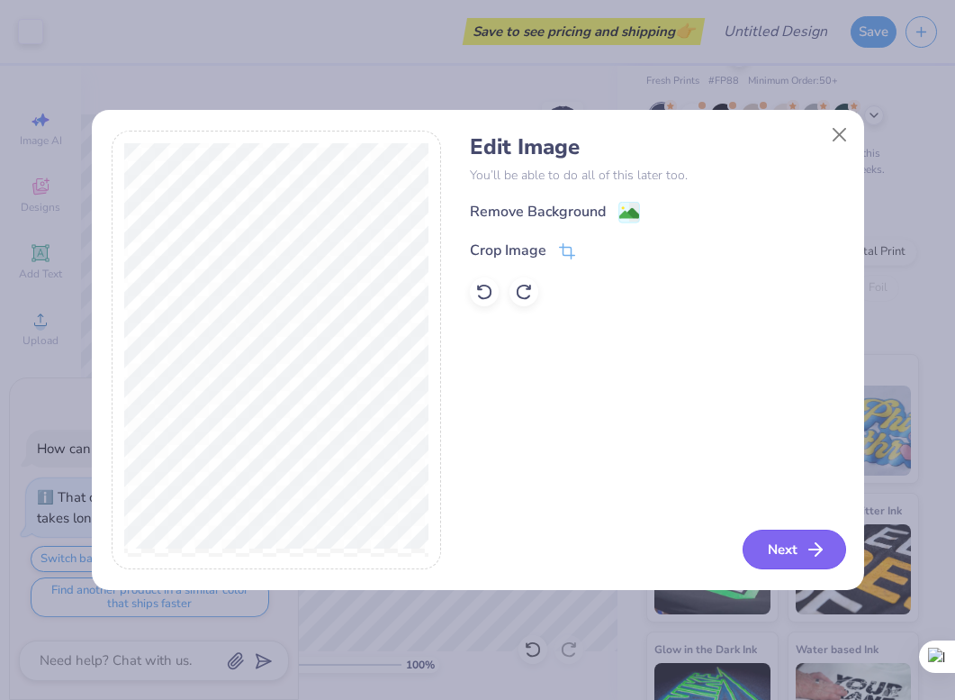
click at [828, 555] on button "Next" at bounding box center [795, 549] width 104 height 40
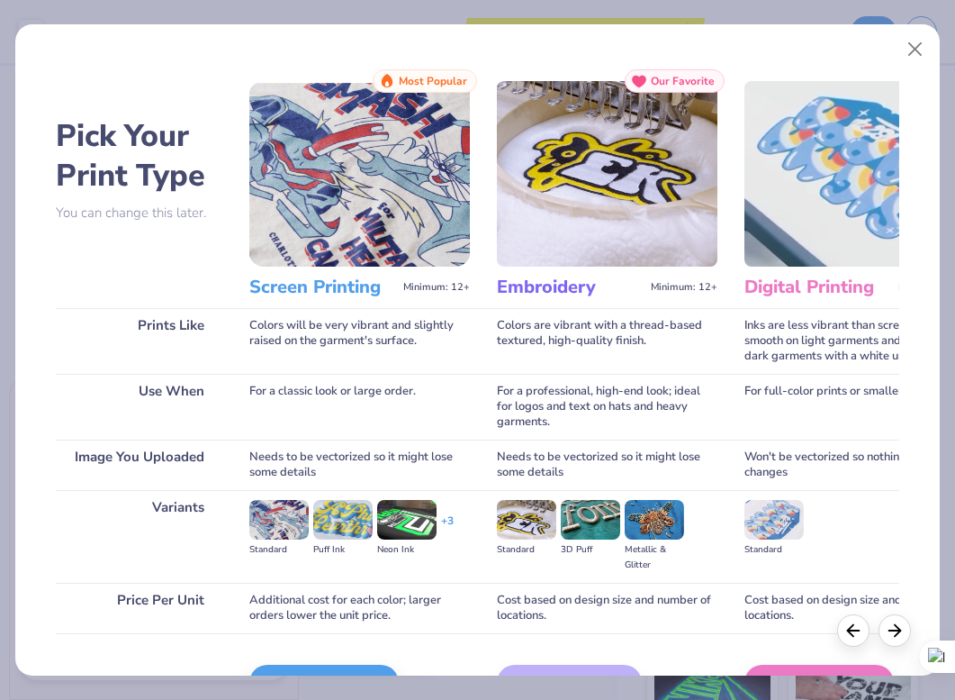
scroll to position [107, 0]
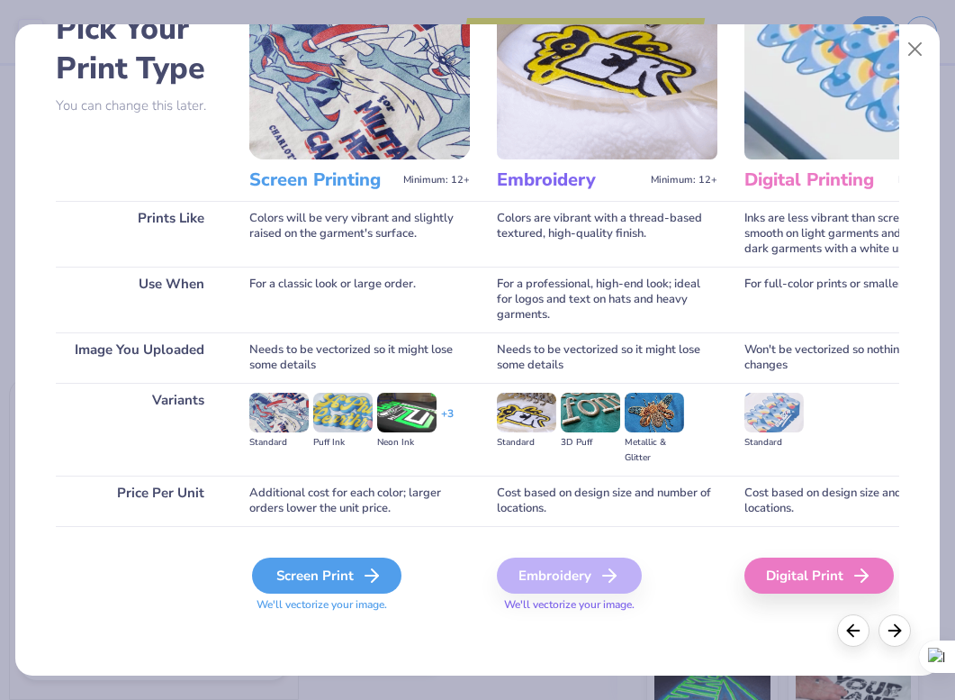
click at [325, 582] on div "Screen Print" at bounding box center [326, 575] width 149 height 36
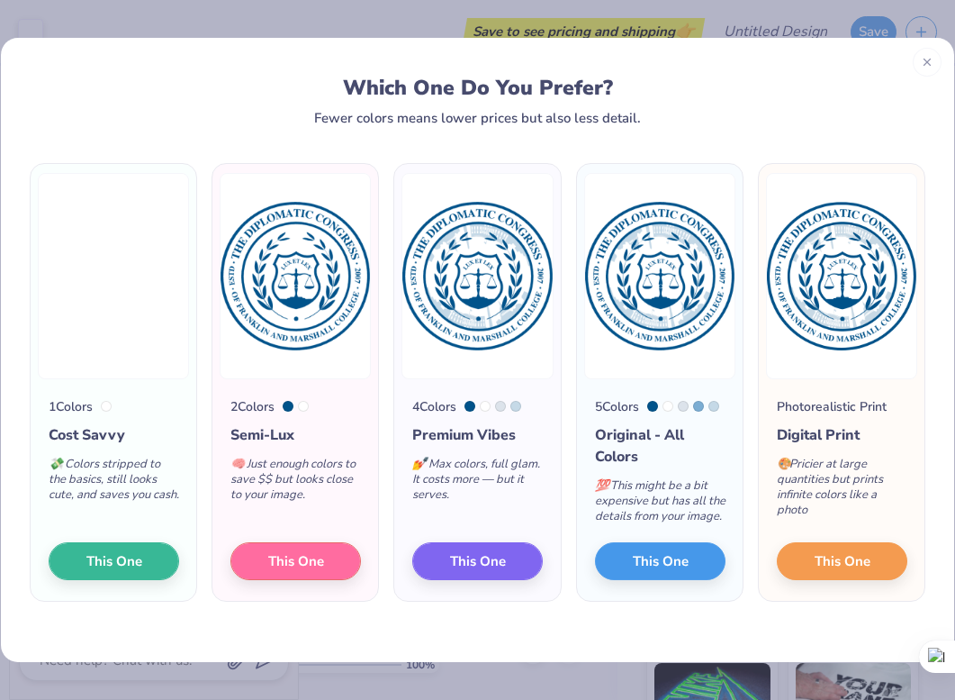
drag, startPoint x: 839, startPoint y: 516, endPoint x: 801, endPoint y: 452, distance: 74.3
click at [801, 452] on div "🎨 Pricier at large quantities but prints infinite colors like a photo" at bounding box center [842, 491] width 131 height 90
click at [891, 474] on div "🎨 Pricier at large quantities but prints infinite colors like a photo" at bounding box center [842, 491] width 131 height 90
click at [466, 556] on span "This One" at bounding box center [478, 557] width 56 height 21
type textarea "x"
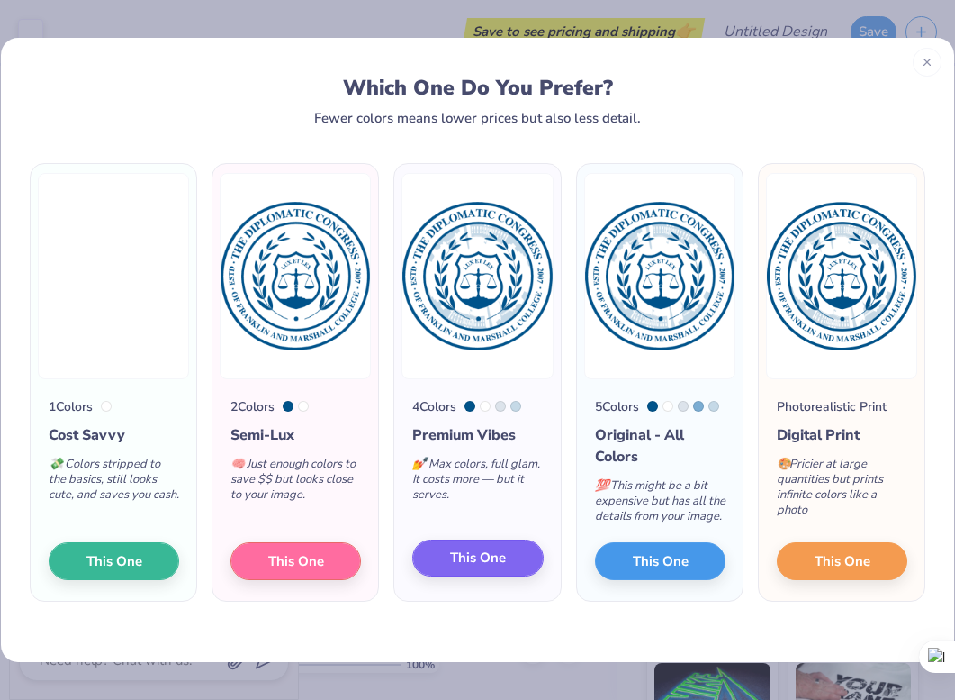
type input "13.77"
type input "13.70"
type input "4.65"
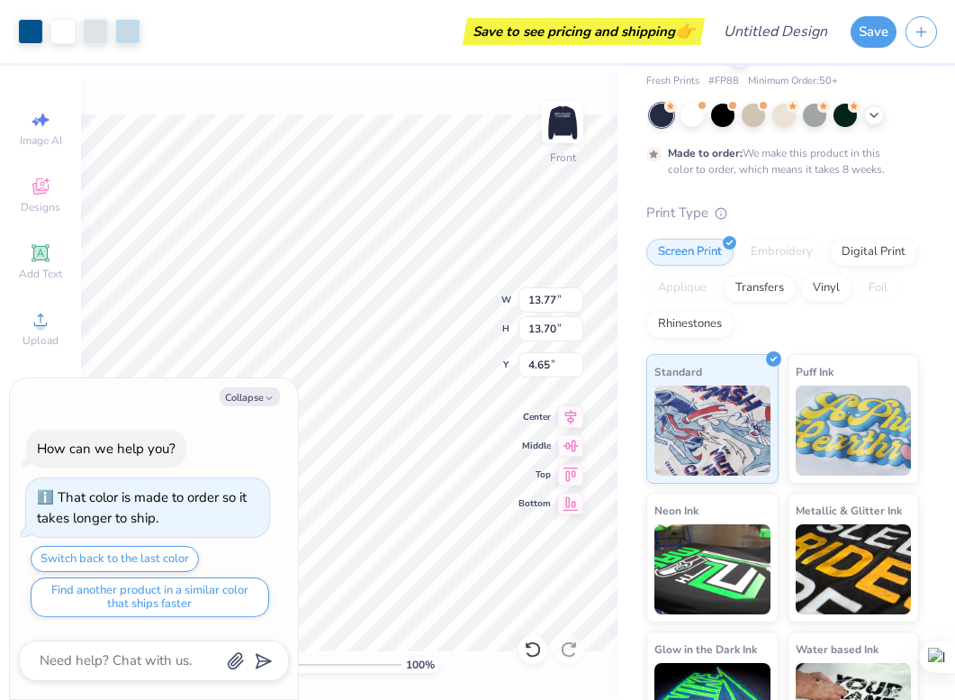
type textarea "x"
type input "9.05"
type input "9.00"
type input "9.35"
type textarea "x"
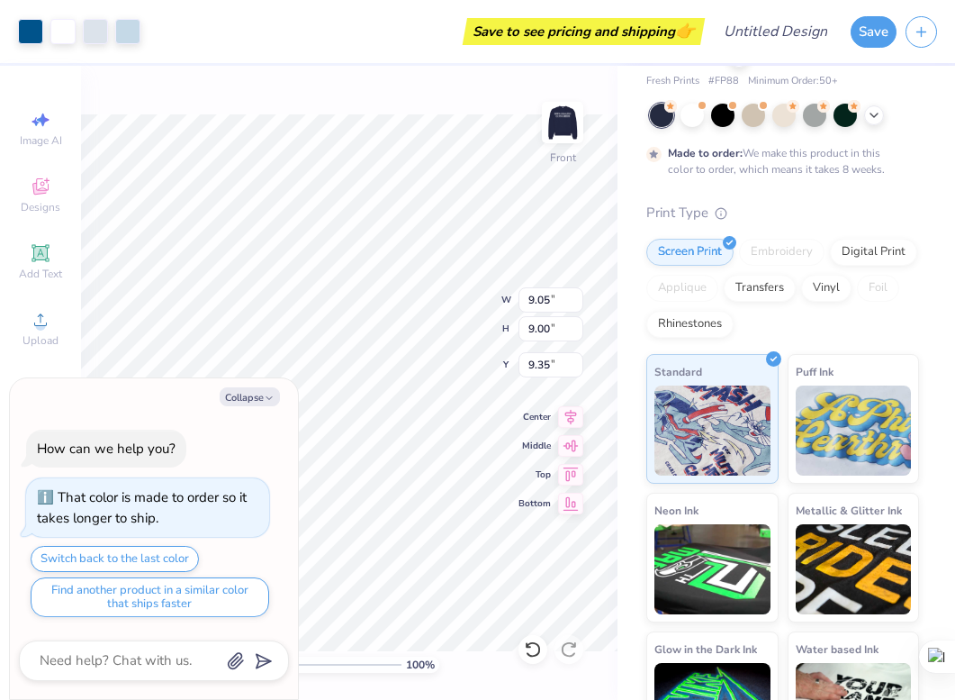
type input "8.13"
type textarea "x"
type input "7.00"
type textarea "x"
type input "10.81"
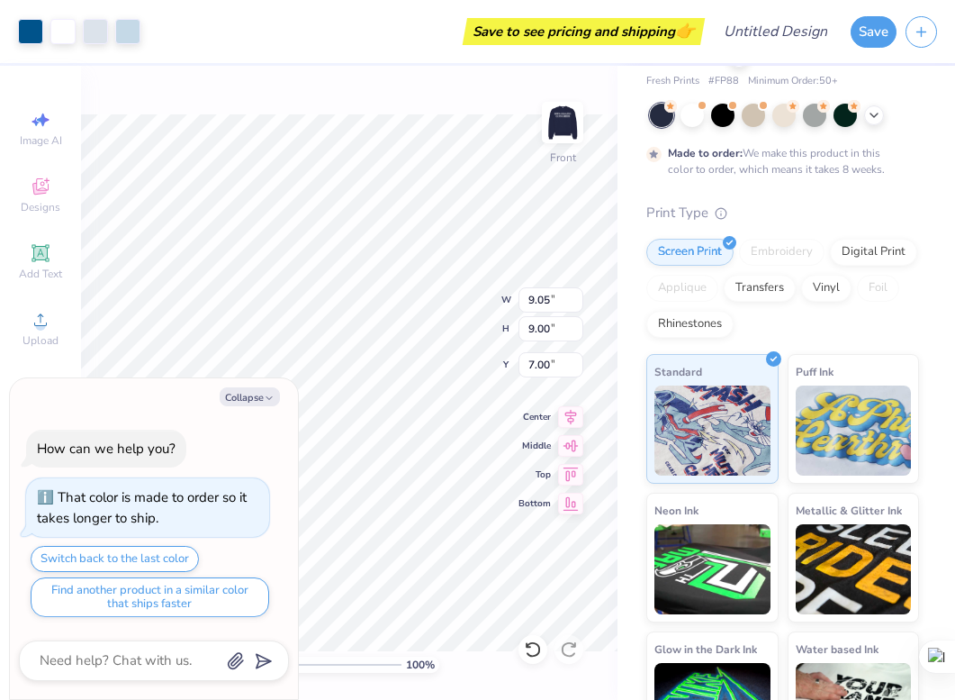
type input "3.06"
type input "3.00"
type textarea "x"
type input "9.44"
type input "2.67"
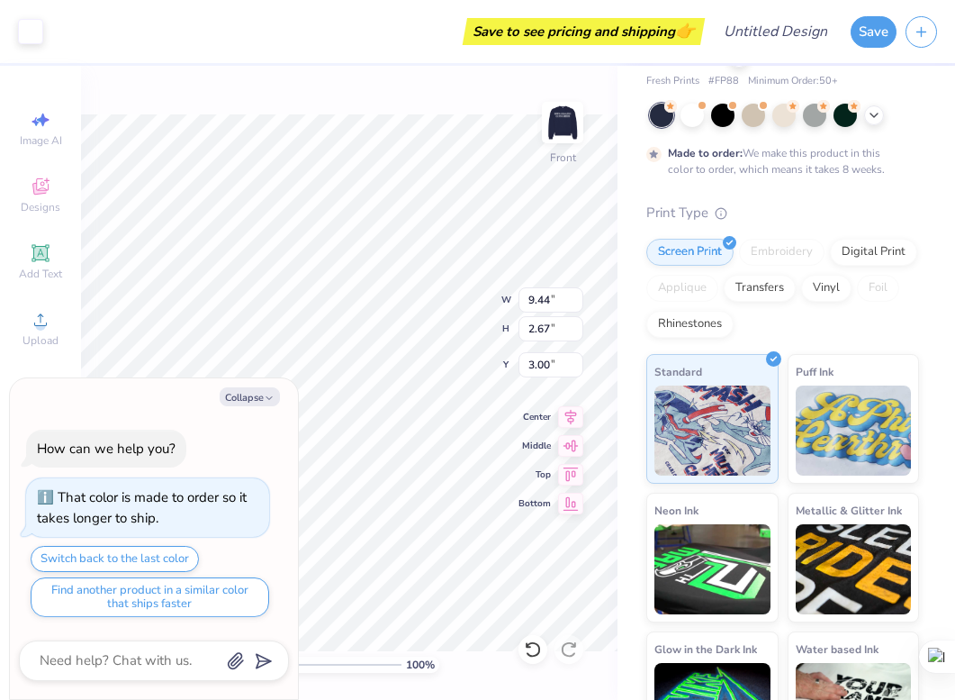
type textarea "x"
type input "9.05"
type input "9.00"
type input "7.00"
type textarea "x"
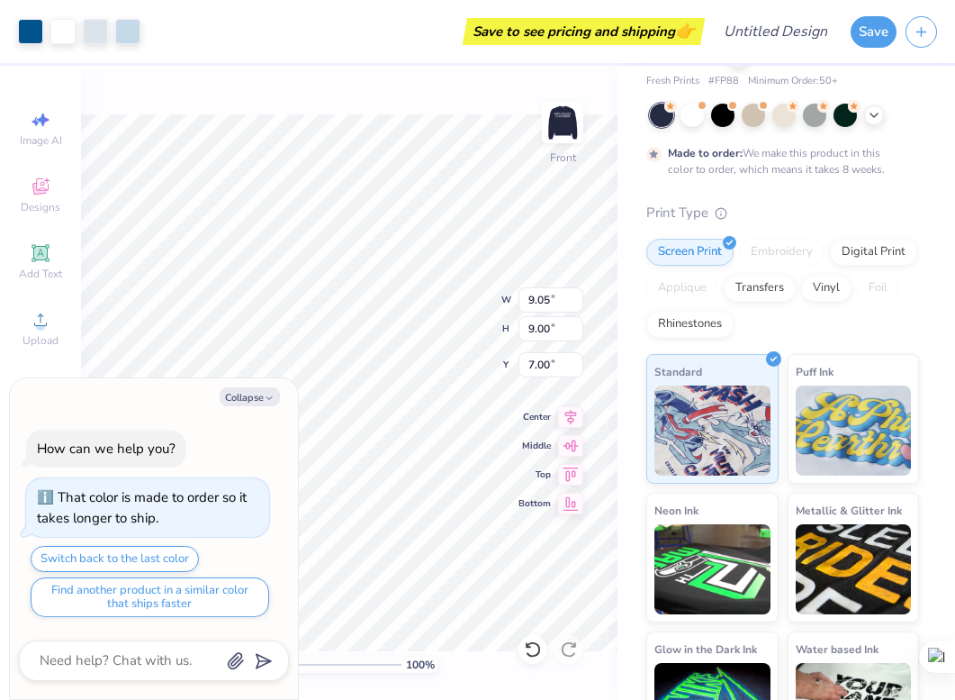
type input "10.04"
type input "9.98"
type textarea "x"
type input "7.01"
click at [275, 395] on button "Collapse" at bounding box center [250, 396] width 60 height 19
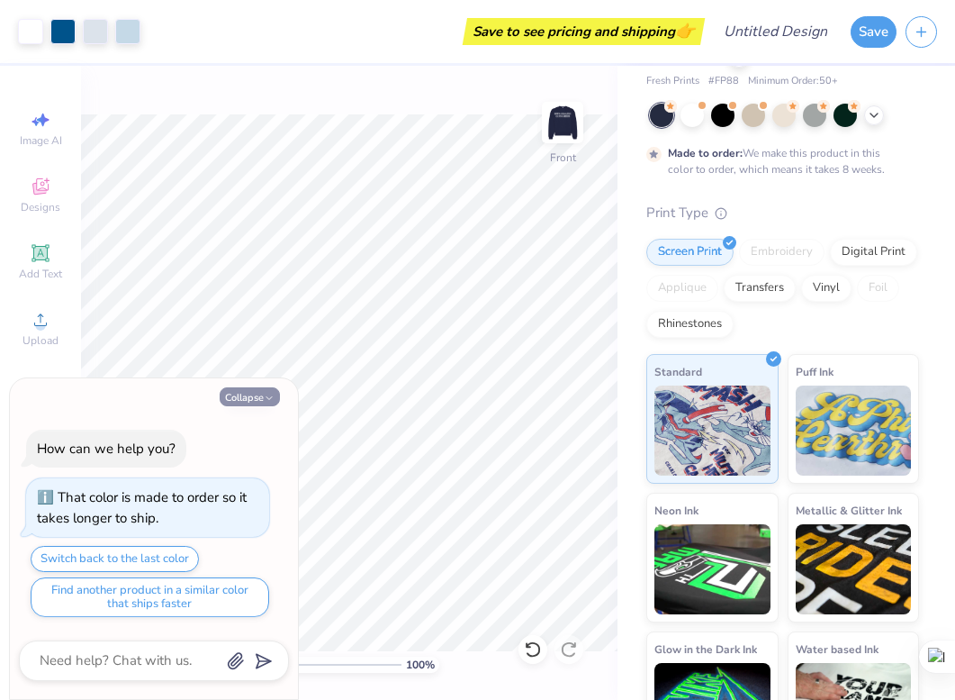
type textarea "x"
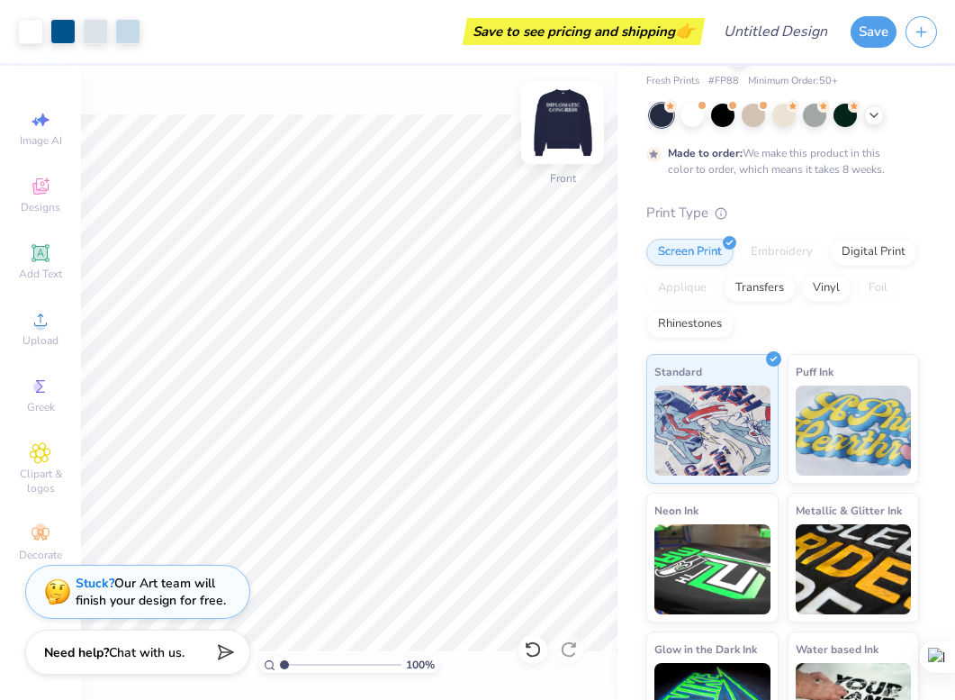
click at [563, 129] on img at bounding box center [563, 122] width 72 height 72
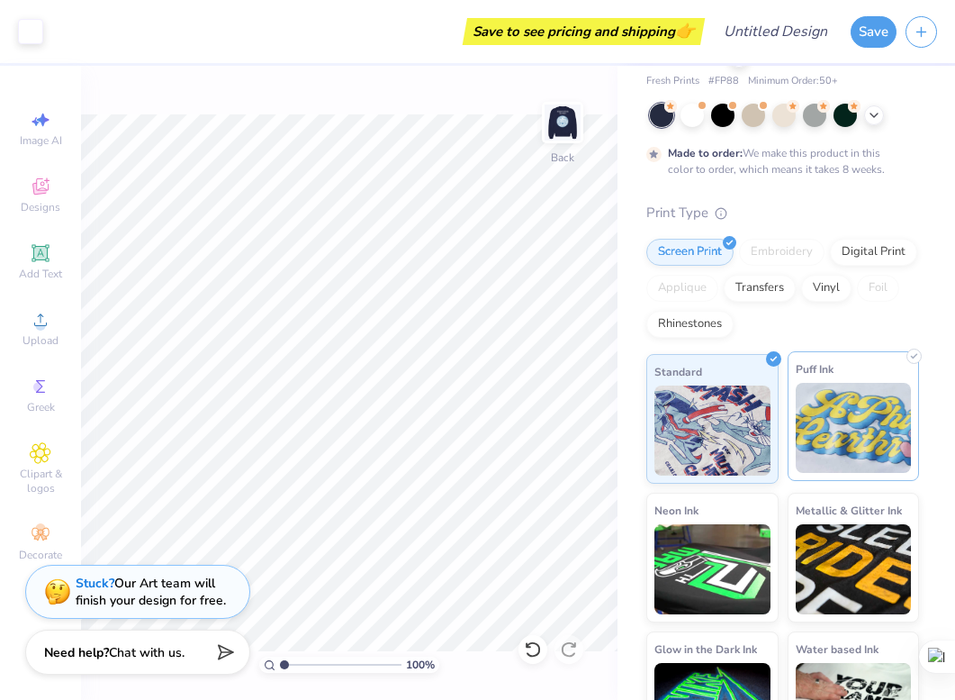
click at [866, 442] on img at bounding box center [854, 428] width 116 height 90
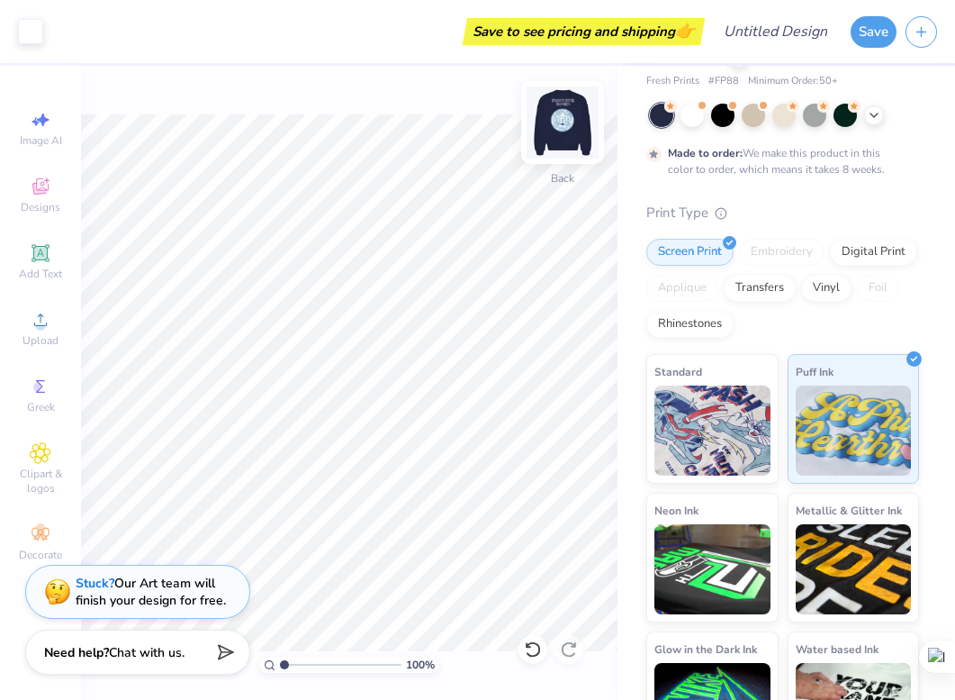
click at [567, 114] on img at bounding box center [563, 122] width 72 height 72
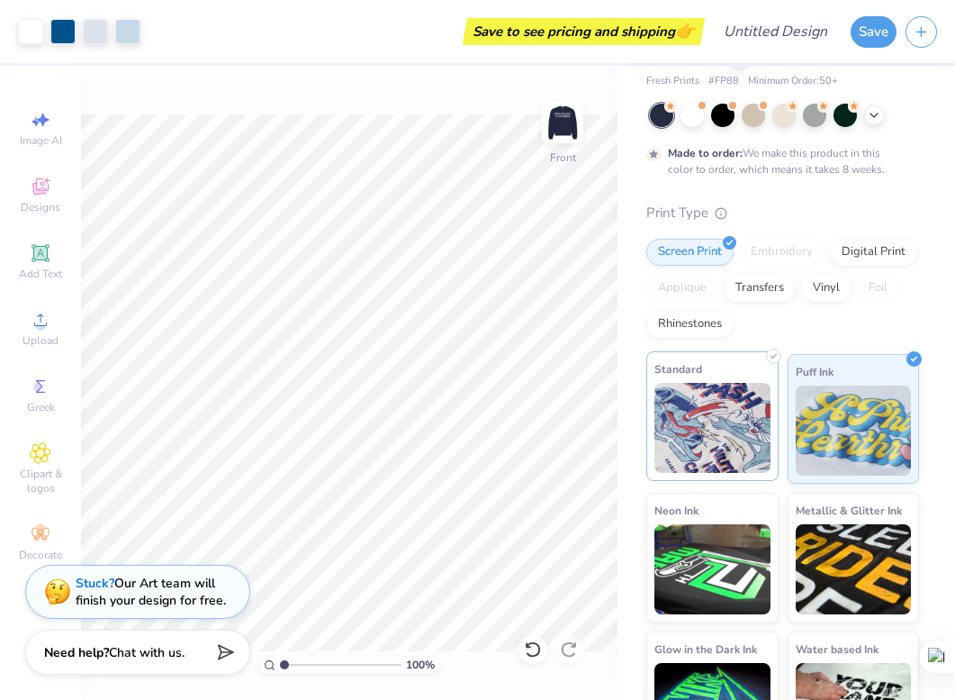
click at [683, 377] on span "Standard" at bounding box center [679, 368] width 48 height 19
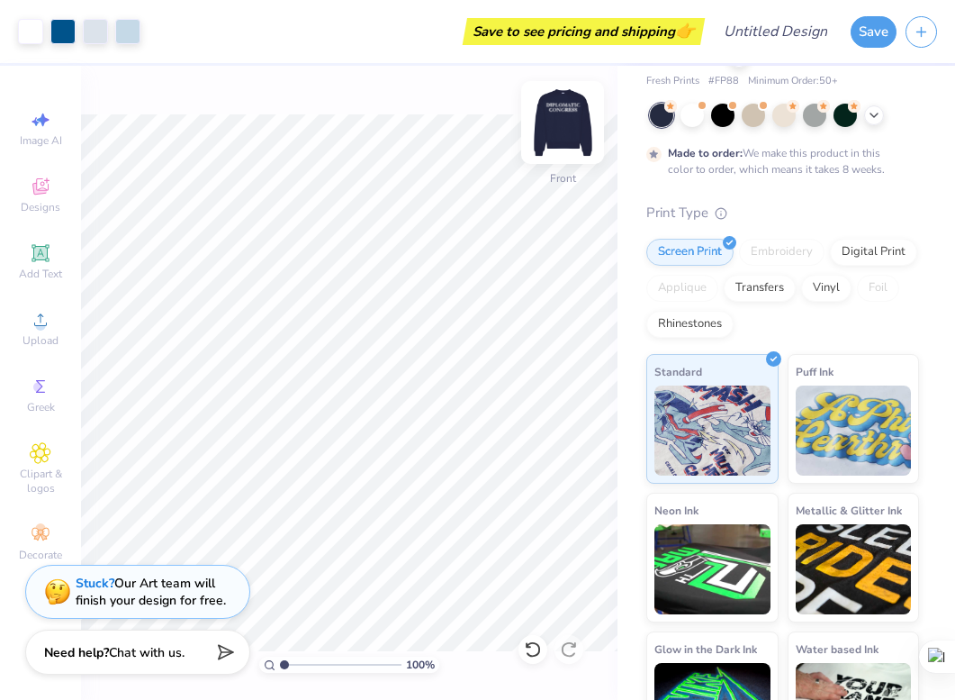
click at [578, 114] on img at bounding box center [563, 122] width 72 height 72
click at [578, 114] on img at bounding box center [563, 122] width 36 height 36
type input "7.02"
type input "9.44"
type input "2.67"
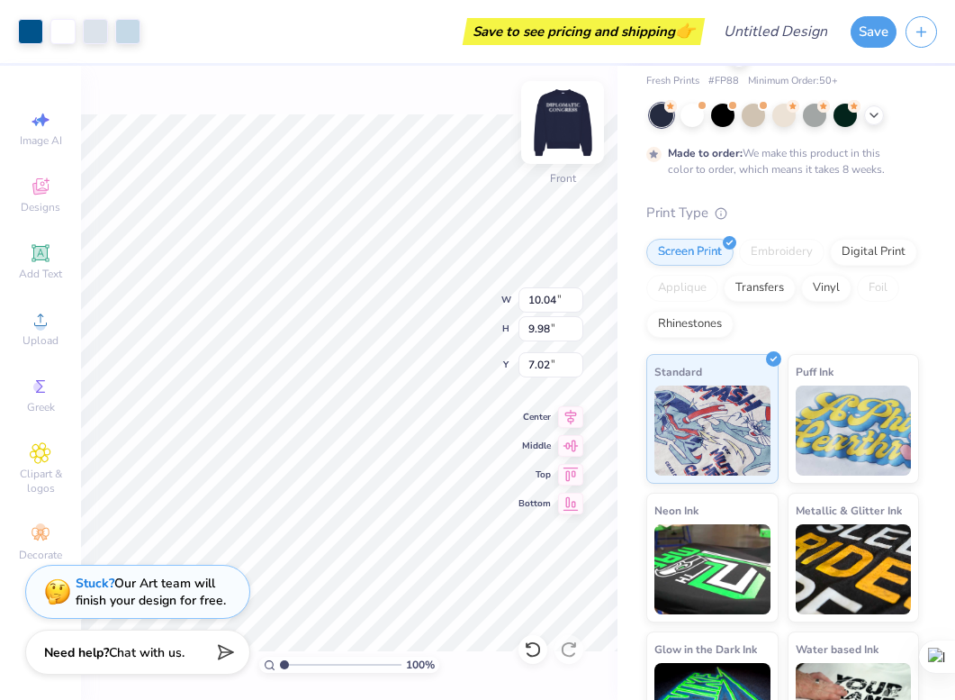
type input "3.00"
type input "10.21"
type input "2.89"
click at [557, 124] on img at bounding box center [563, 122] width 72 height 72
type input "14.22"
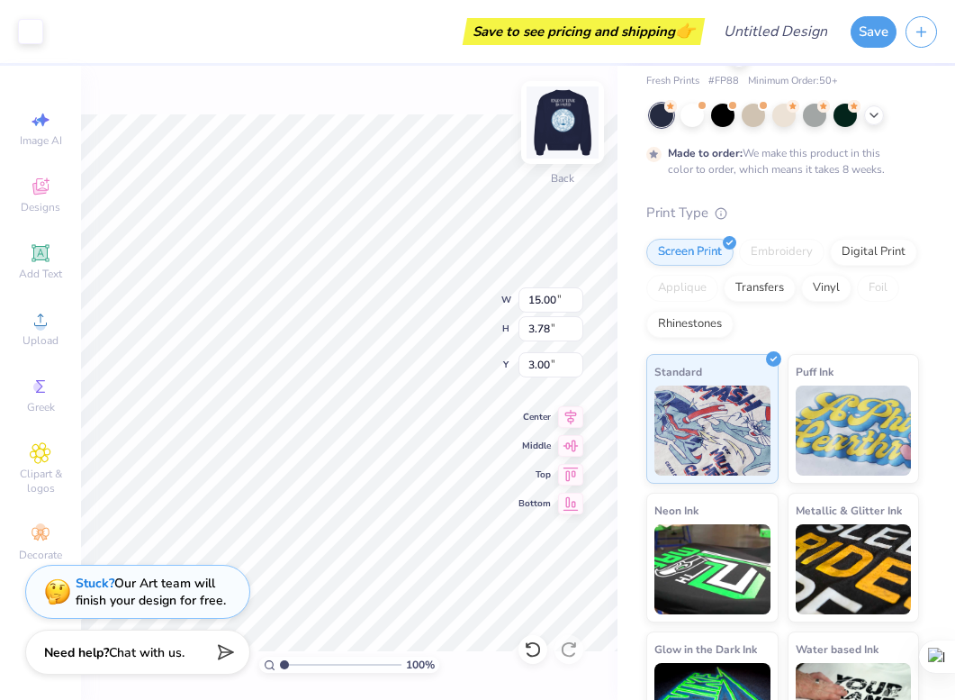
type input "3.58"
click at [622, 216] on div "Fresh Prints Chicago Heavyweight Crewneck Fresh Prints # FP88 Minimum Order: 50…" at bounding box center [787, 380] width 338 height 762
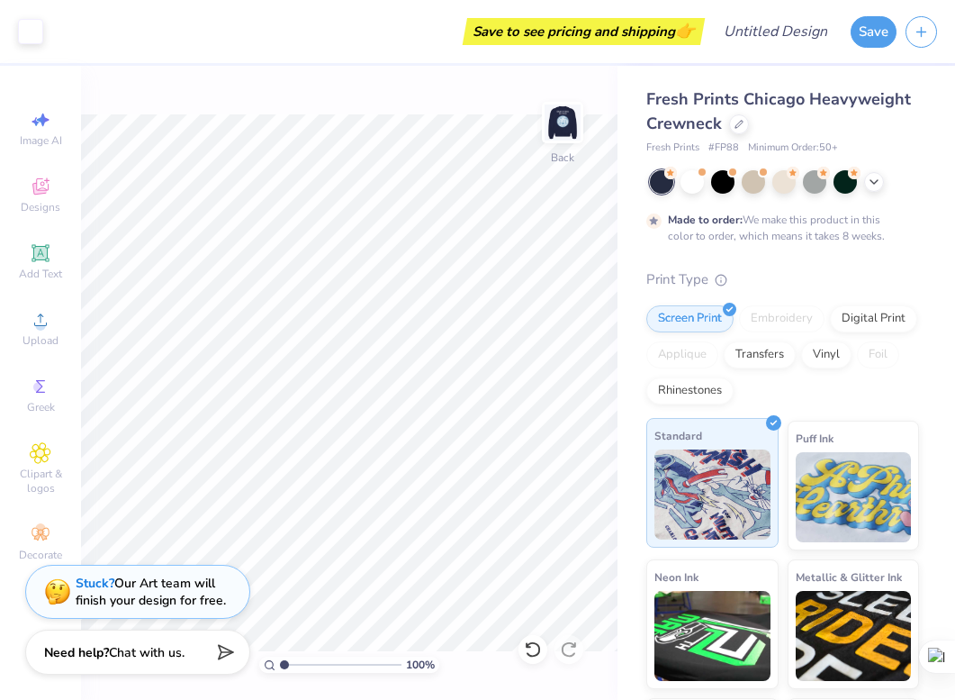
scroll to position [128, 0]
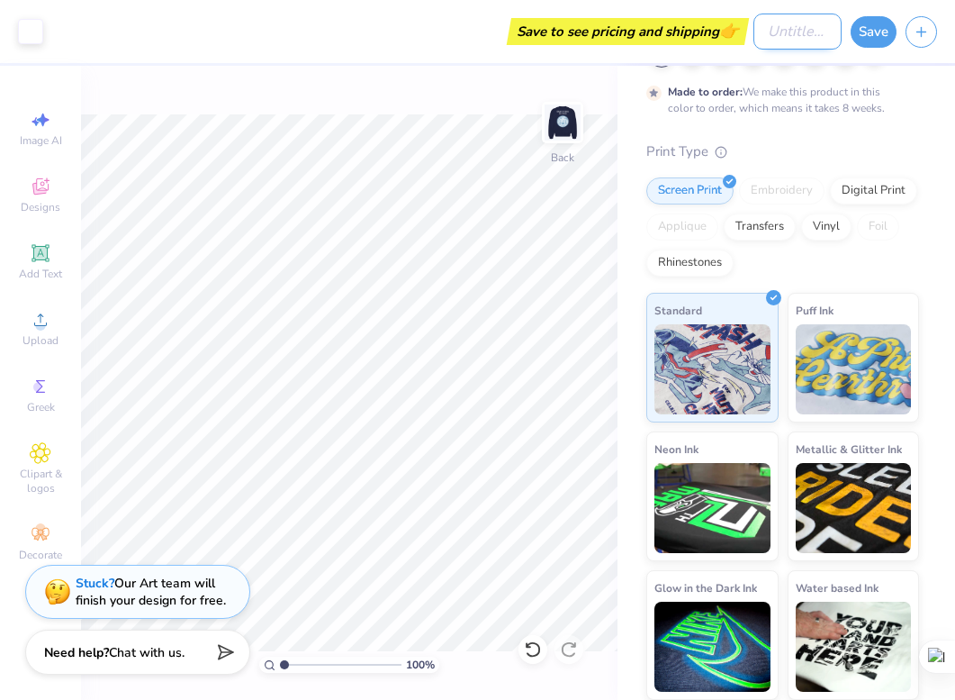
click at [774, 32] on input "Design Title" at bounding box center [798, 32] width 88 height 36
type input "dipcon exec"
click at [882, 26] on button "Save" at bounding box center [874, 30] width 46 height 32
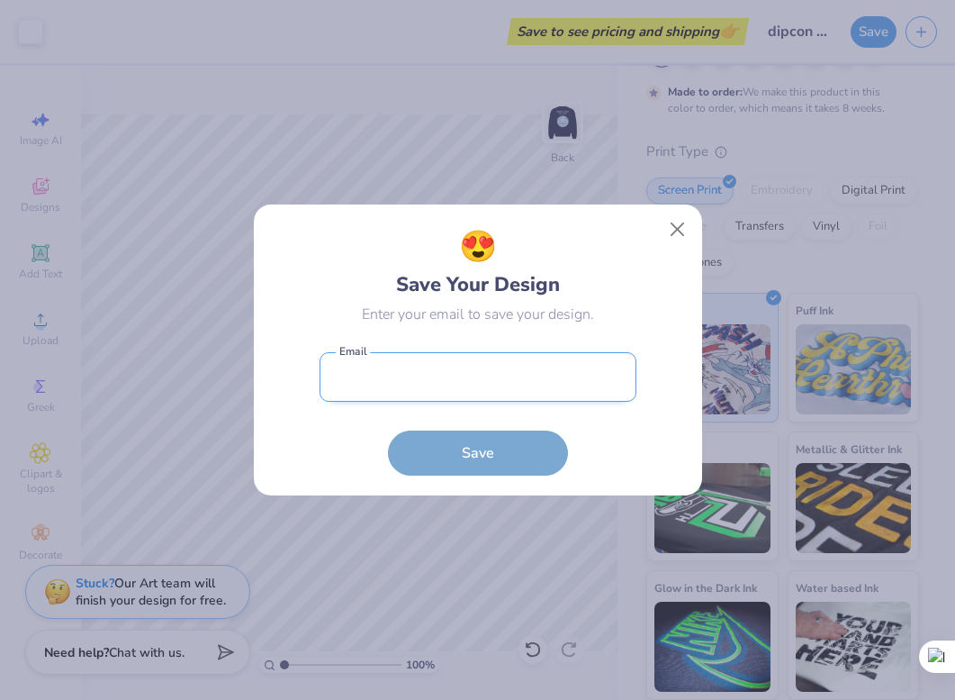
click at [482, 376] on input "email" at bounding box center [478, 377] width 317 height 50
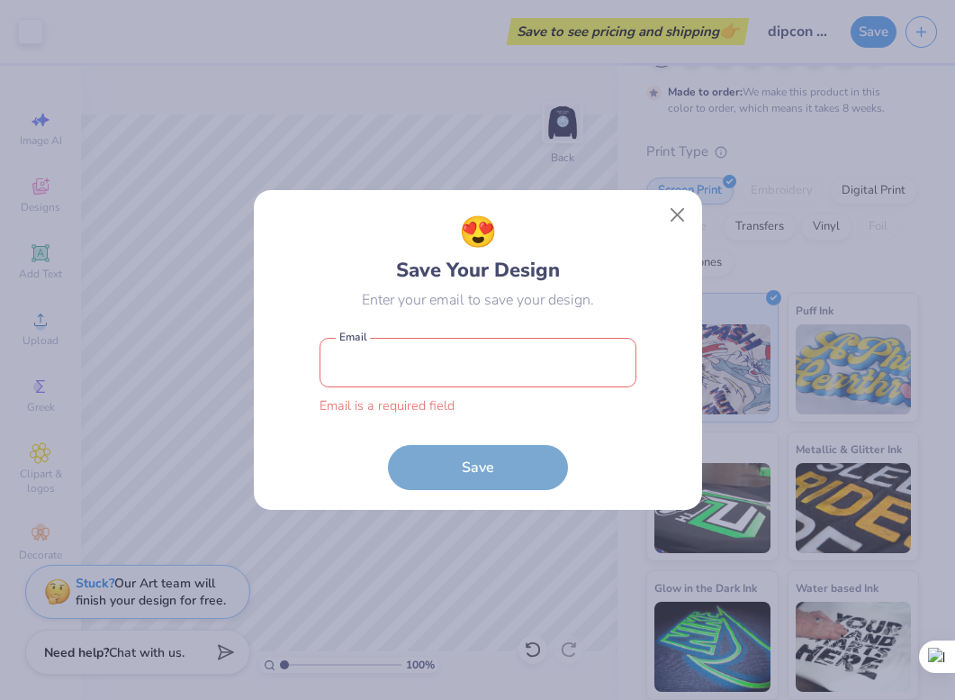
type input "[EMAIL_ADDRESS][DOMAIN_NAME]"
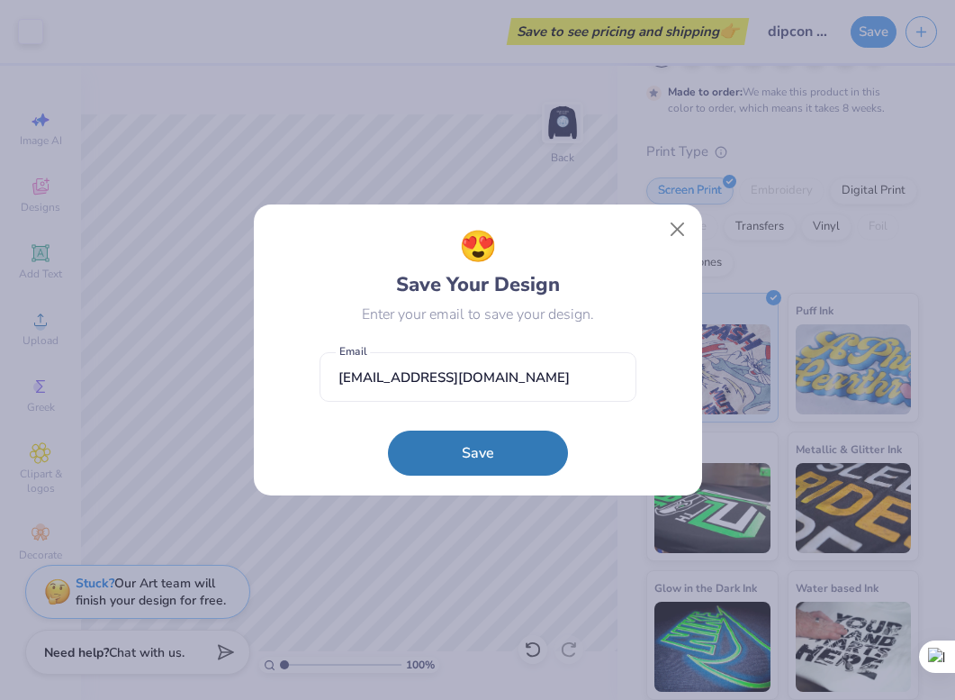
click at [495, 499] on div "😍 Save Your Design Enter your email to save your design. jbutensk@fandm.edu Ema…" at bounding box center [477, 350] width 955 height 700
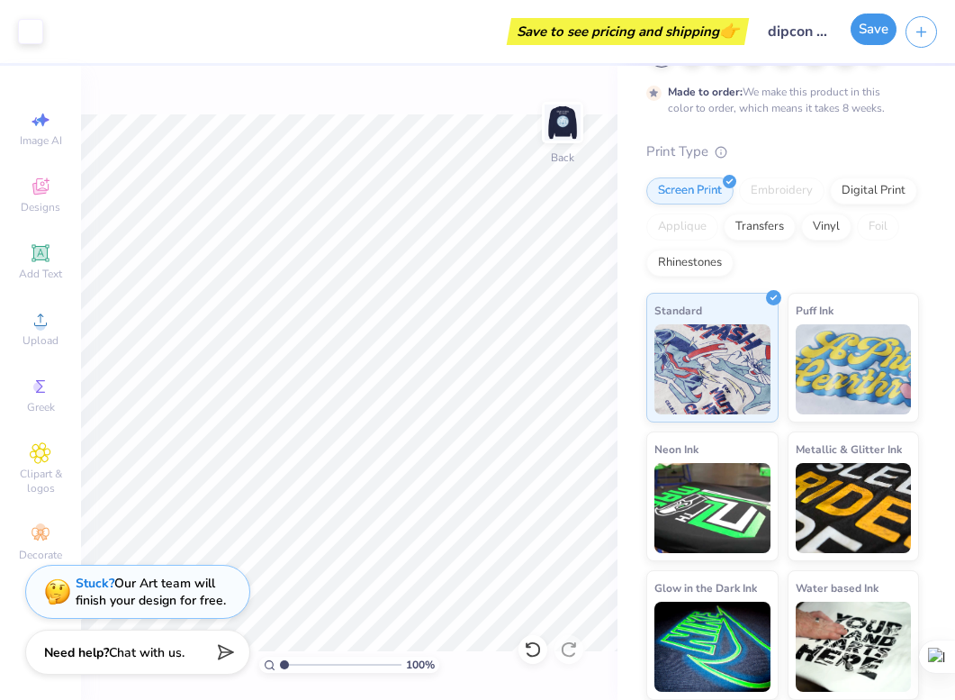
click at [893, 28] on button "Save" at bounding box center [874, 30] width 46 height 32
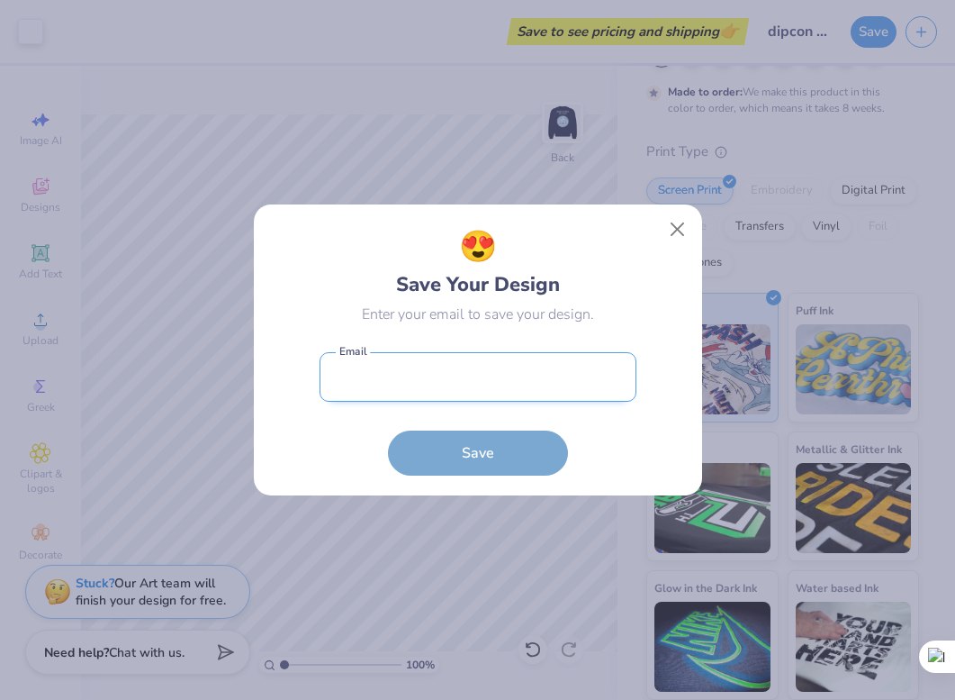
click at [400, 368] on input "email" at bounding box center [478, 377] width 317 height 50
type input "[EMAIL_ADDRESS][DOMAIN_NAME]"
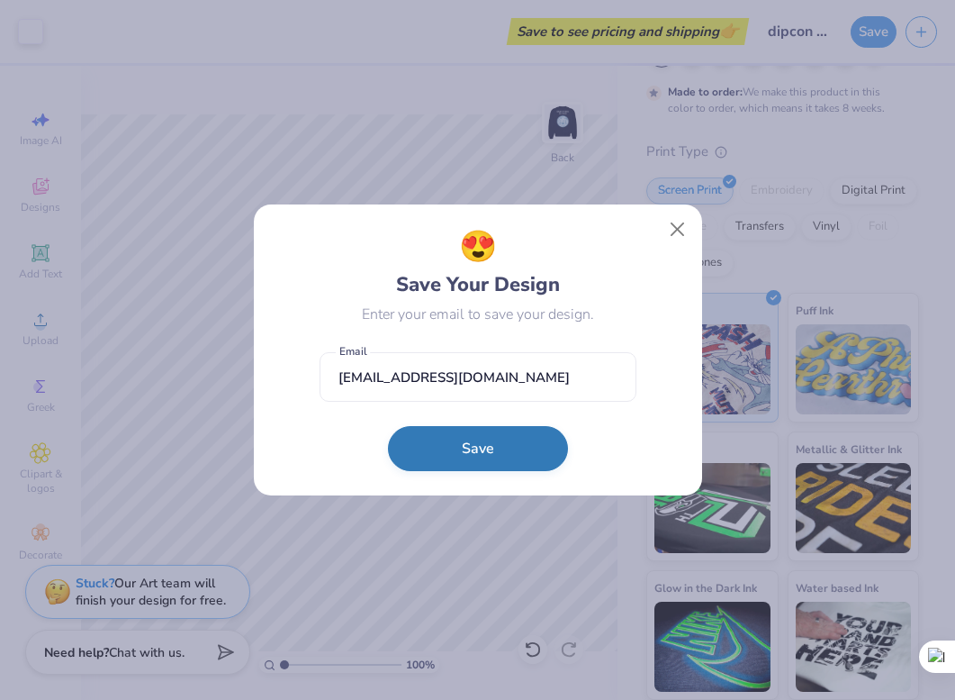
click at [474, 445] on button "Save" at bounding box center [478, 448] width 180 height 45
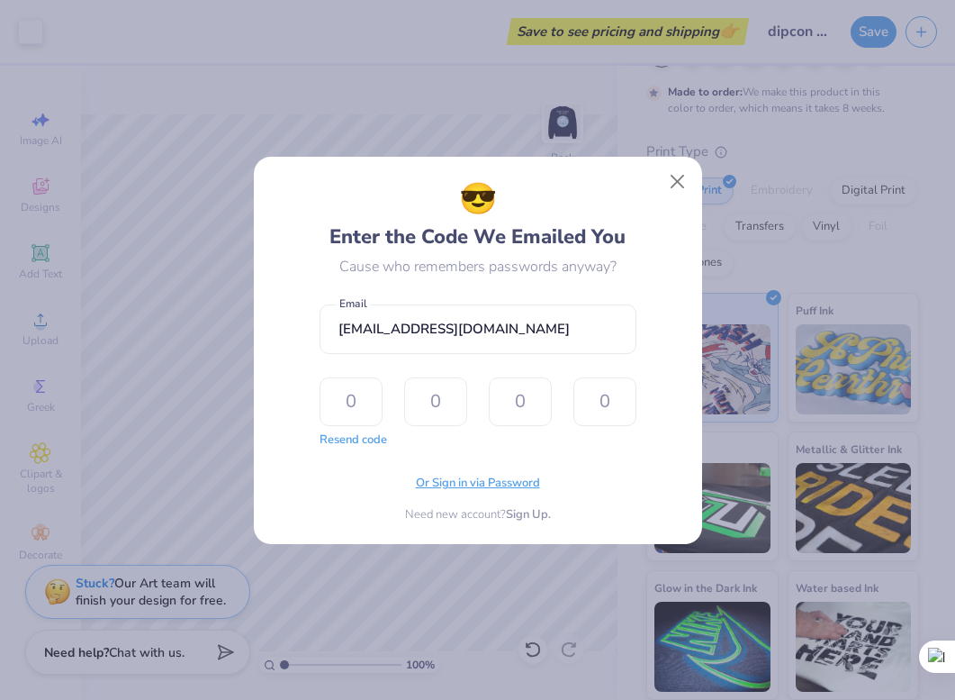
click at [491, 481] on span "Or Sign in via Password" at bounding box center [478, 484] width 124 height 18
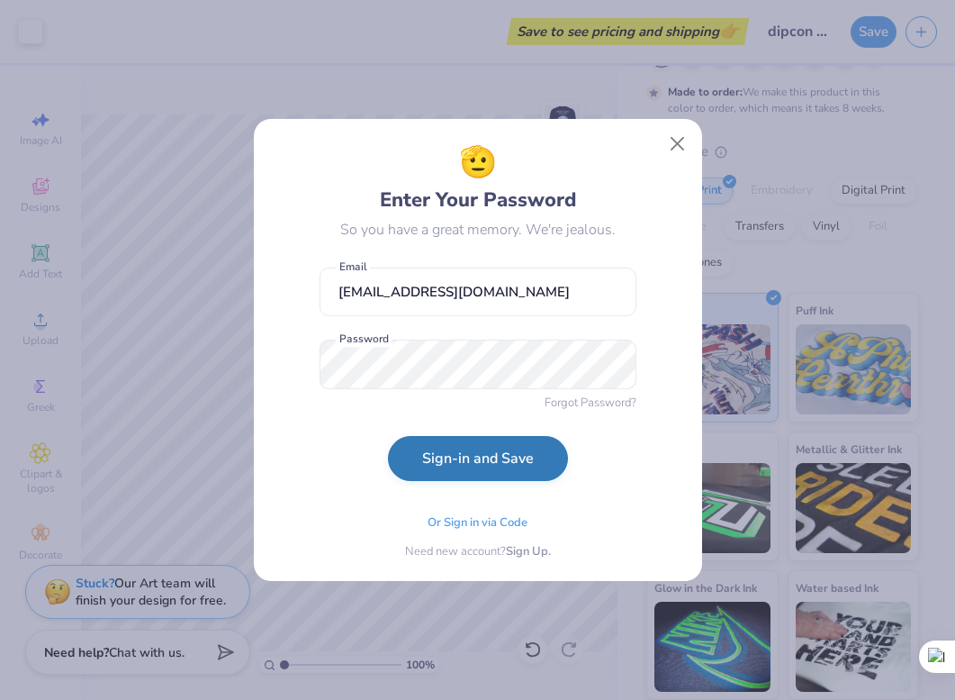
click at [479, 456] on button "Sign-in and Save" at bounding box center [478, 458] width 180 height 45
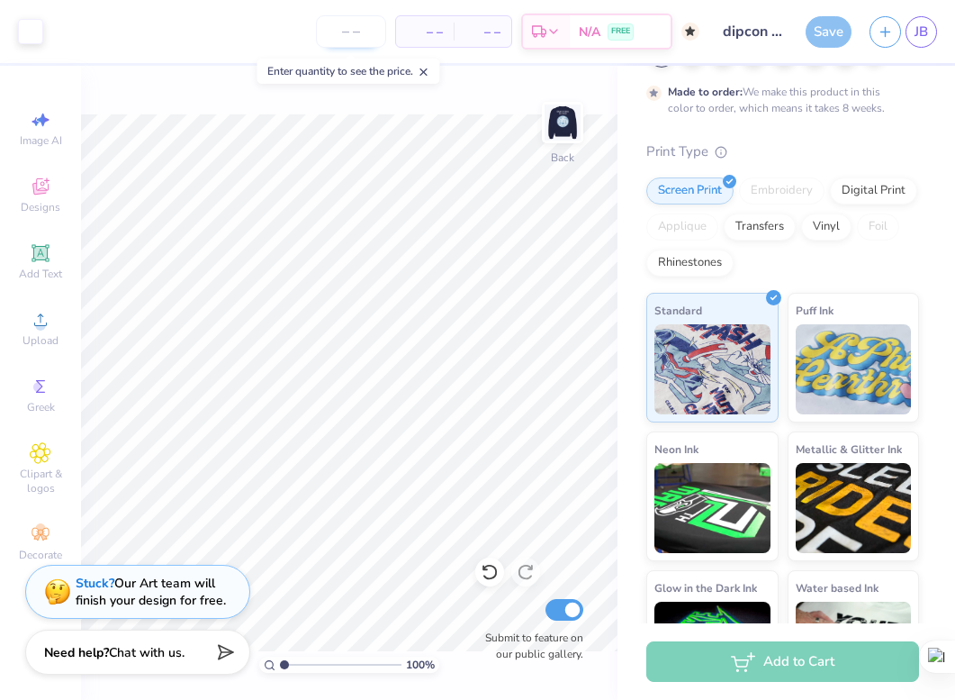
click at [362, 41] on input "number" at bounding box center [351, 31] width 70 height 32
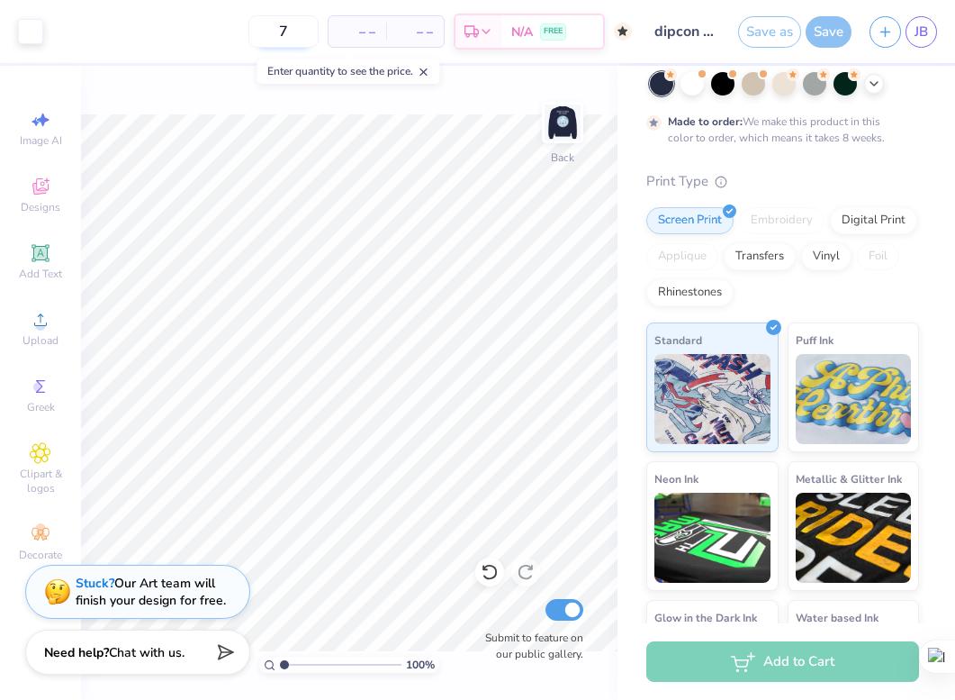
scroll to position [158, 0]
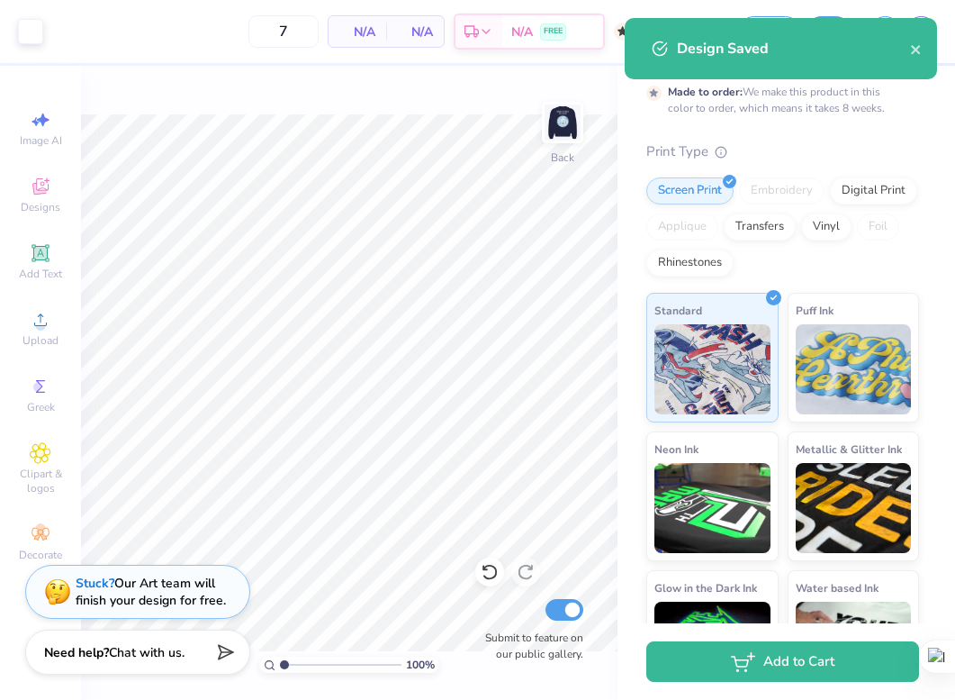
type input "50"
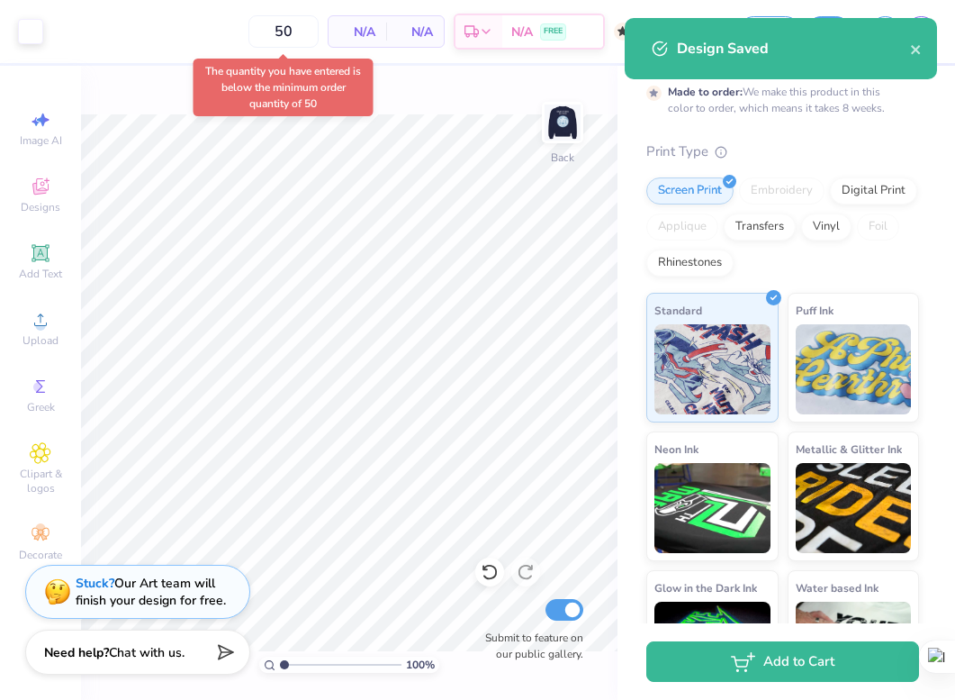
click at [259, 93] on body "Art colors 50 N/A Per Item N/A Total Est. Delivery N/A FREE Design Title dipcon…" at bounding box center [477, 350] width 955 height 700
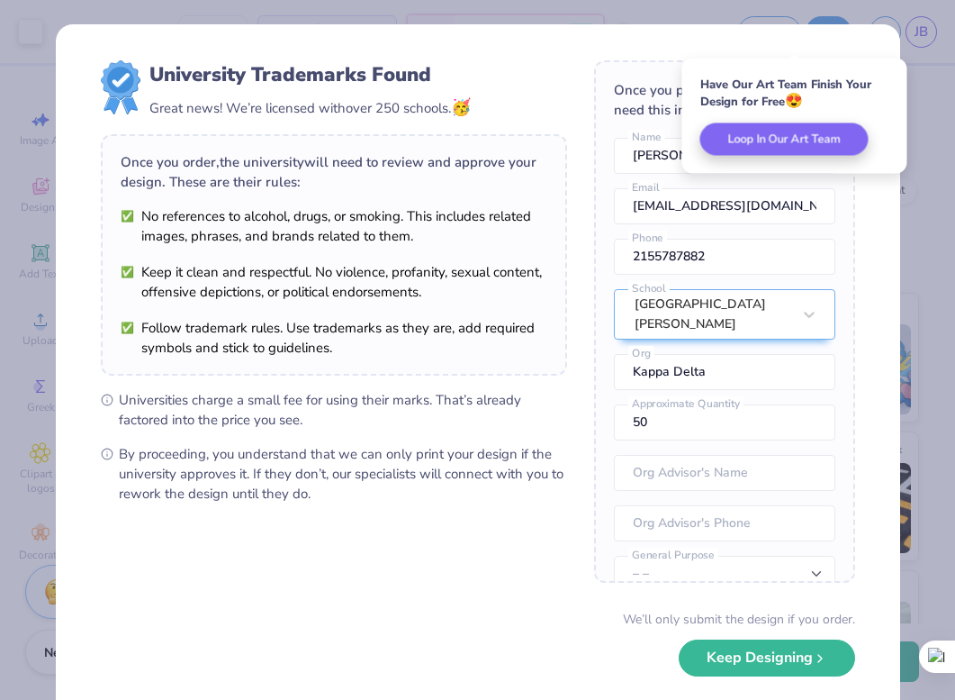
click at [895, 465] on div "University Trademarks Found Great news! We’re licensed with over 250 schools. 🥳…" at bounding box center [478, 391] width 845 height 735
click at [863, 46] on div "University Trademarks Found Great news! We’re licensed with over 250 schools. 🥳…" at bounding box center [478, 391] width 845 height 735
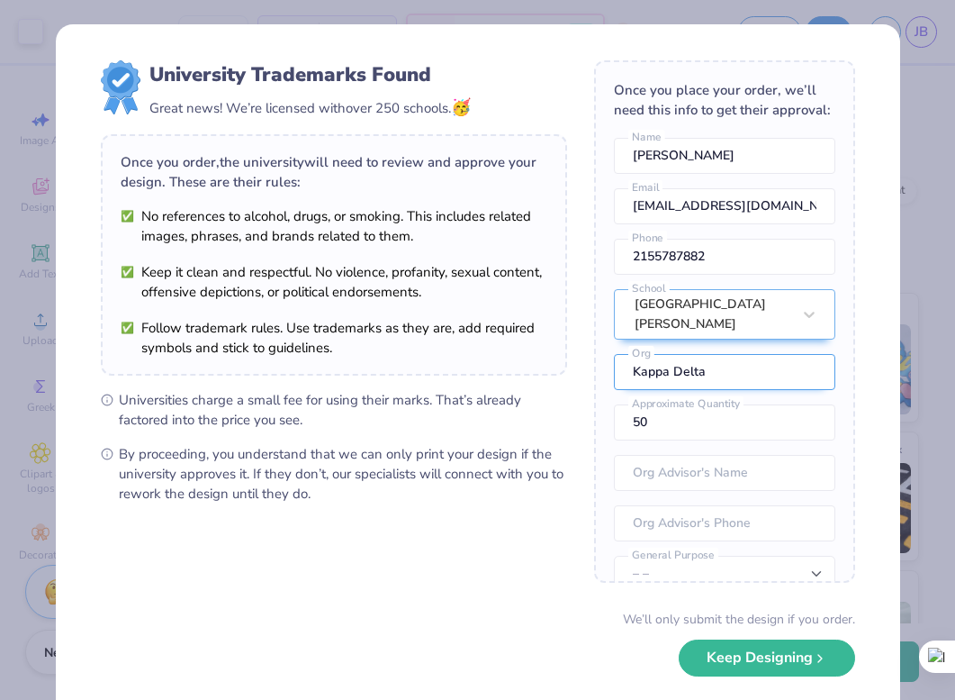
click at [700, 376] on input "Kappa Delta" at bounding box center [725, 372] width 222 height 36
click at [716, 382] on input "Kappa Delta" at bounding box center [725, 372] width 222 height 36
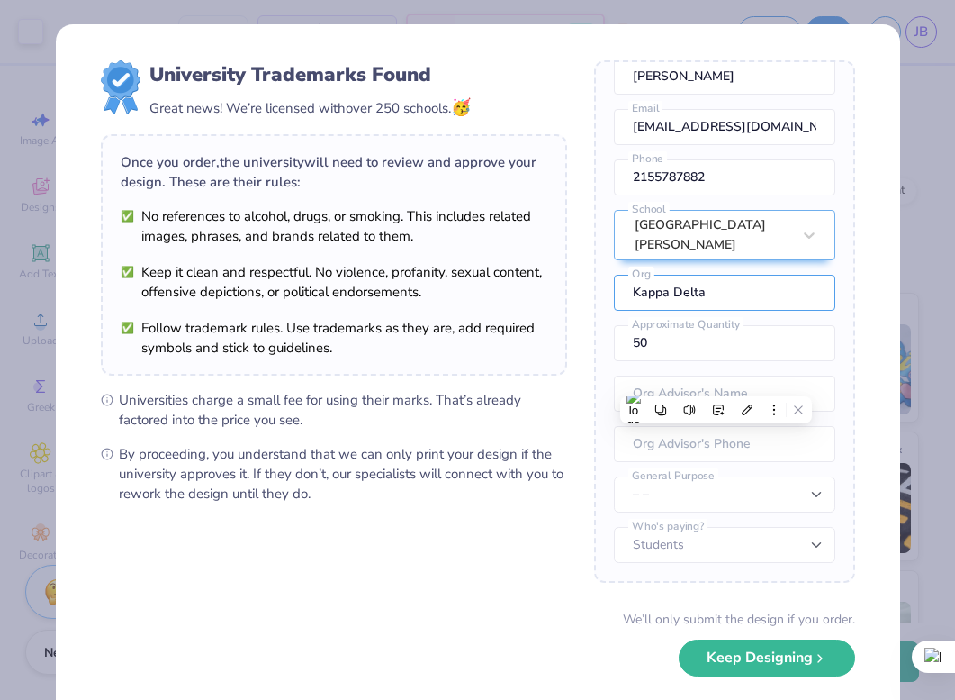
scroll to position [84, 0]
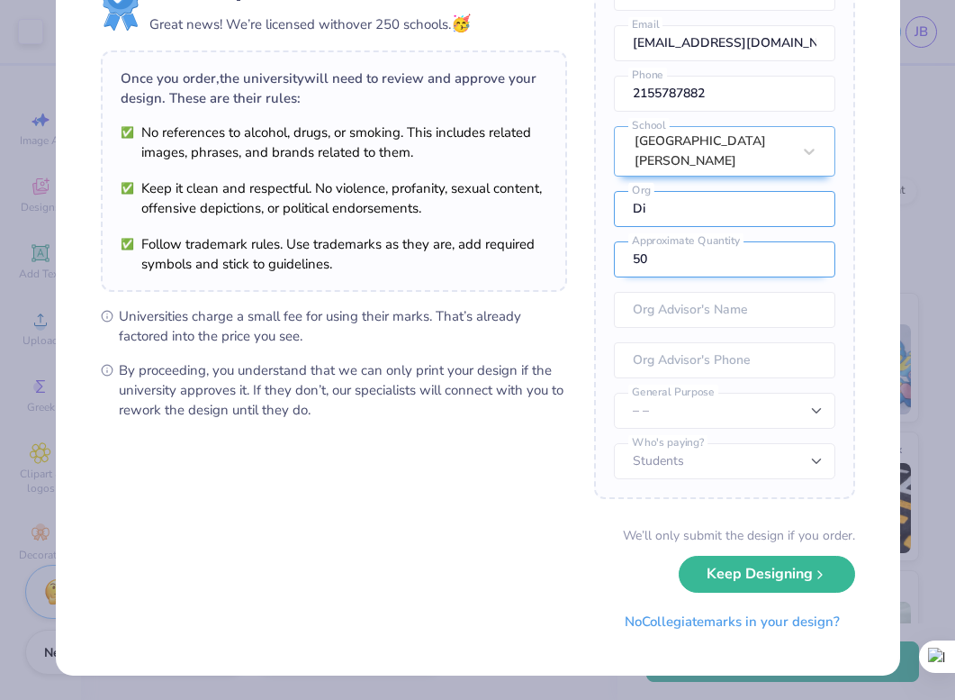
type input "D"
type input "Diplomatic Congress"
click at [741, 265] on input "50" at bounding box center [725, 259] width 222 height 36
type input "5"
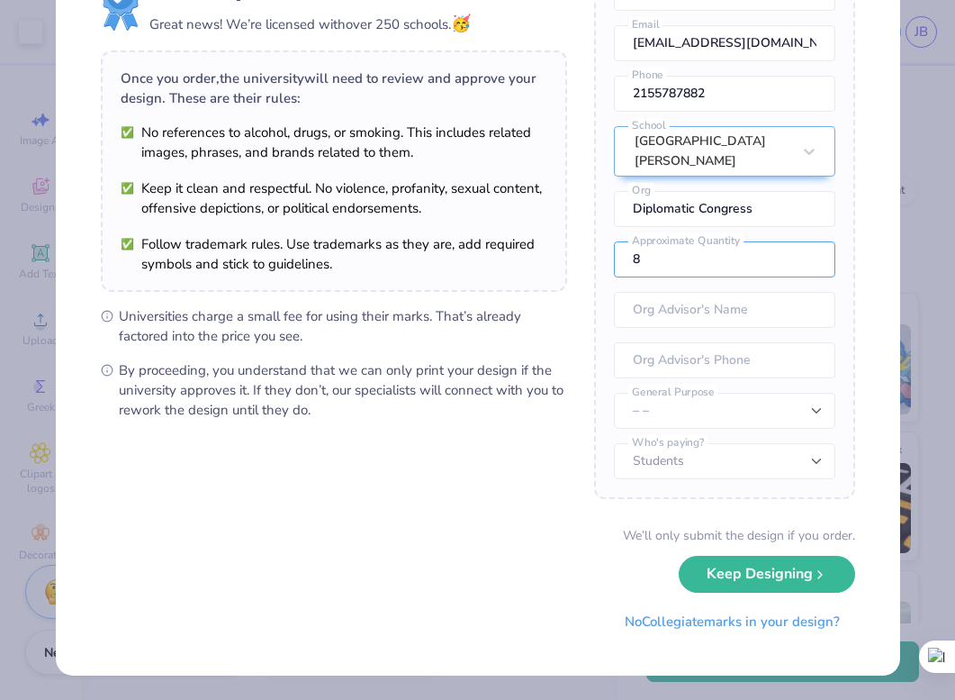
type input "8"
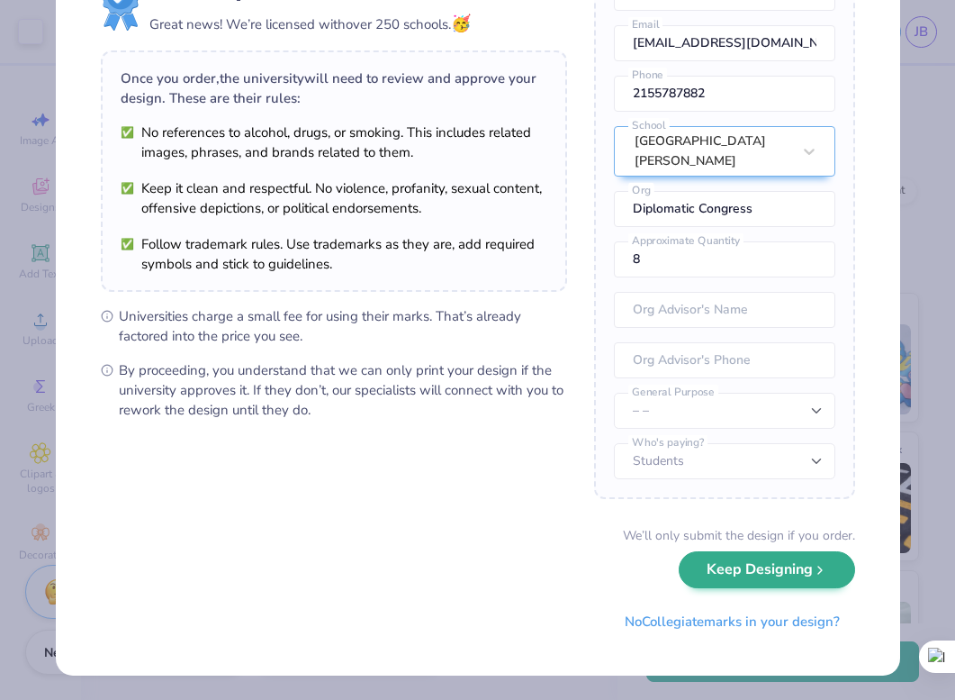
click at [756, 592] on div "We’ll only submit the design if you order. Keep Designing No Collegiate marks i…" at bounding box center [478, 582] width 755 height 113
click at [755, 565] on button "Keep Designing" at bounding box center [767, 569] width 176 height 37
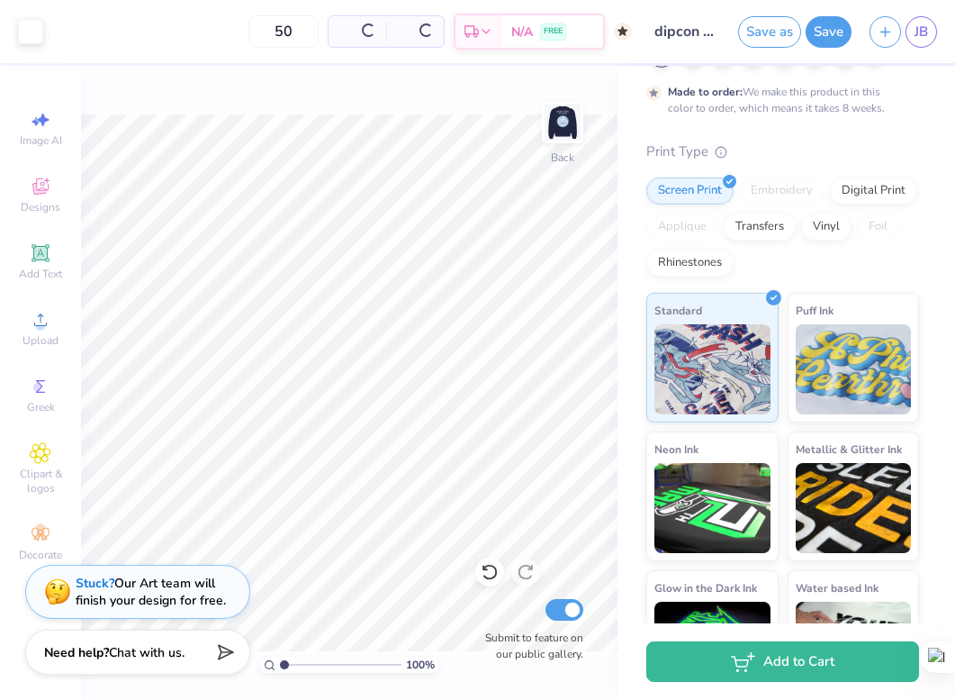
scroll to position [0, 0]
click at [249, 26] on input "50" at bounding box center [213, 31] width 70 height 32
type input "5"
type input "50"
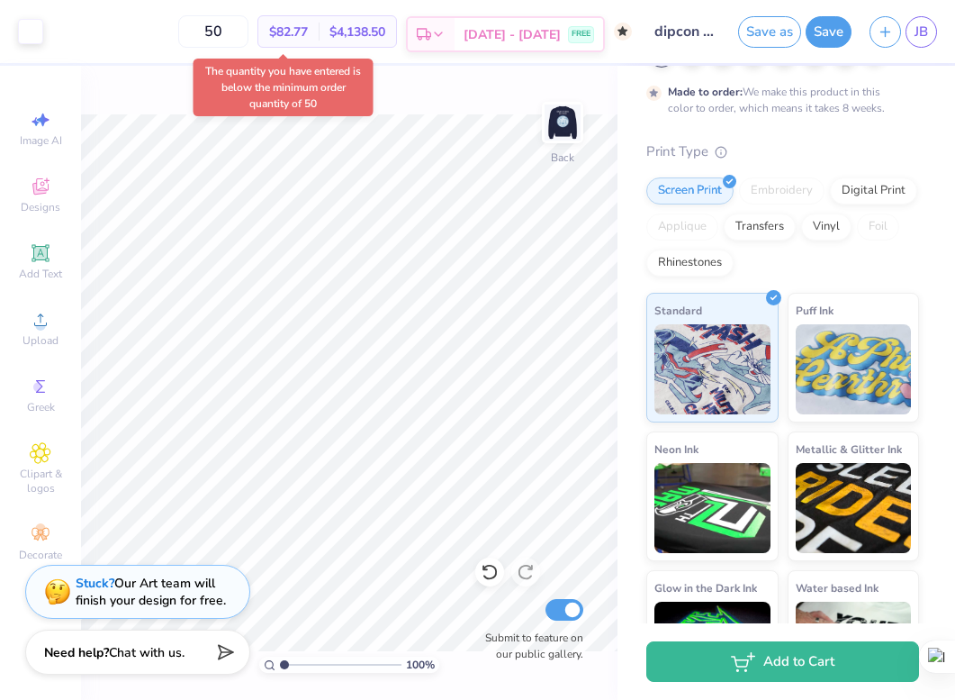
click at [488, 30] on div "Oct 26 - 29 FREE" at bounding box center [529, 34] width 149 height 32
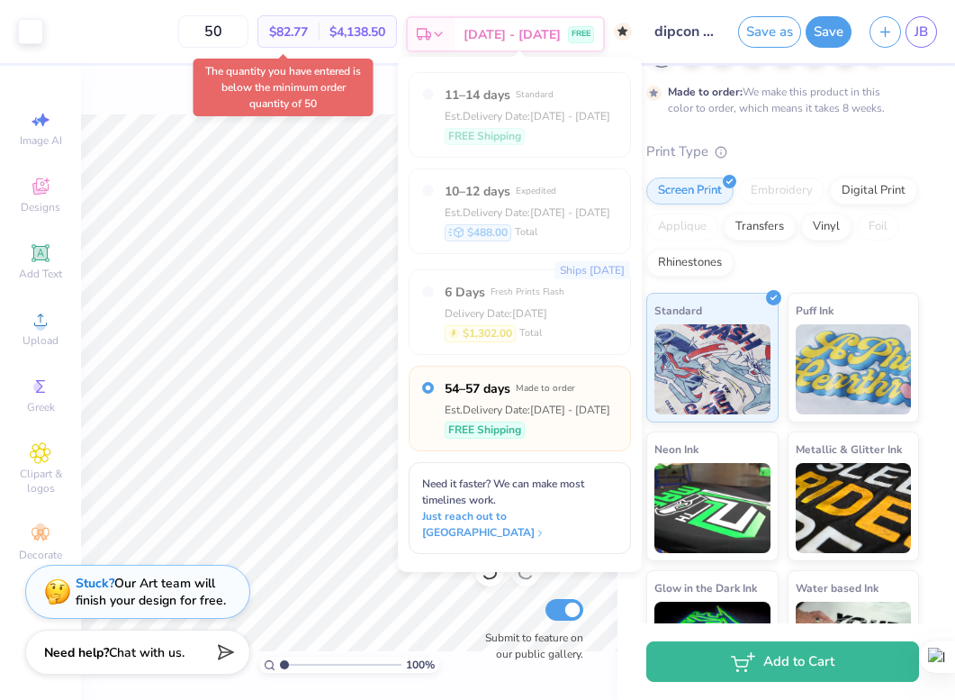
click at [488, 30] on div "Oct 26 - 29 FREE" at bounding box center [529, 34] width 149 height 32
